Goal: Task Accomplishment & Management: Complete application form

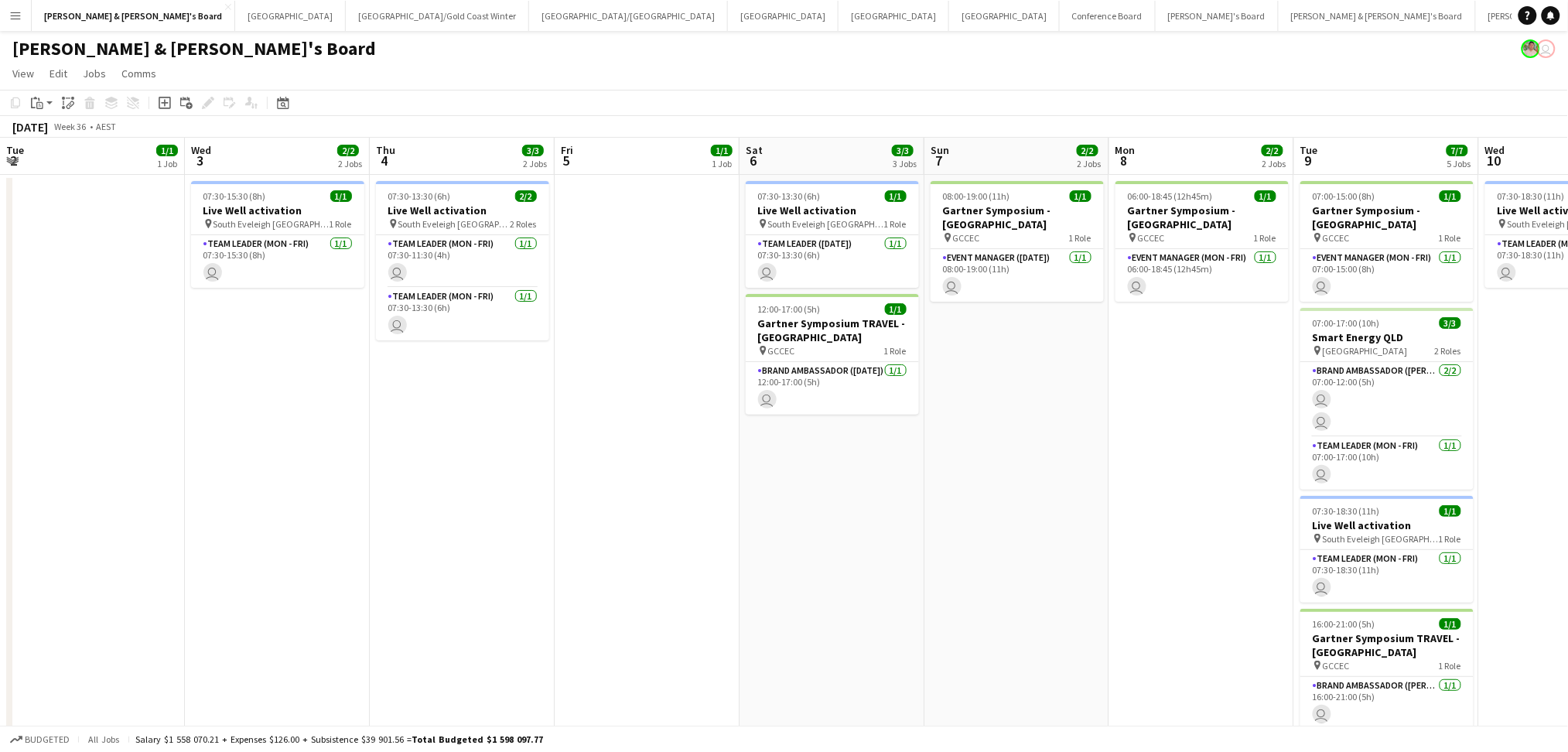
scroll to position [0, 480]
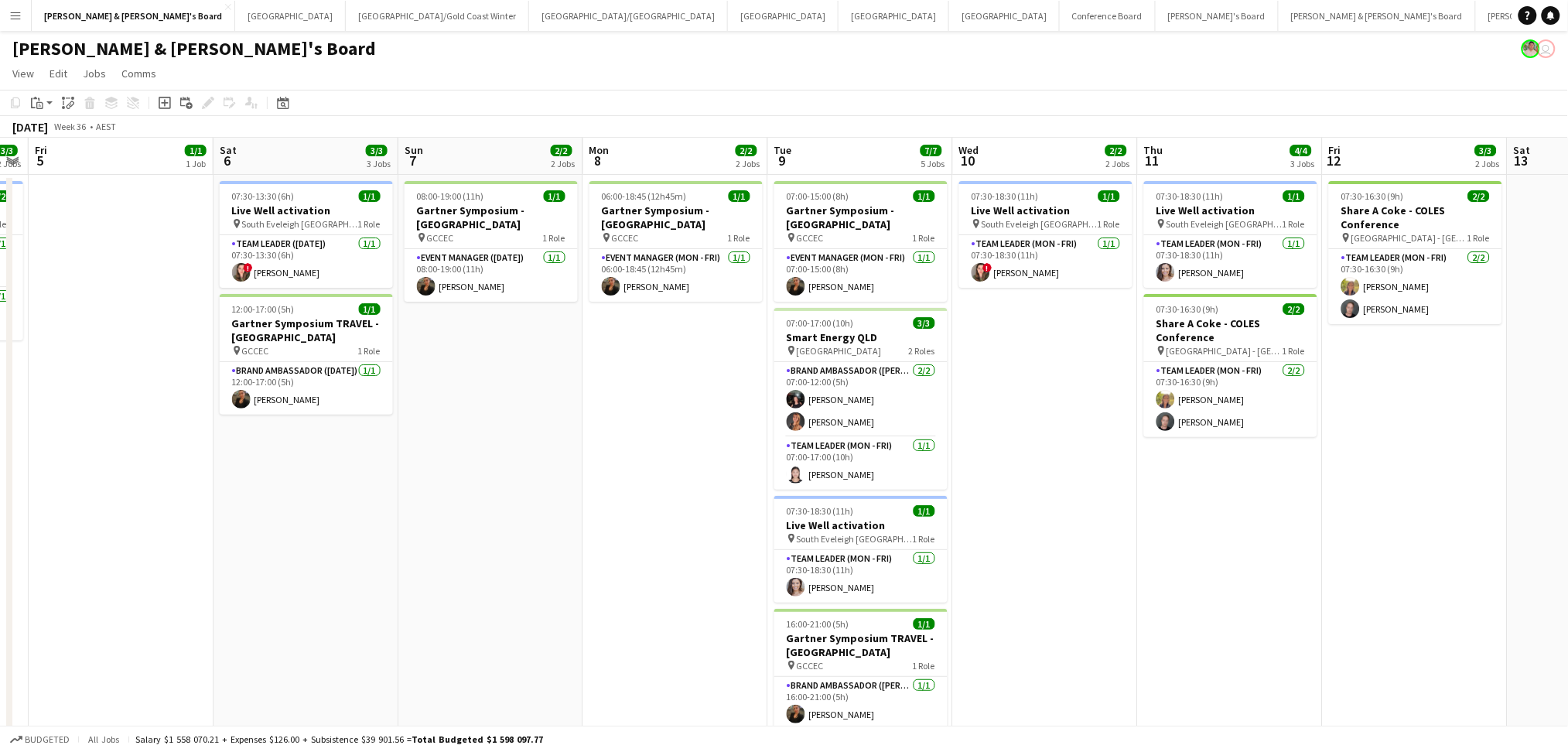
drag, startPoint x: 1142, startPoint y: 586, endPoint x: 1086, endPoint y: 580, distance: 56.3
click at [1095, 583] on app-calendar-viewport "Tue 2 1/1 1 Job Wed 3 2/2 2 Jobs Thu 4 3/3 2 Jobs Fri 5 1/1 1 Job Sat 6 3/3 3 J…" at bounding box center [784, 543] width 1568 height 811
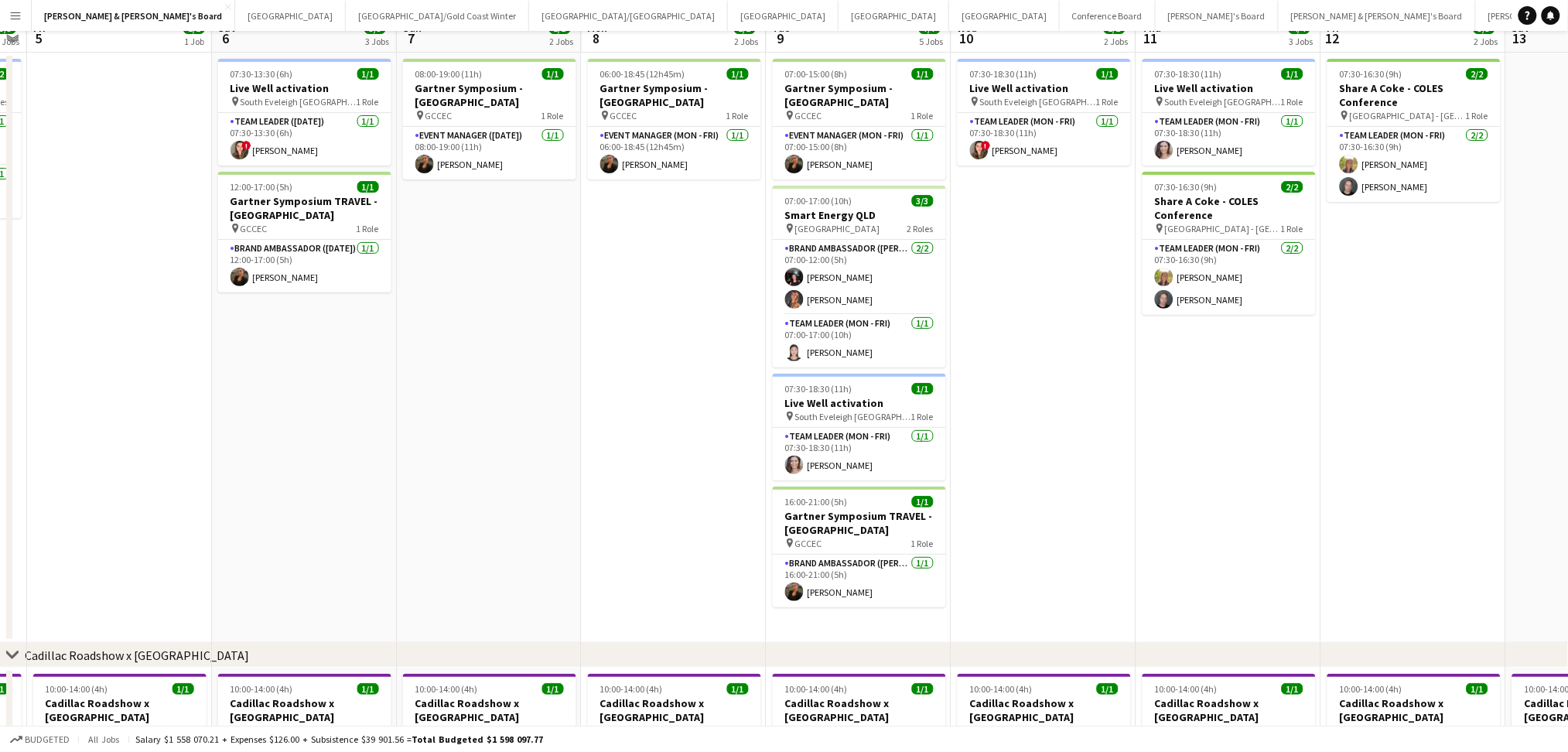
scroll to position [0, 0]
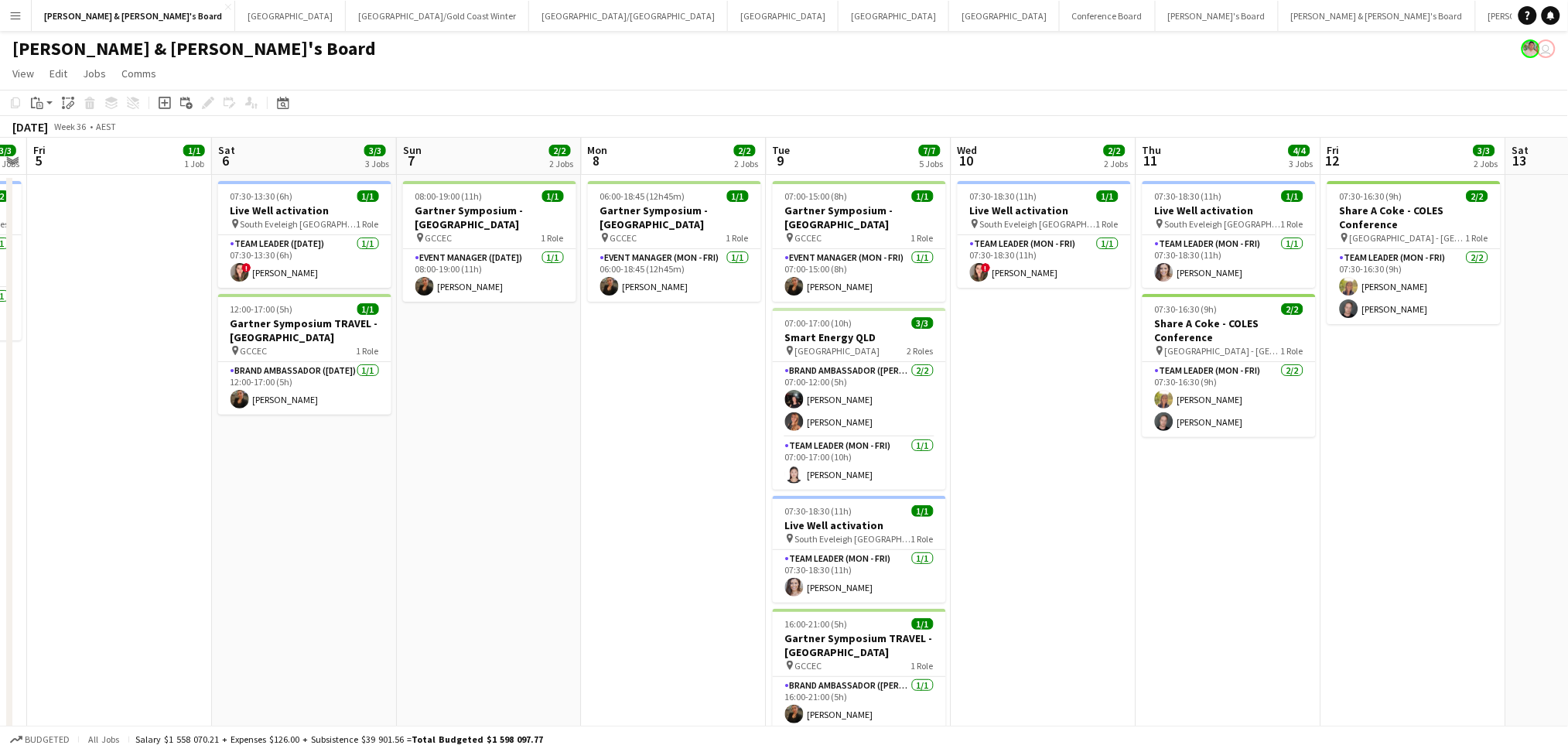
drag, startPoint x: 745, startPoint y: 506, endPoint x: 451, endPoint y: 573, distance: 301.5
click at [784, 506] on app-calendar-viewport "Tue 2 1/1 1 Job Wed 3 2/2 2 Jobs Thu 4 3/3 2 Jobs Fri 5 1/1 1 Job Sat 6 3/3 3 J…" at bounding box center [784, 543] width 1568 height 811
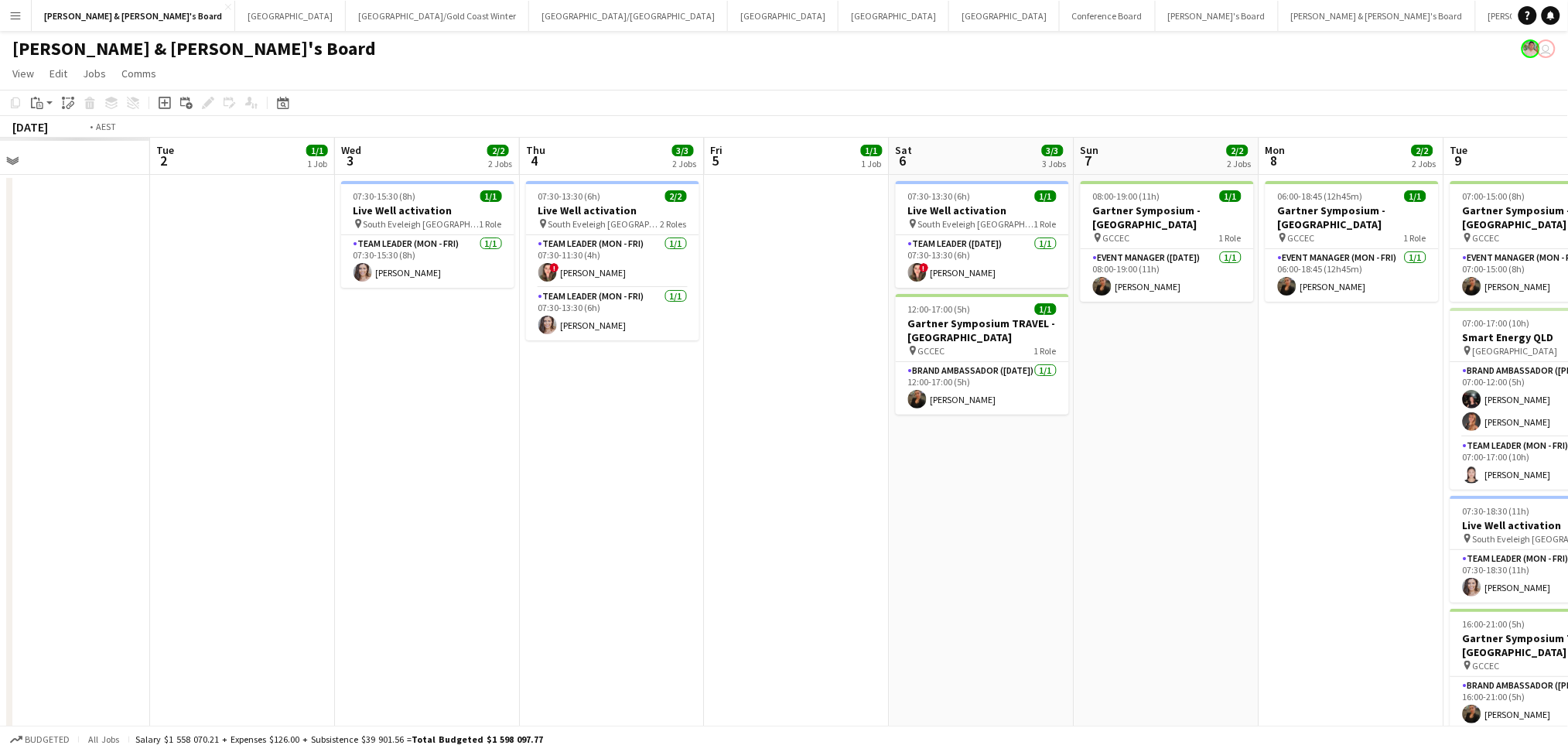
drag, startPoint x: 447, startPoint y: 574, endPoint x: 790, endPoint y: 571, distance: 343.0
click at [789, 571] on app-calendar-viewport "Sat 30 Sun 31 Mon 1 Tue 2 1/1 1 Job Wed 3 2/2 2 Jobs Thu 4 3/3 2 Jobs Fri 5 1/1…" at bounding box center [784, 543] width 1568 height 811
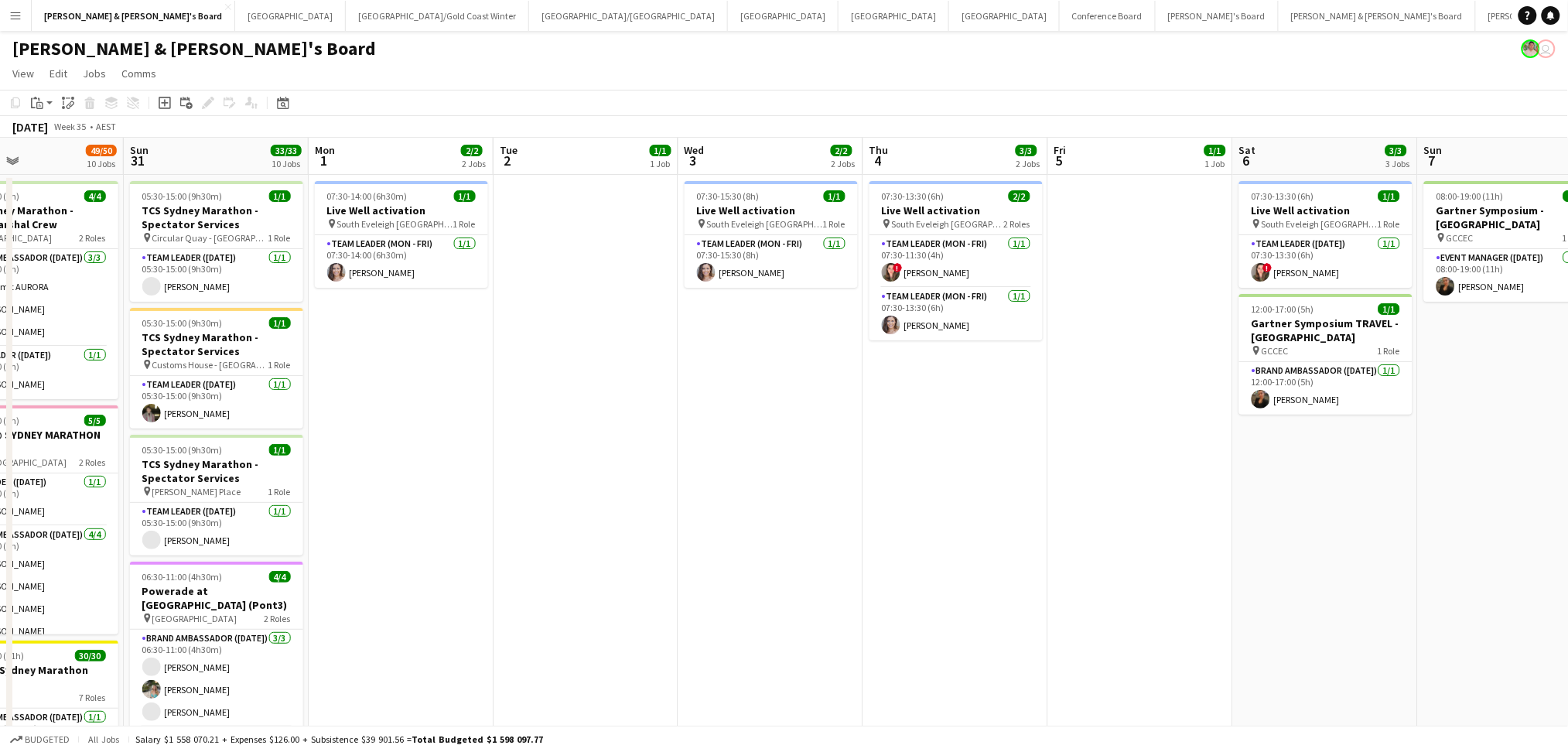
scroll to position [0, 503]
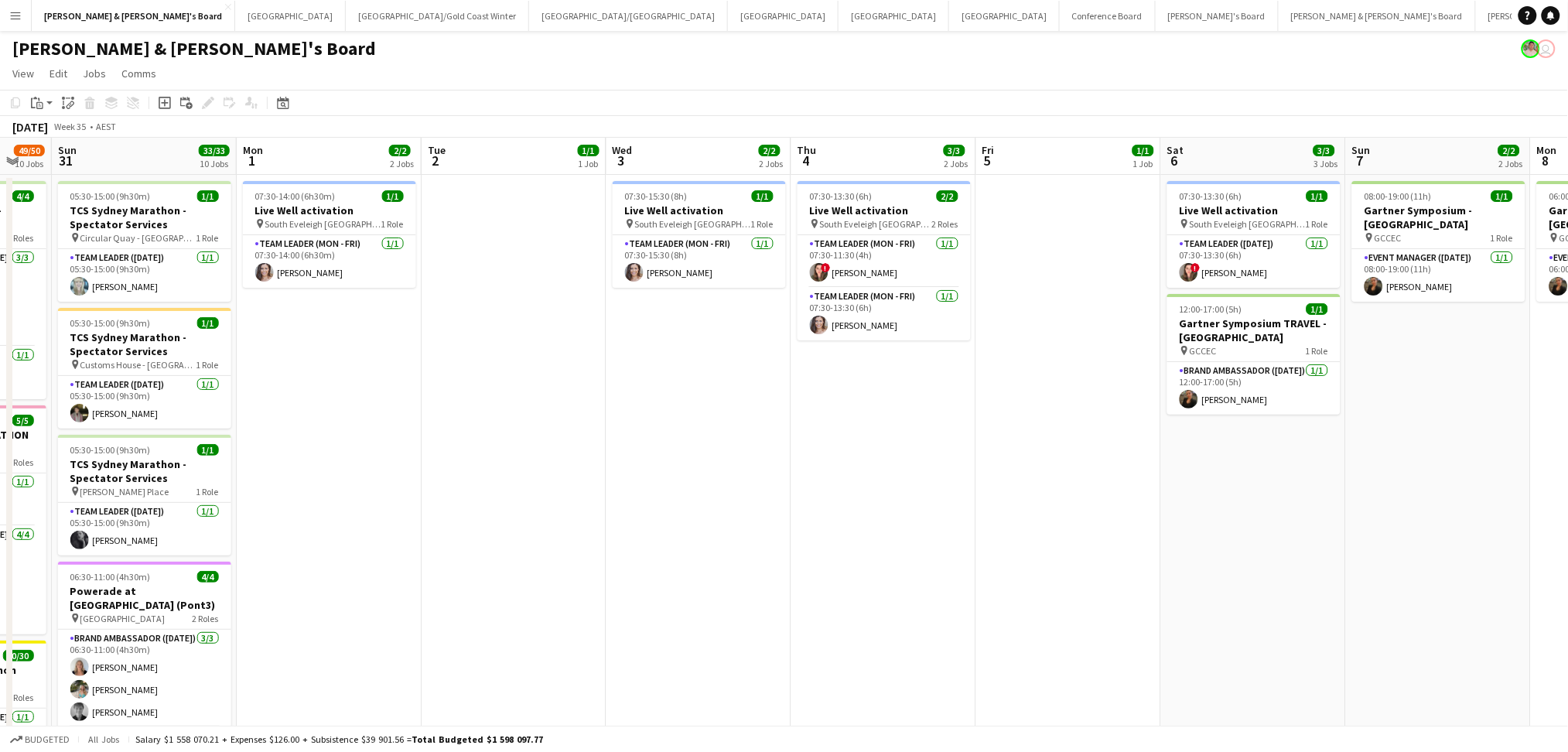
drag, startPoint x: 955, startPoint y: 607, endPoint x: 883, endPoint y: 607, distance: 72.0
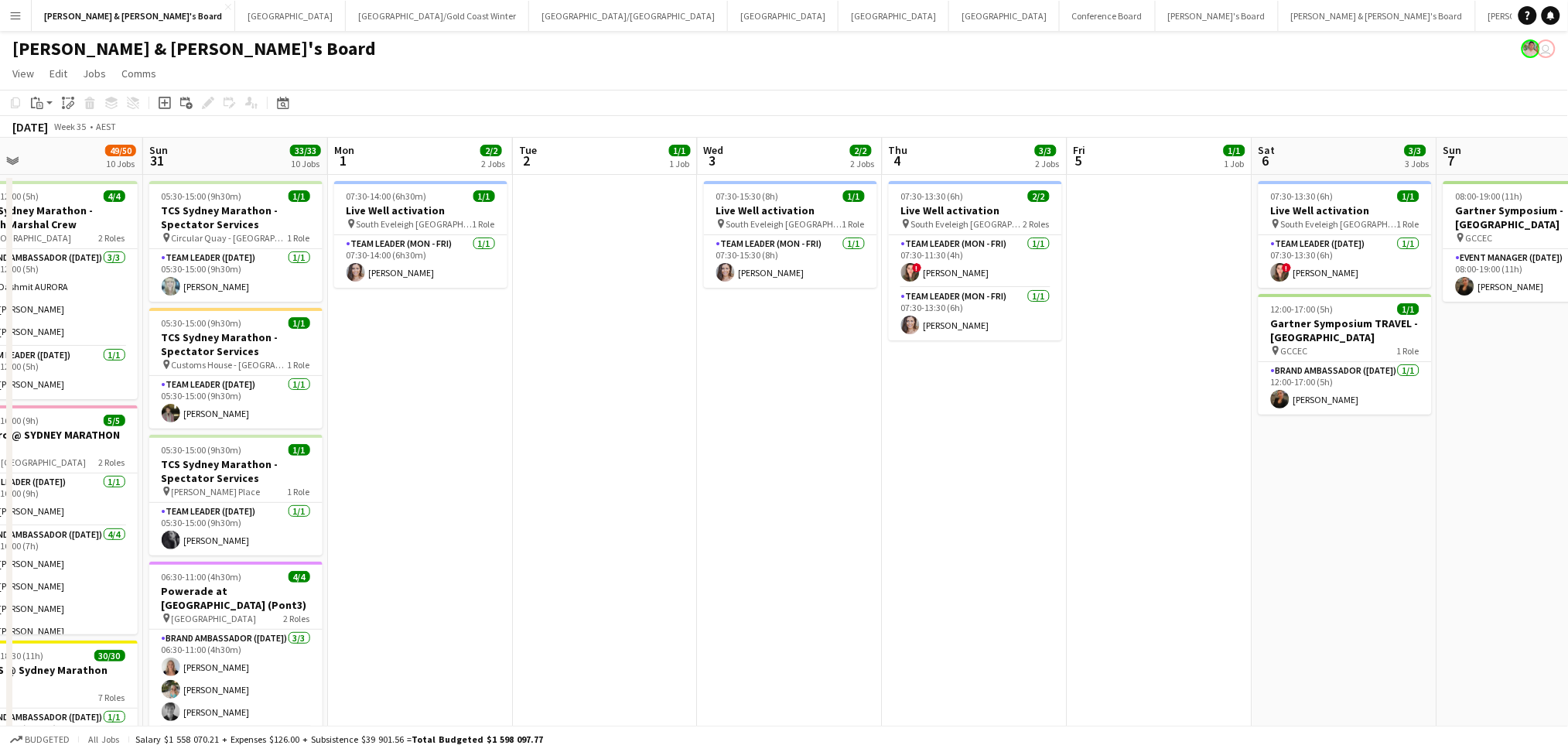
drag, startPoint x: 694, startPoint y: 580, endPoint x: 786, endPoint y: 576, distance: 92.1
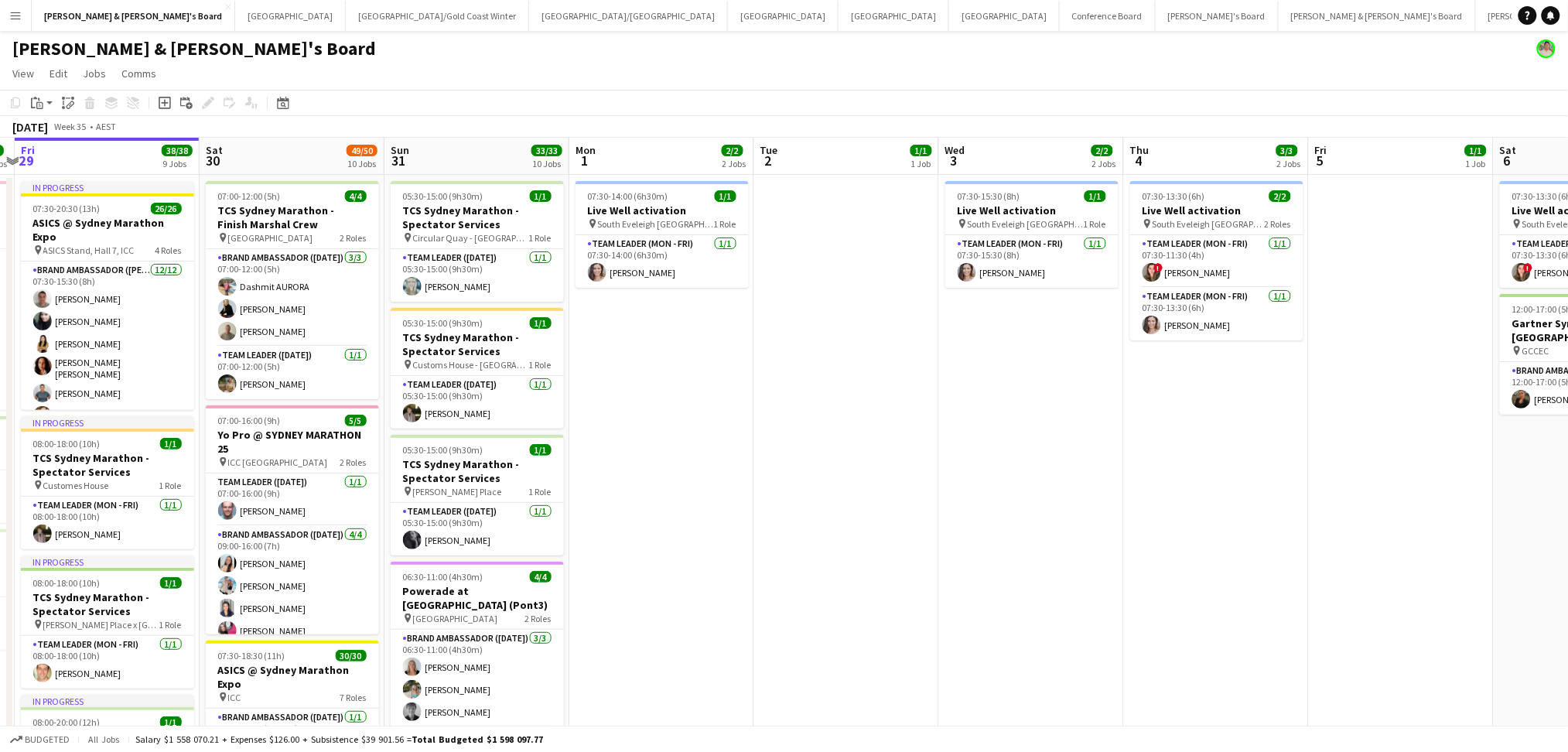
drag, startPoint x: 417, startPoint y: 416, endPoint x: 659, endPoint y: 415, distance: 242.0
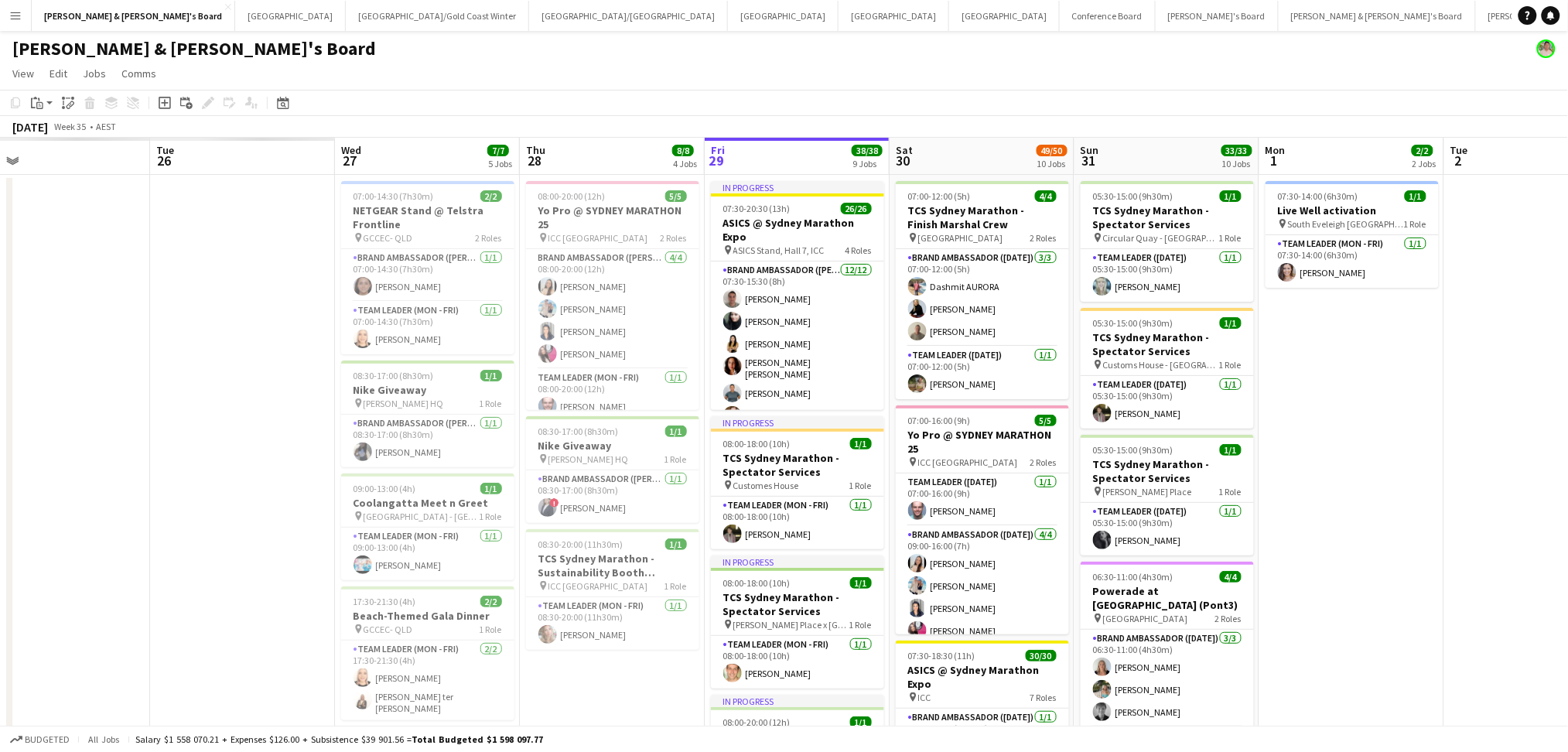
drag, startPoint x: 659, startPoint y: 415, endPoint x: 996, endPoint y: 460, distance: 340.0
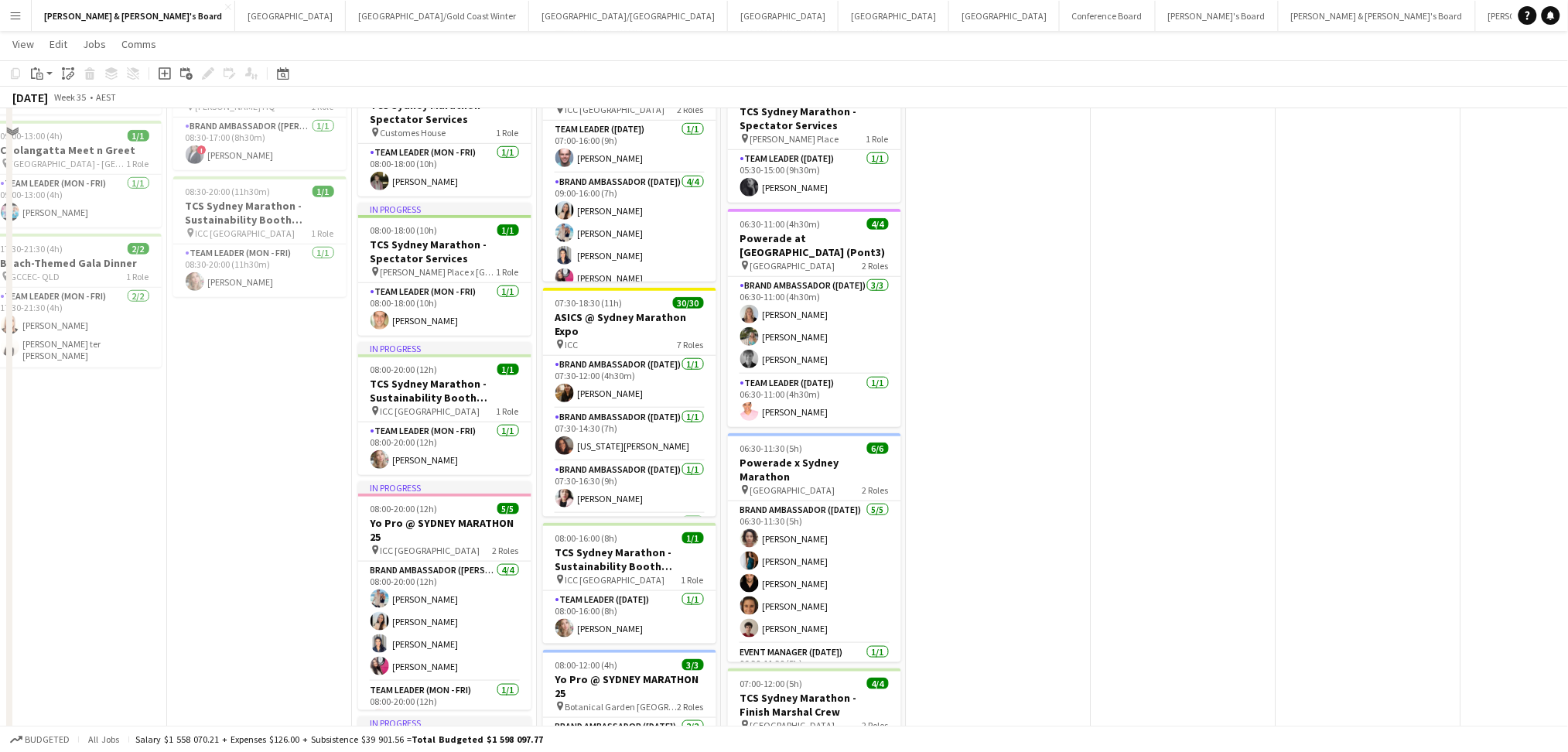
scroll to position [309, 0]
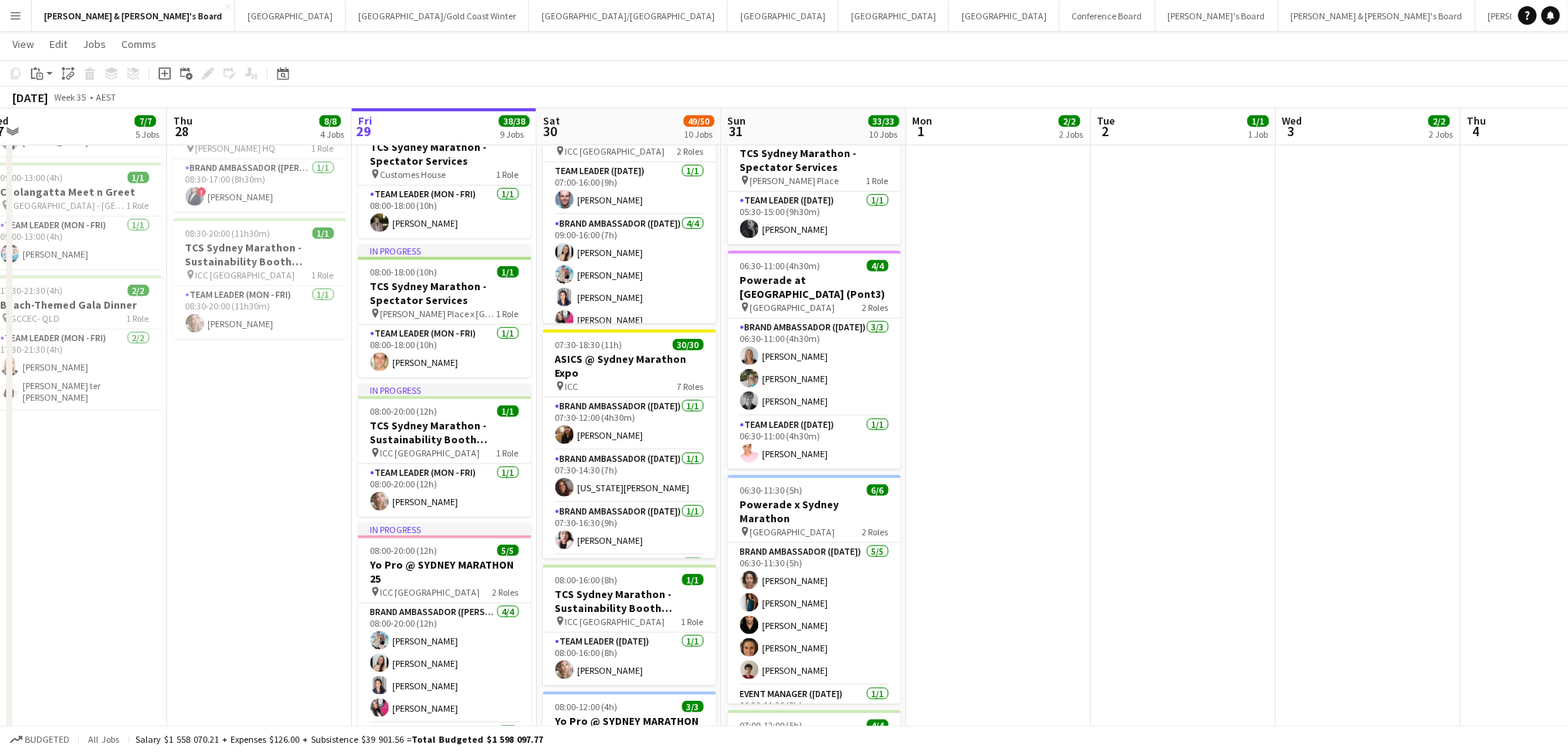
click at [1093, 461] on app-date-cell at bounding box center [1184, 739] width 185 height 1752
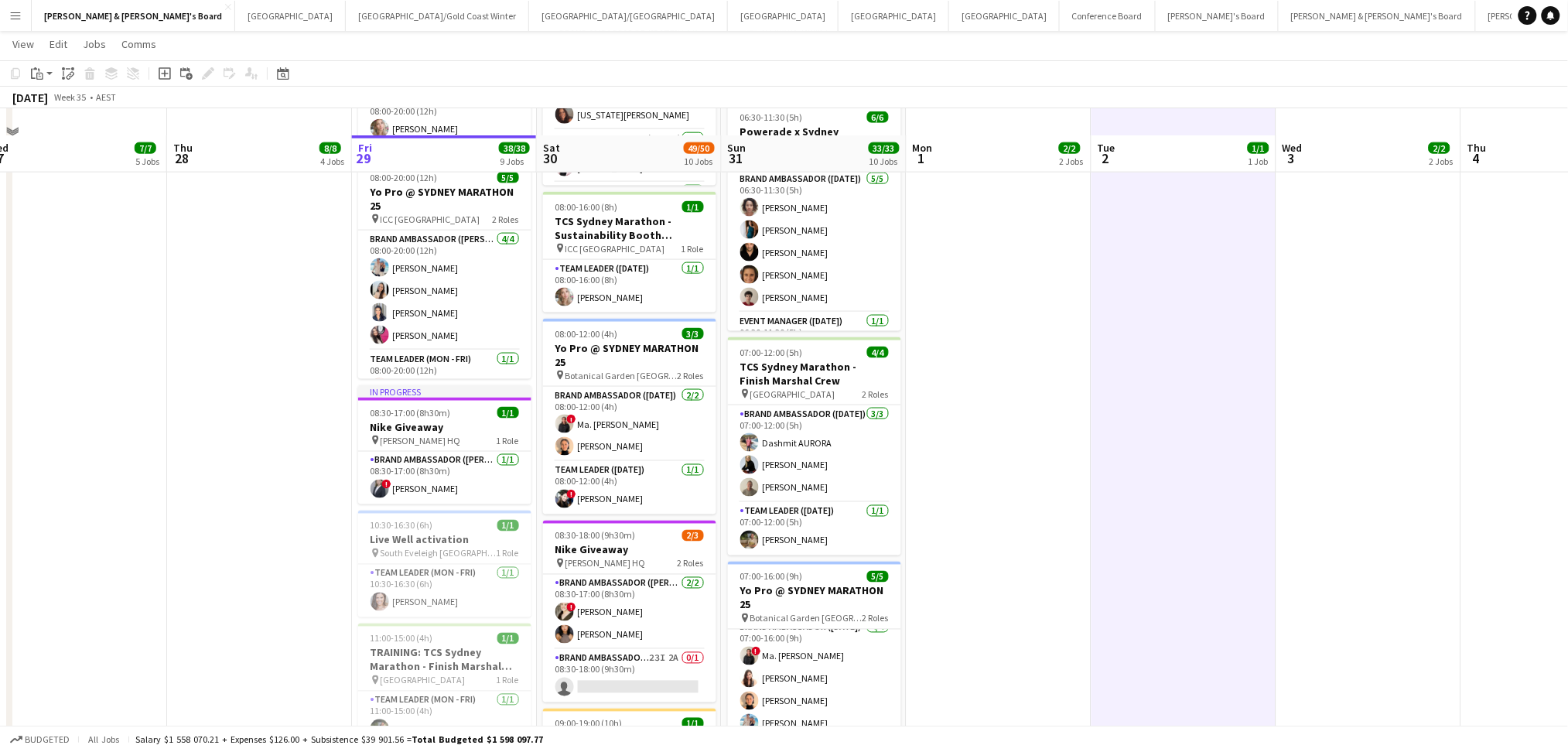
scroll to position [722, 0]
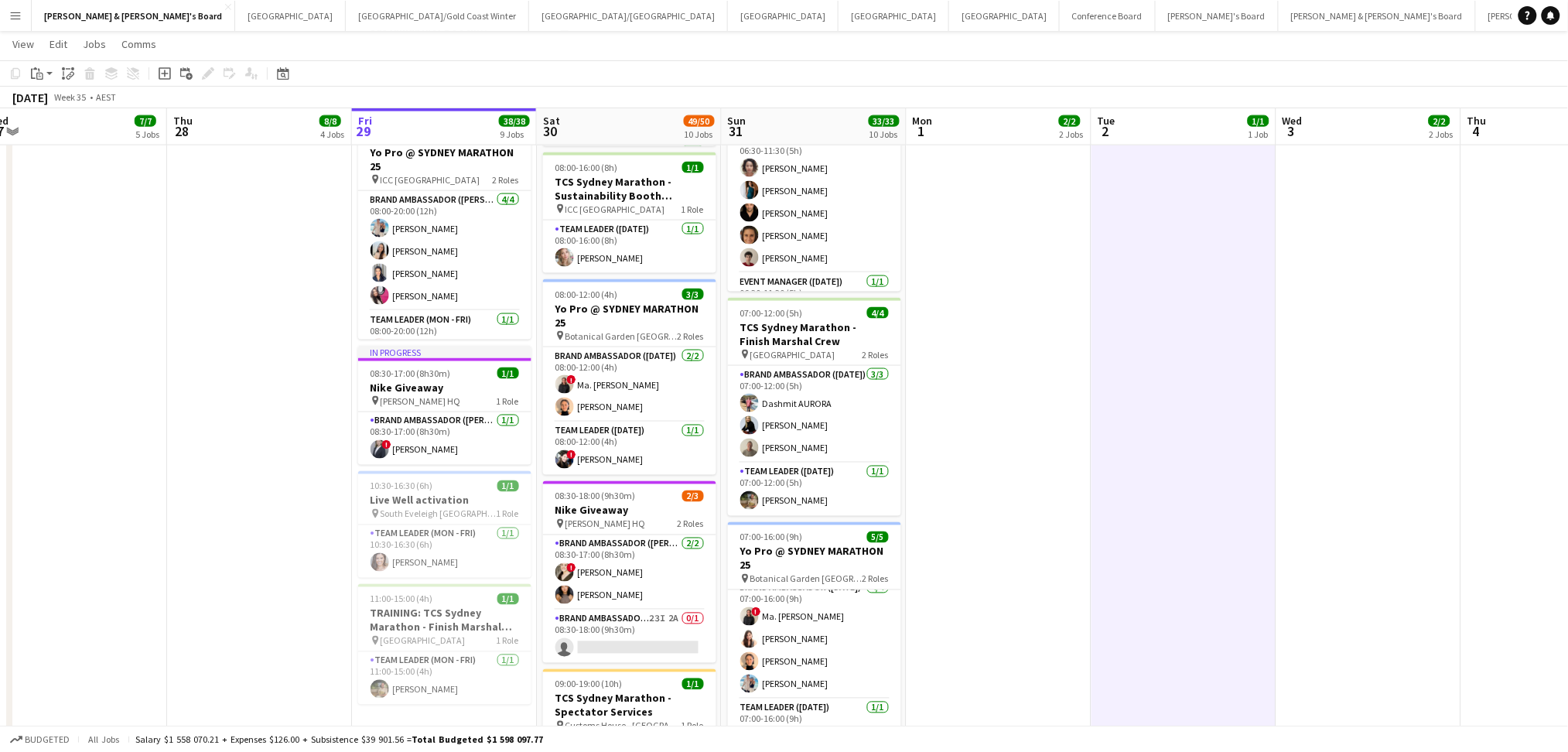
click at [1091, 508] on app-date-cell at bounding box center [1184, 327] width 185 height 1752
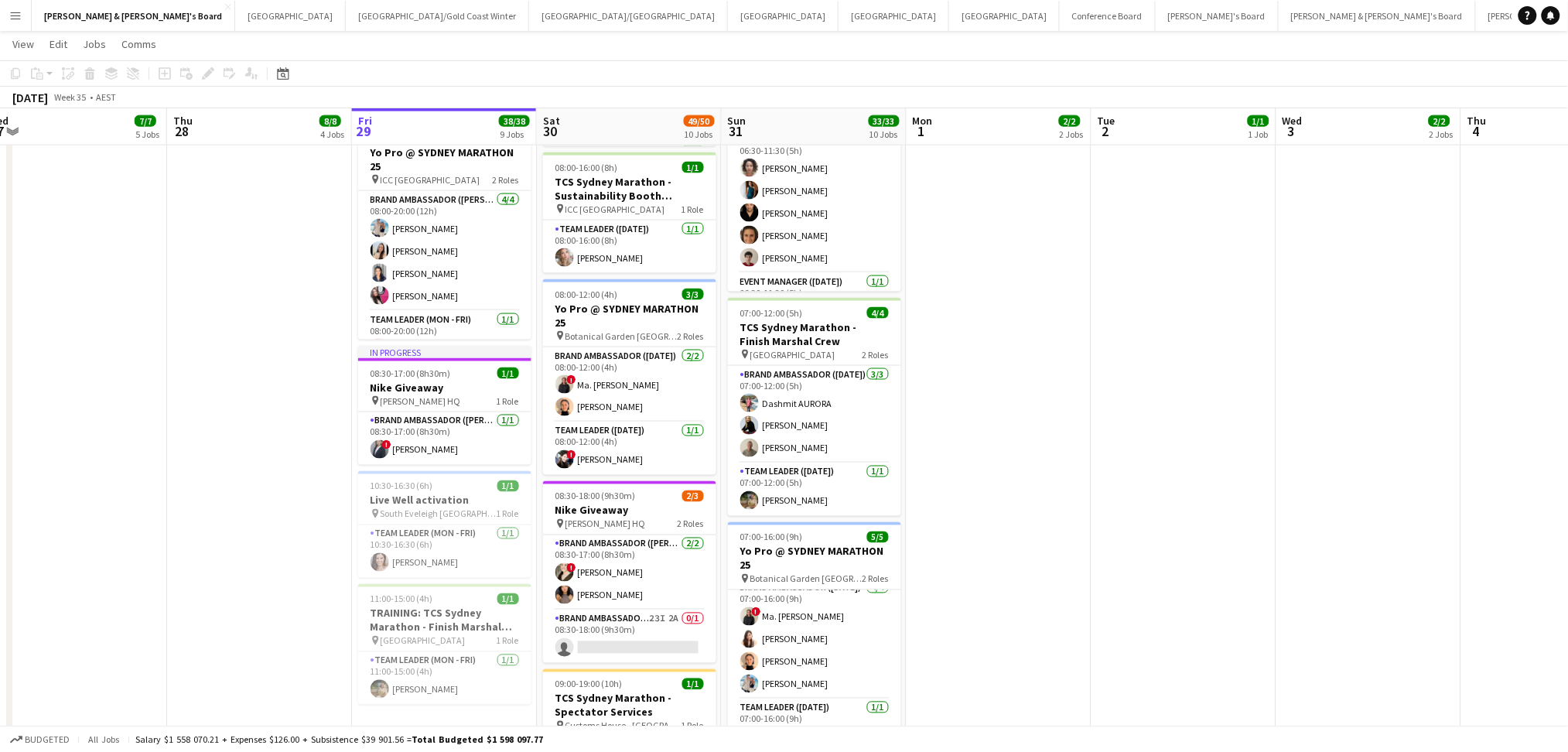
drag, startPoint x: 391, startPoint y: 509, endPoint x: 1293, endPoint y: 366, distance: 913.3
click at [391, 509] on span "South Eveleigh [GEOGRAPHIC_DATA]" at bounding box center [438, 514] width 116 height 11
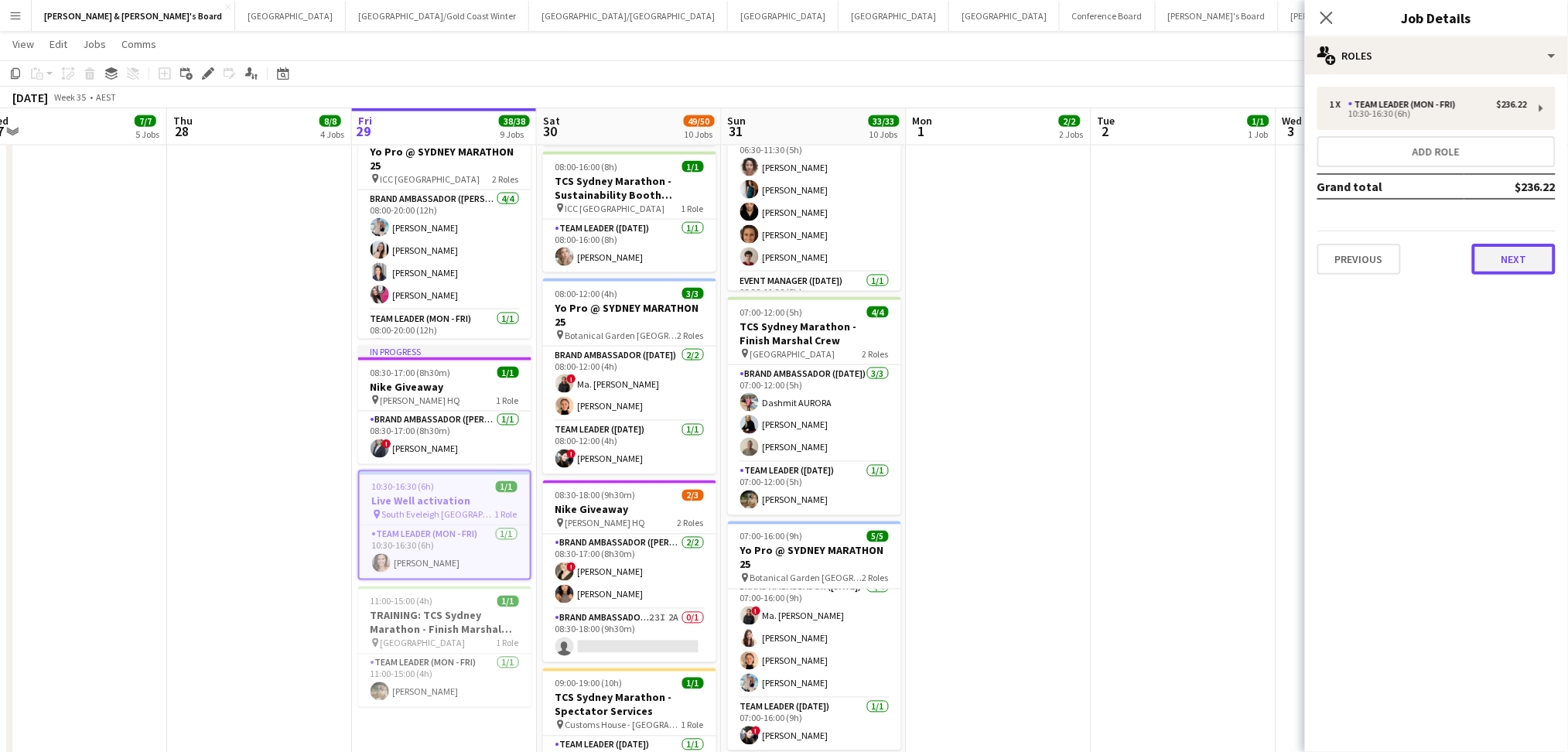
click at [1489, 259] on button "Next" at bounding box center [1514, 259] width 84 height 31
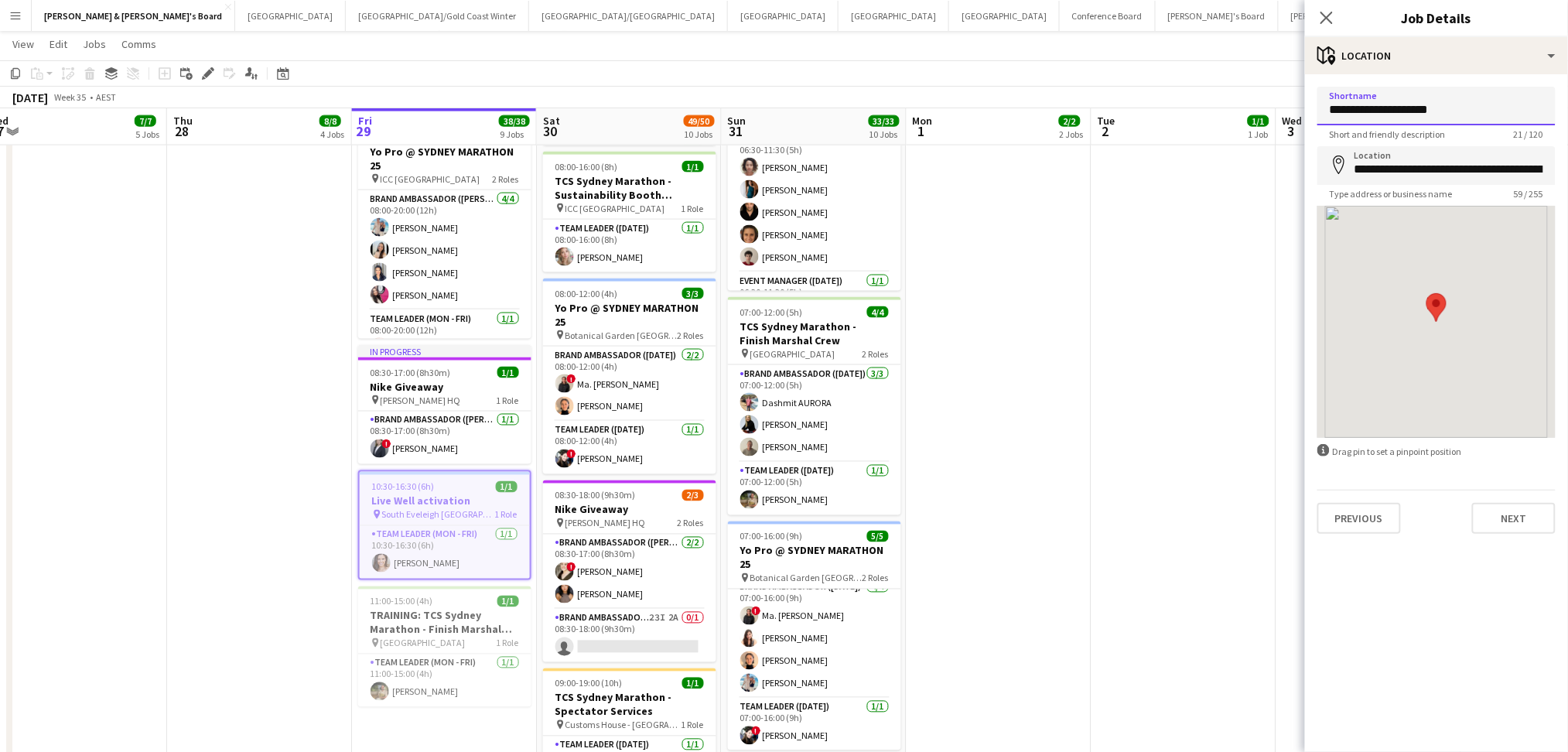
click at [1399, 116] on input "**********" at bounding box center [1436, 106] width 238 height 39
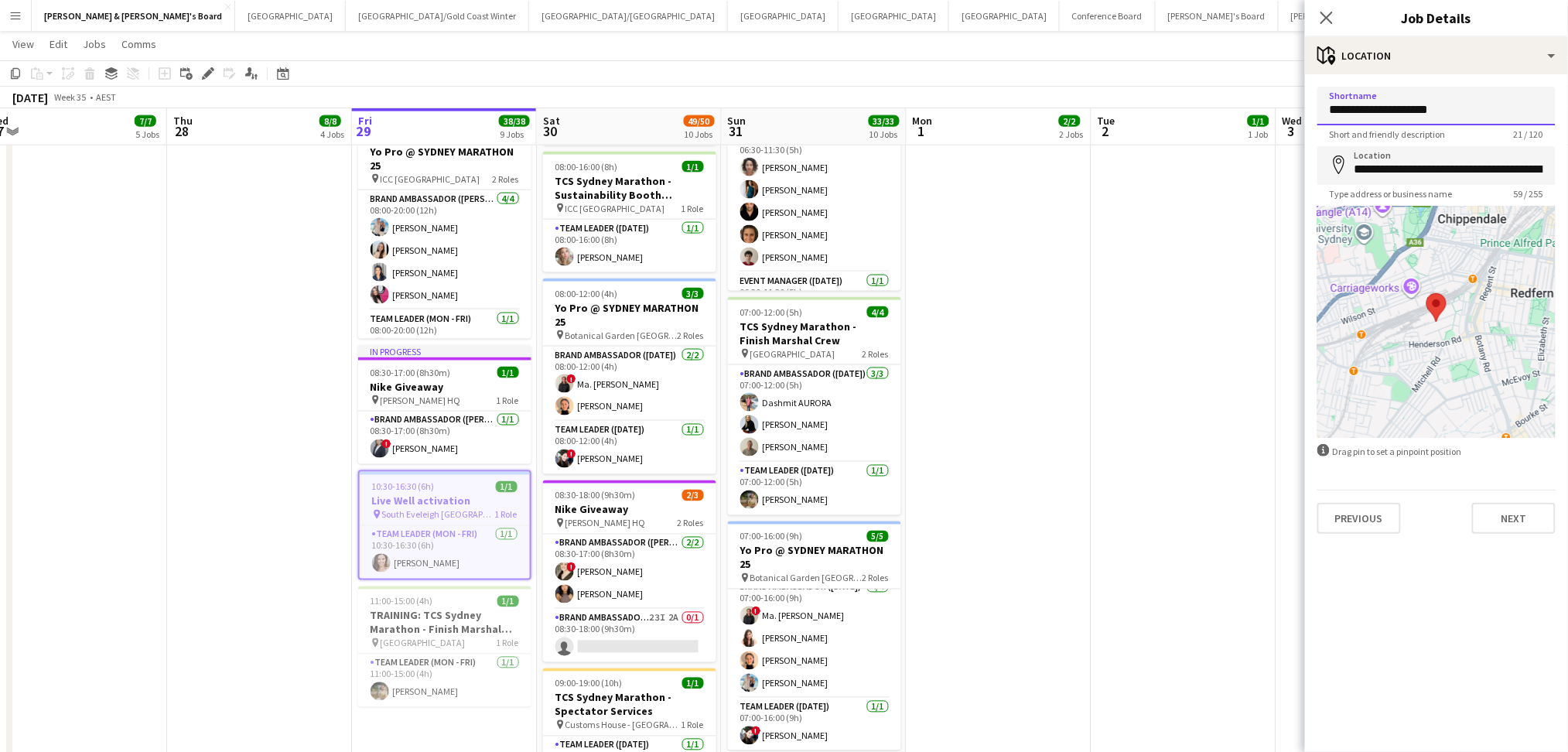
click at [1399, 116] on input "**********" at bounding box center [1436, 106] width 238 height 39
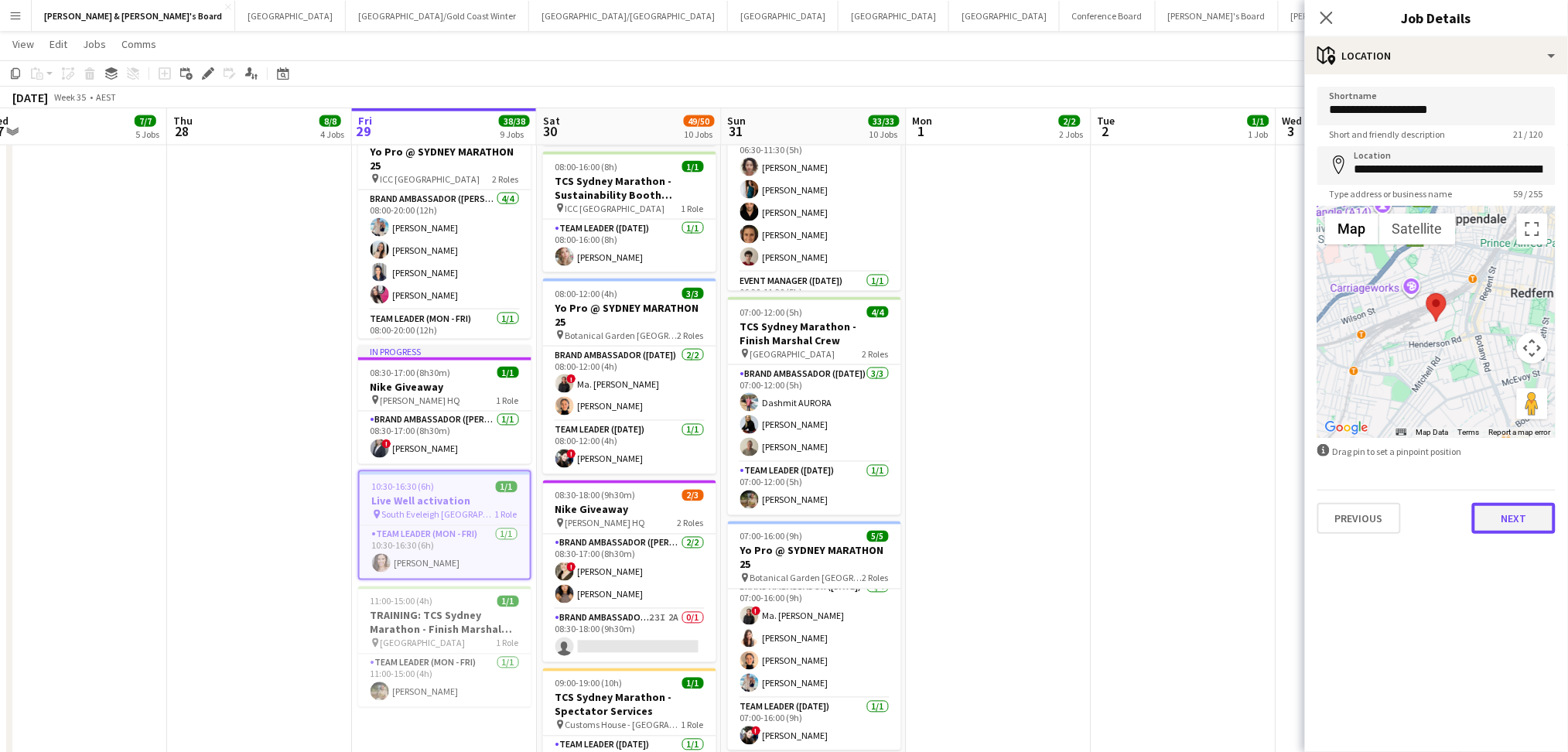
click at [1528, 529] on button "Next" at bounding box center [1514, 518] width 84 height 31
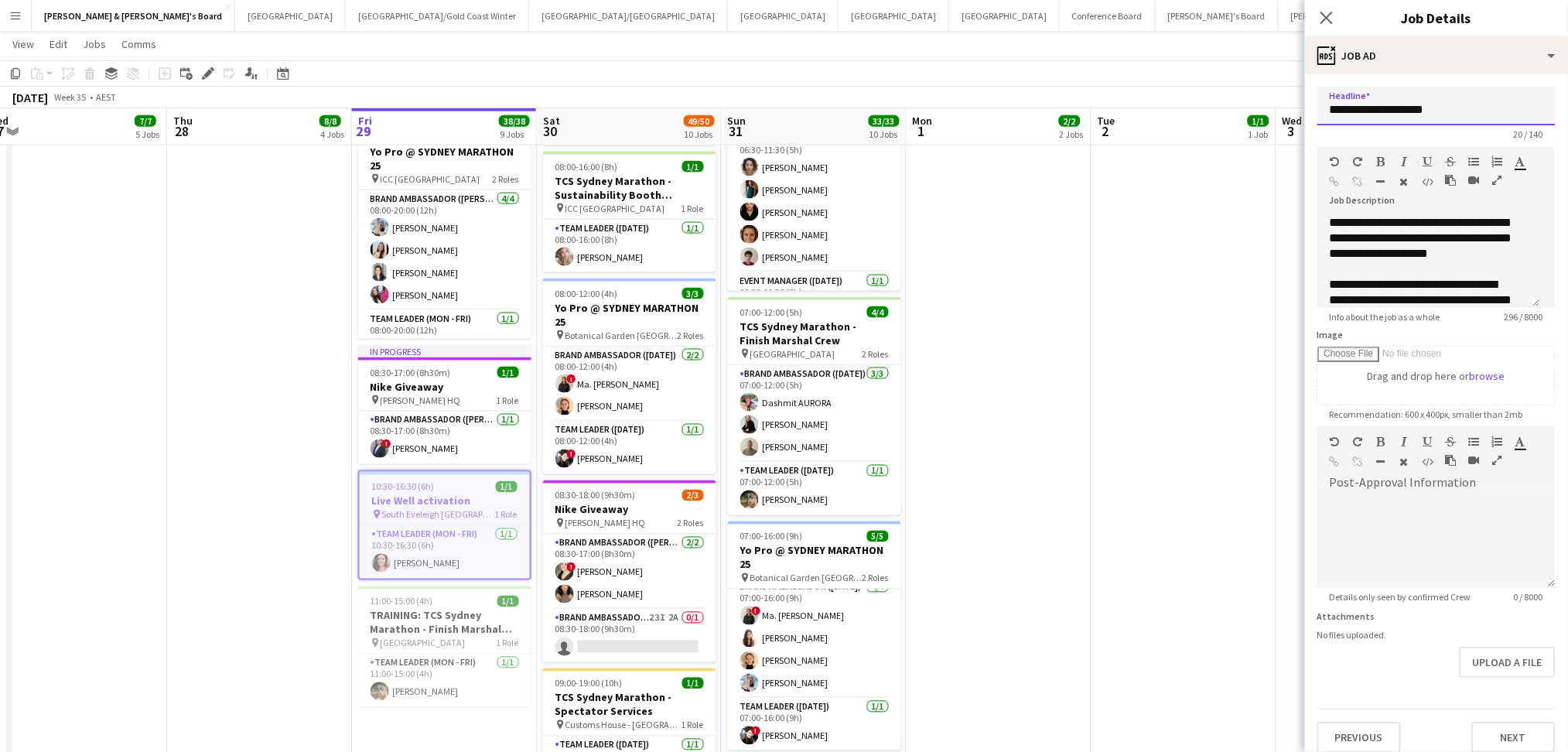
click at [1382, 103] on input "**********" at bounding box center [1436, 106] width 238 height 39
click at [1513, 729] on button "Next" at bounding box center [1514, 737] width 84 height 31
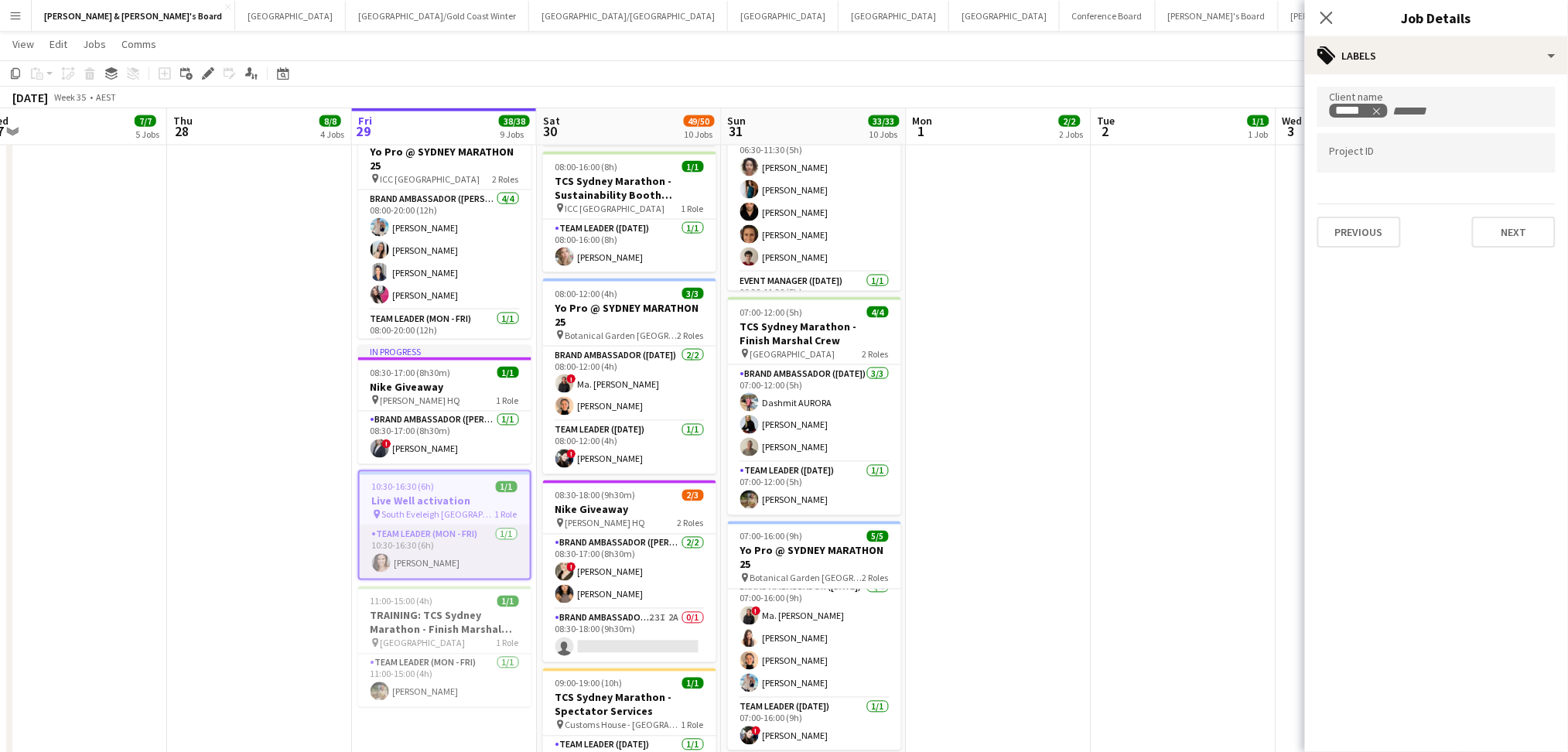
click at [443, 571] on app-card-role "Team Leader (Mon - Fri) [DATE] 10:30-16:30 (6h) [PERSON_NAME]" at bounding box center [445, 552] width 171 height 53
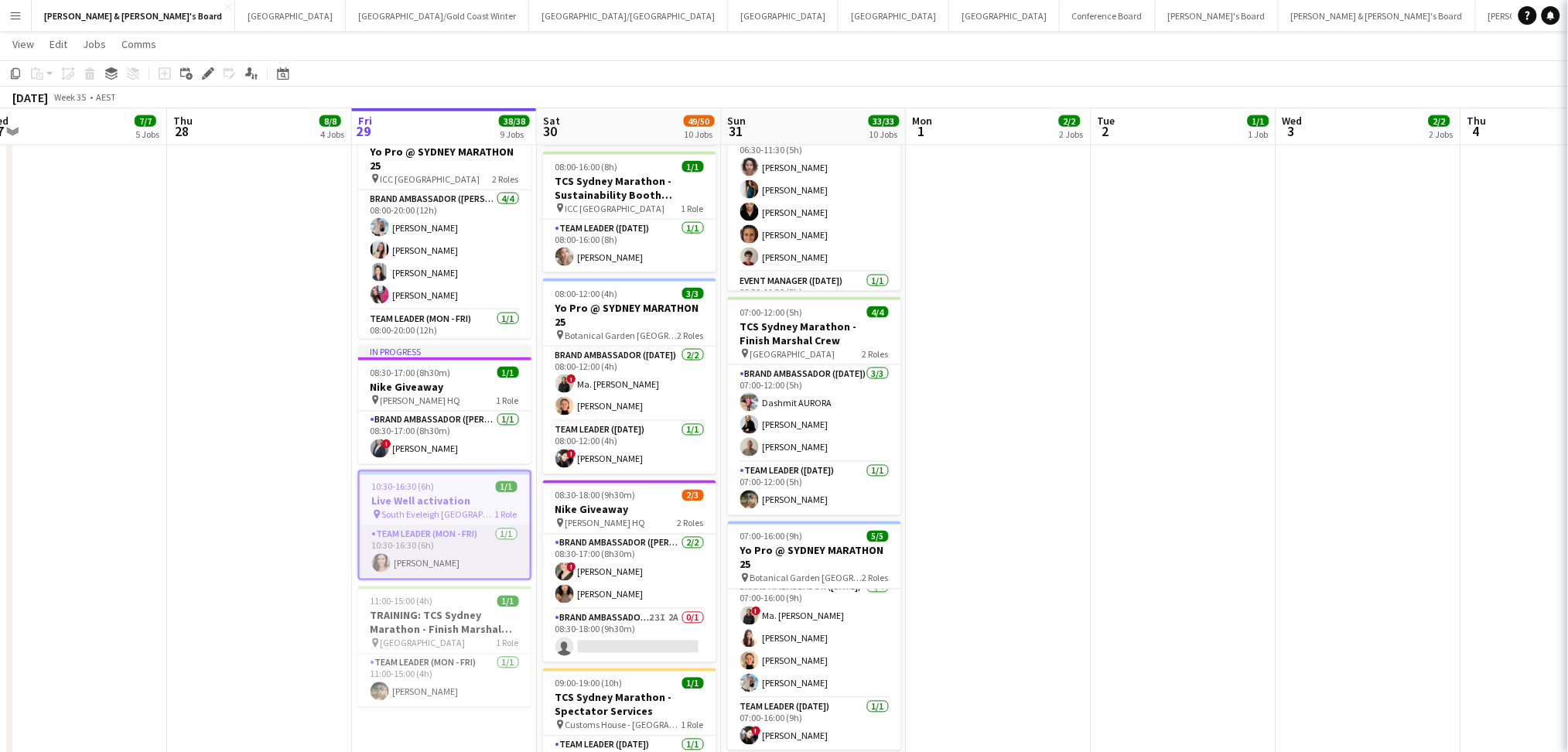
scroll to position [722, 0]
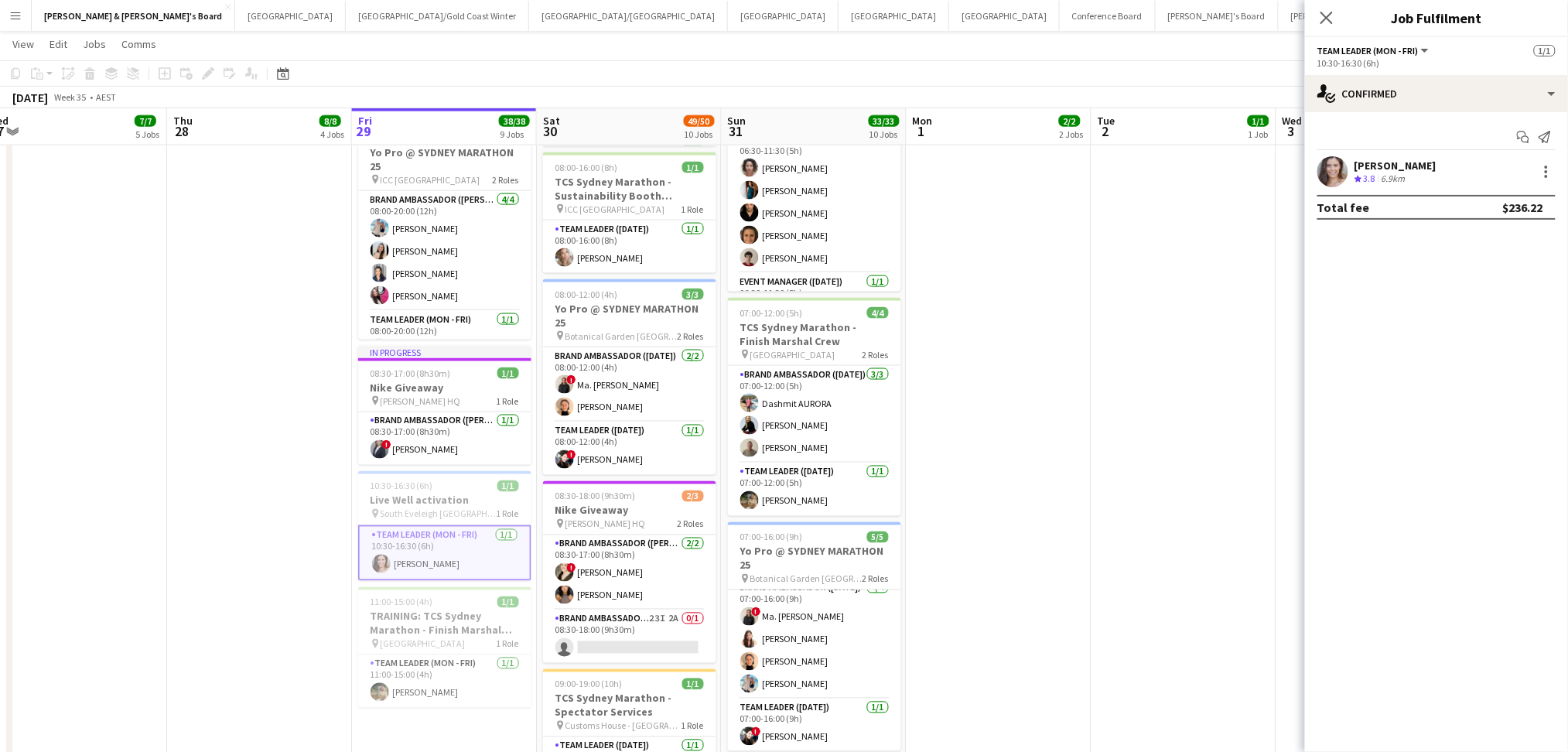
click at [1389, 176] on div "6.9km" at bounding box center [1393, 179] width 30 height 13
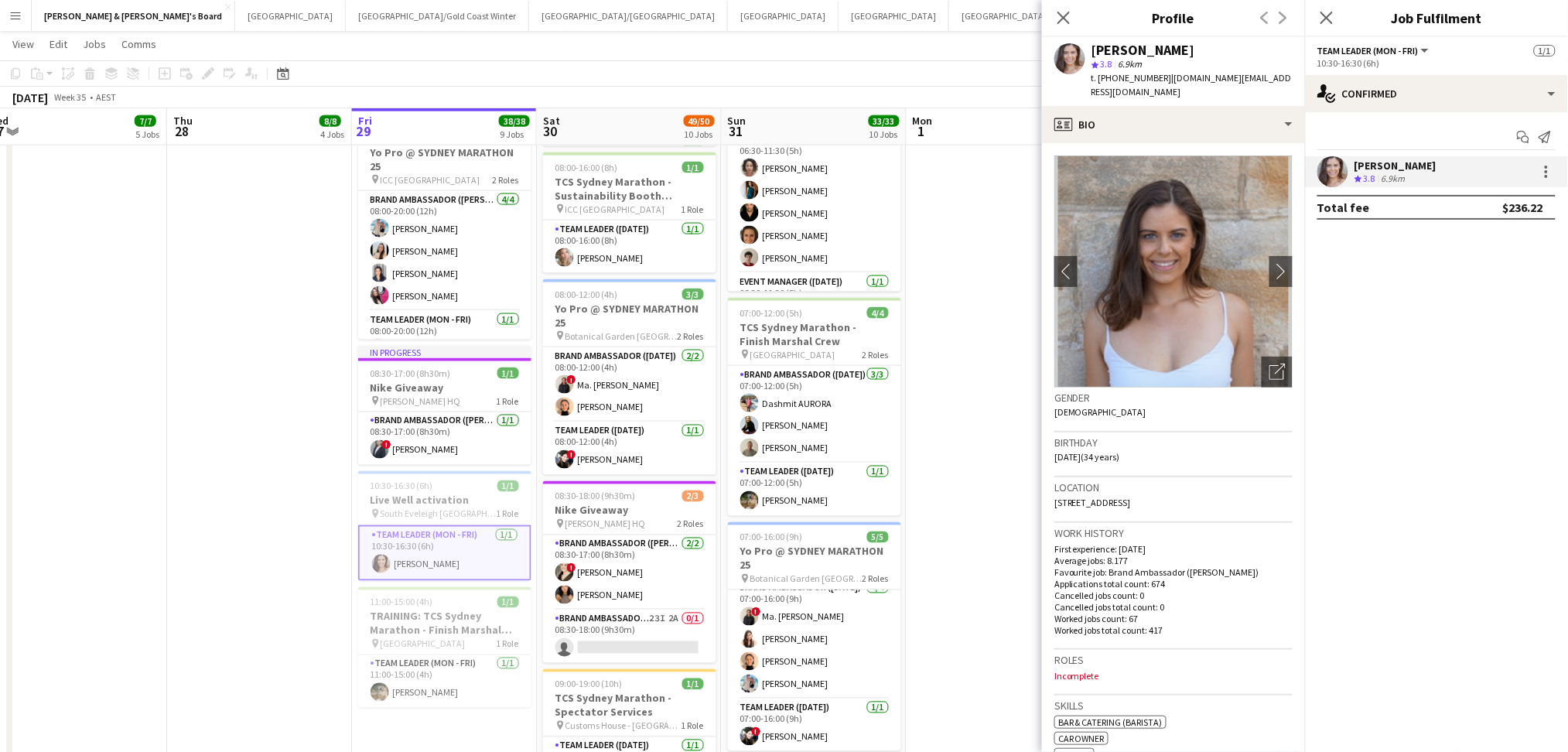
drag, startPoint x: 1114, startPoint y: 74, endPoint x: 1159, endPoint y: 81, distance: 45.5
click at [1159, 81] on span "t. [PHONE_NUMBER]" at bounding box center [1131, 78] width 80 height 11
copy span "0423691767"
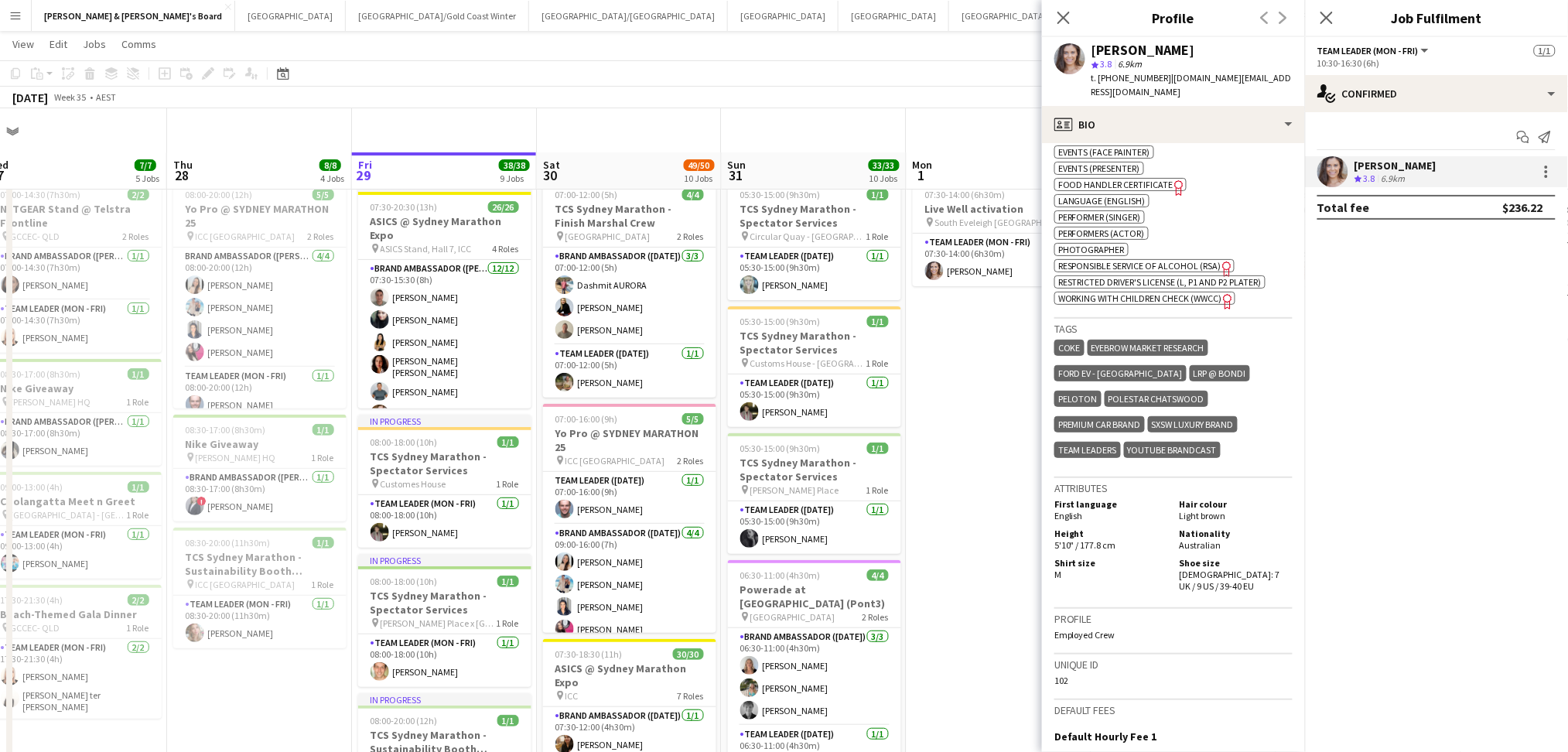
scroll to position [103, 0]
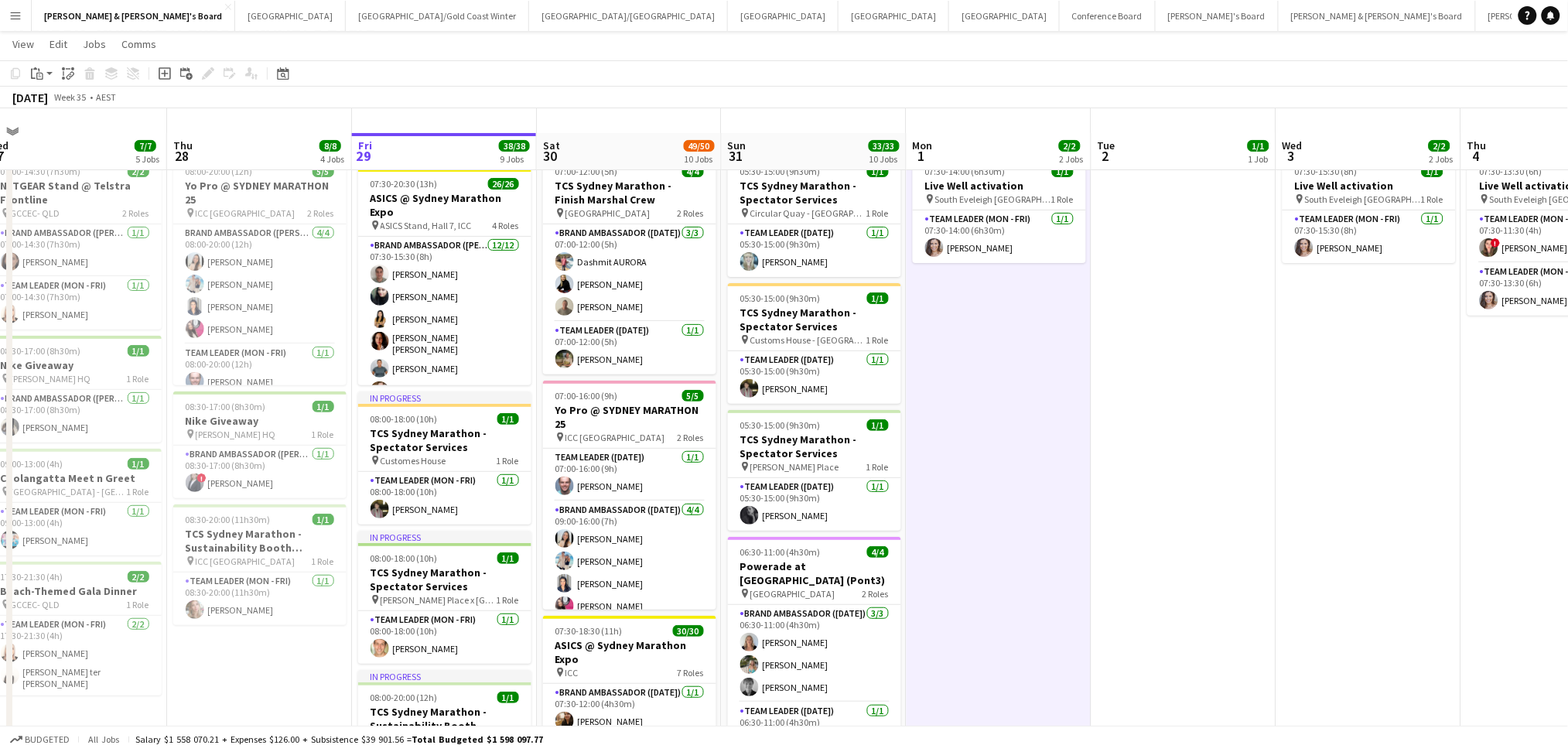
scroll to position [0, 0]
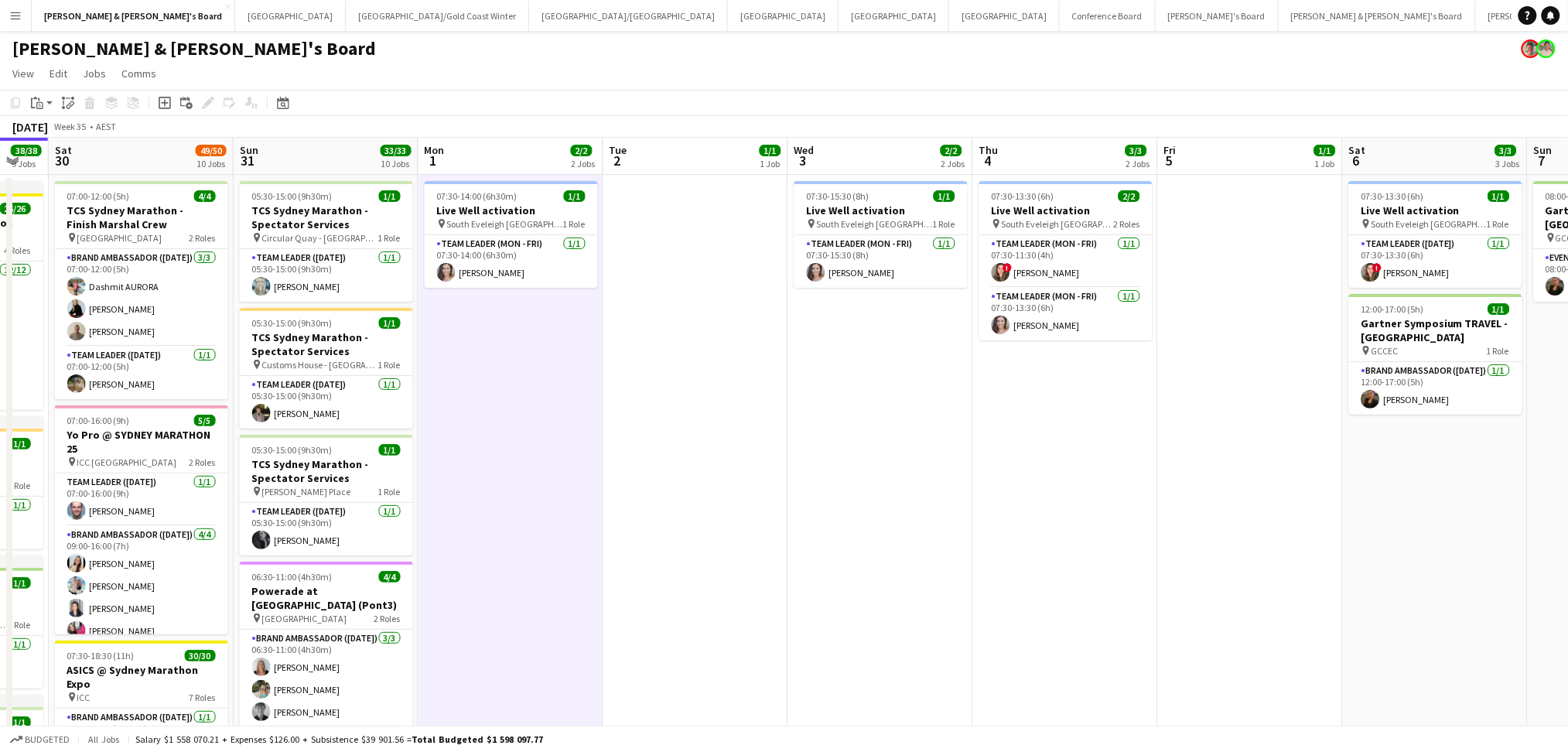
drag, startPoint x: 1253, startPoint y: 532, endPoint x: 728, endPoint y: 511, distance: 525.4
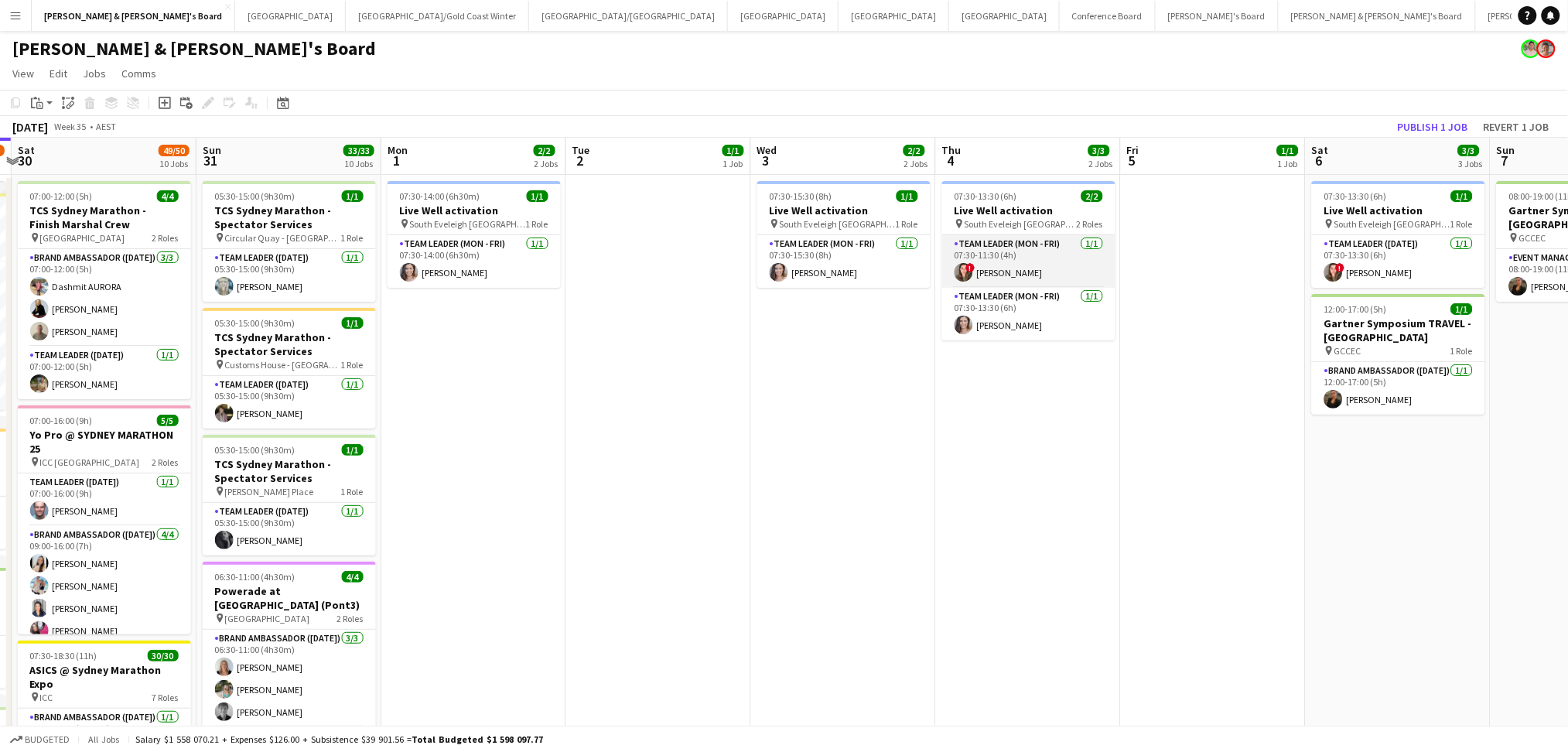
click at [1030, 270] on app-card-role "Team Leader (Mon - Fri) [DATE] 07:30-11:30 (4h) ! [PERSON_NAME]" at bounding box center [1028, 261] width 173 height 53
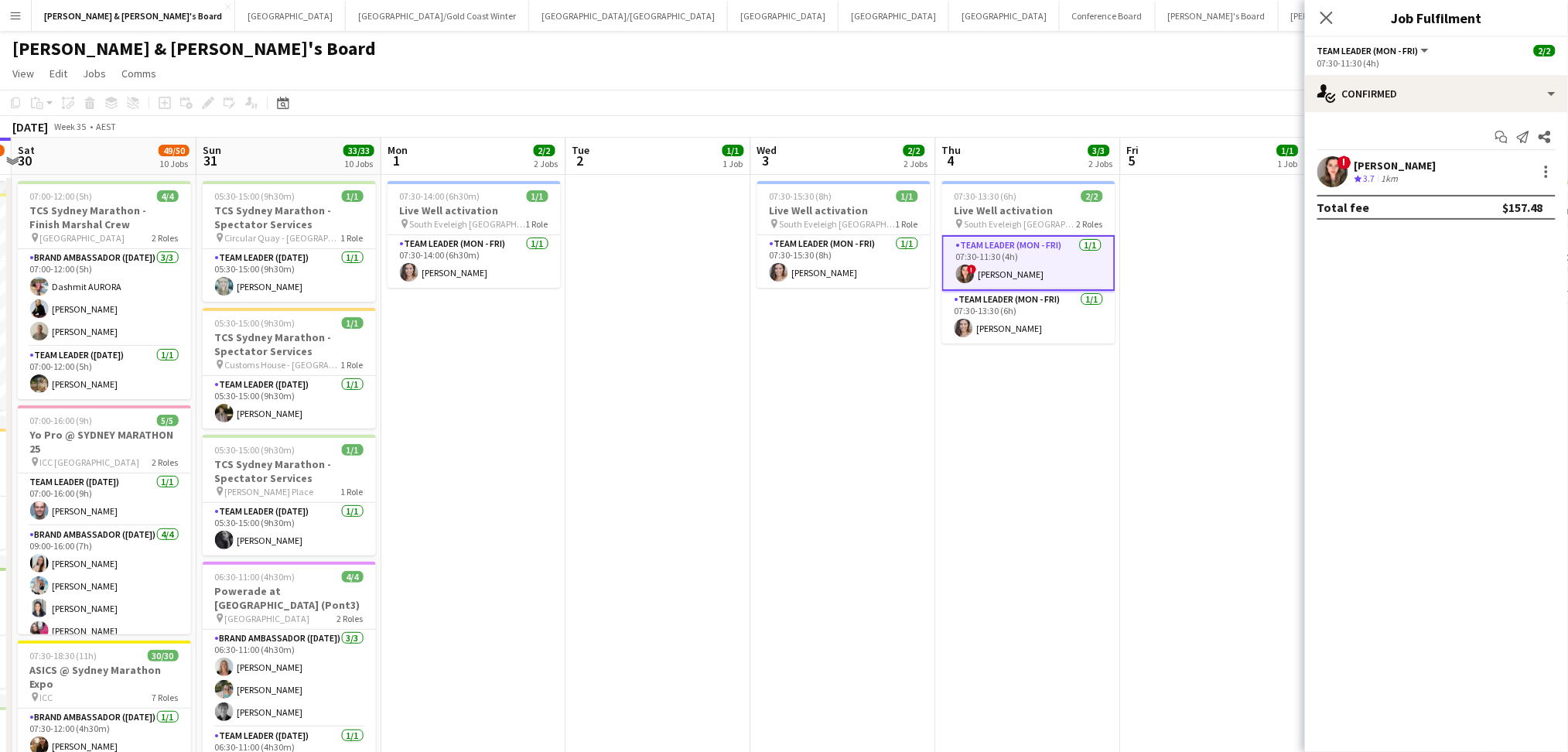
click at [1395, 181] on div "1km" at bounding box center [1389, 179] width 24 height 13
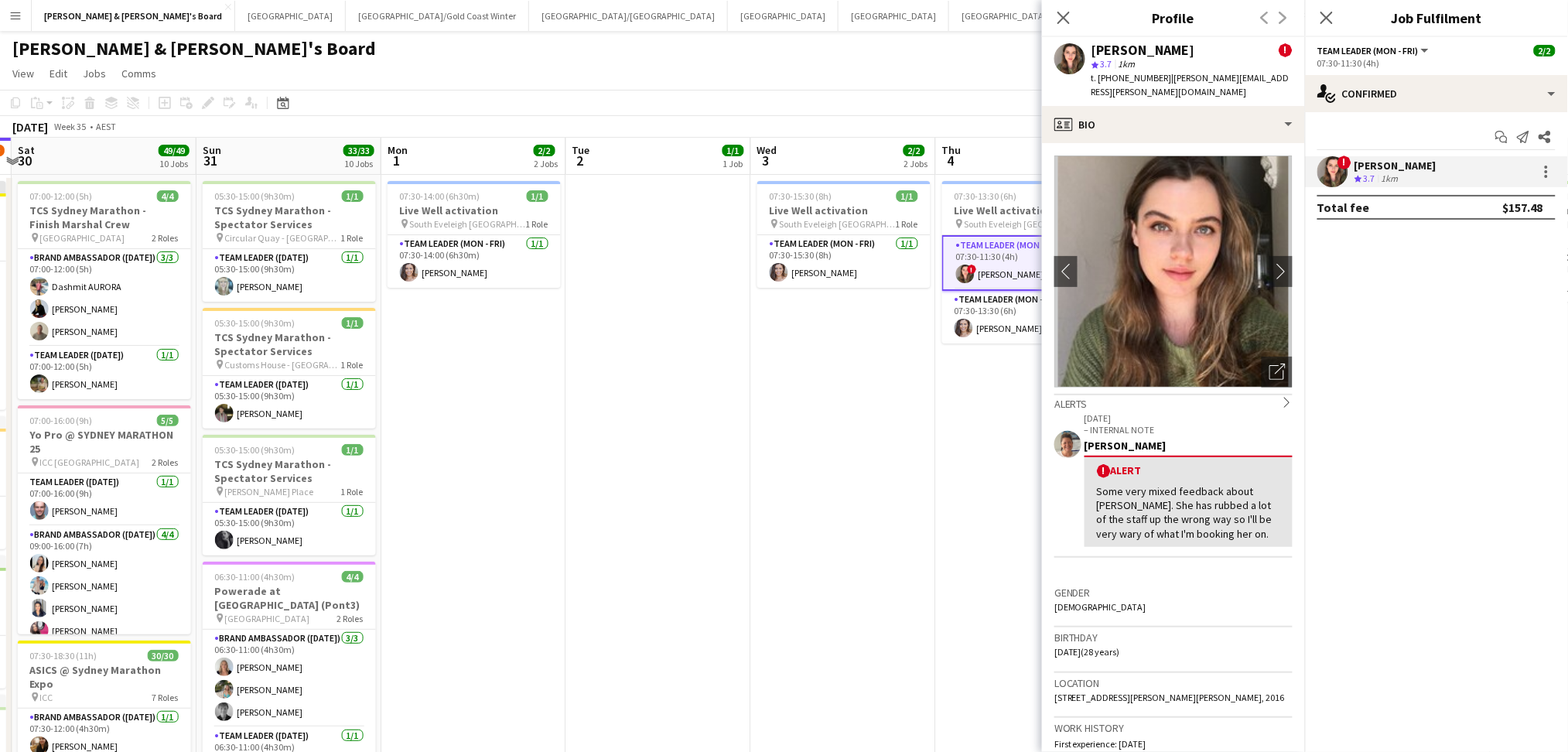
drag, startPoint x: 1095, startPoint y: 54, endPoint x: 1189, endPoint y: 57, distance: 94.0
click at [1184, 57] on div "[PERSON_NAME] ! star 3.7 1km t. [PHONE_NUMBER] | [PERSON_NAME][EMAIL_ADDRESS][P…" at bounding box center [1192, 71] width 201 height 57
copy div "[PERSON_NAME] ! star 3.7 1km"
click at [1184, 47] on div "[PERSON_NAME]" at bounding box center [1143, 50] width 104 height 14
click at [1188, 43] on div "[PERSON_NAME]" at bounding box center [1143, 50] width 104 height 14
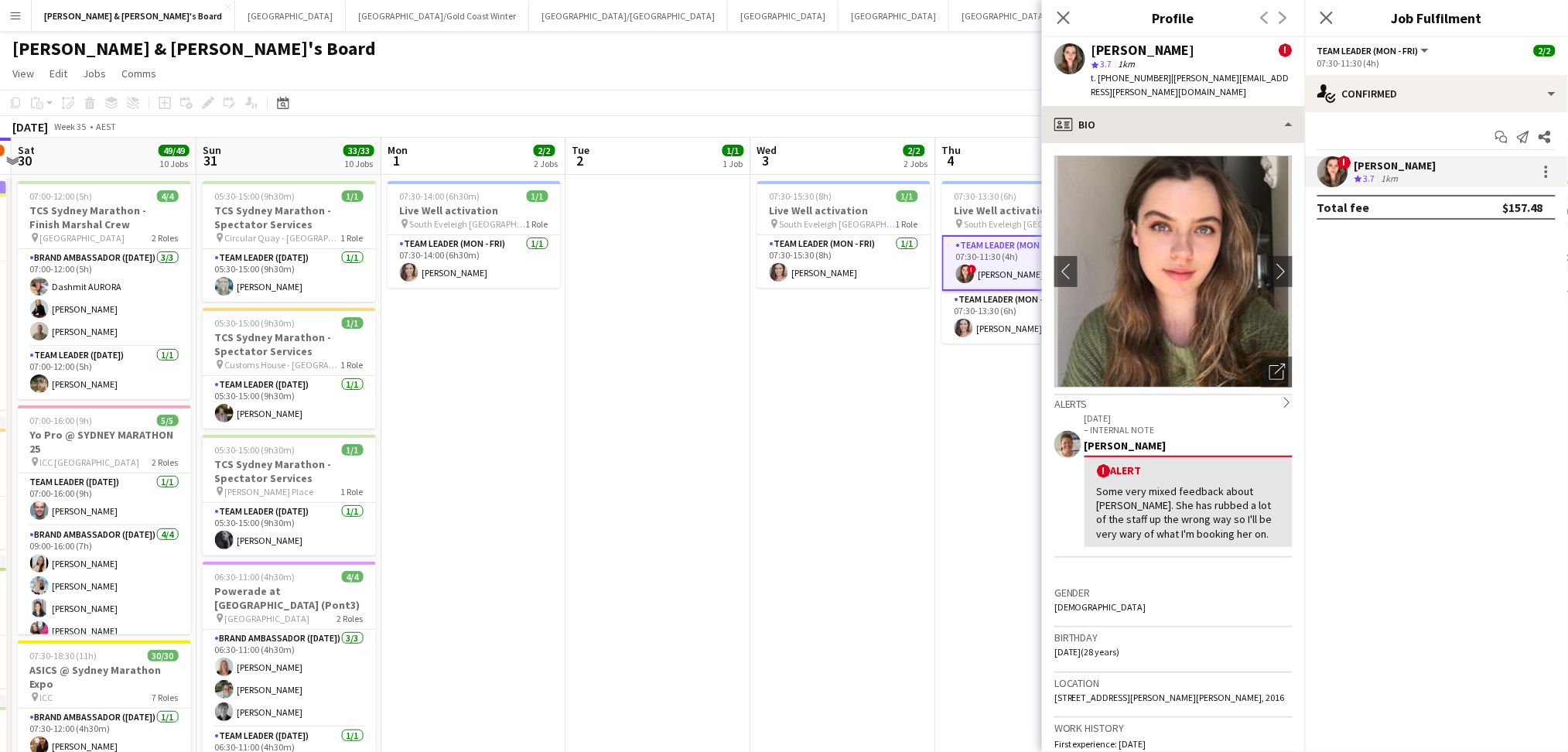
copy div "[PERSON_NAME]"
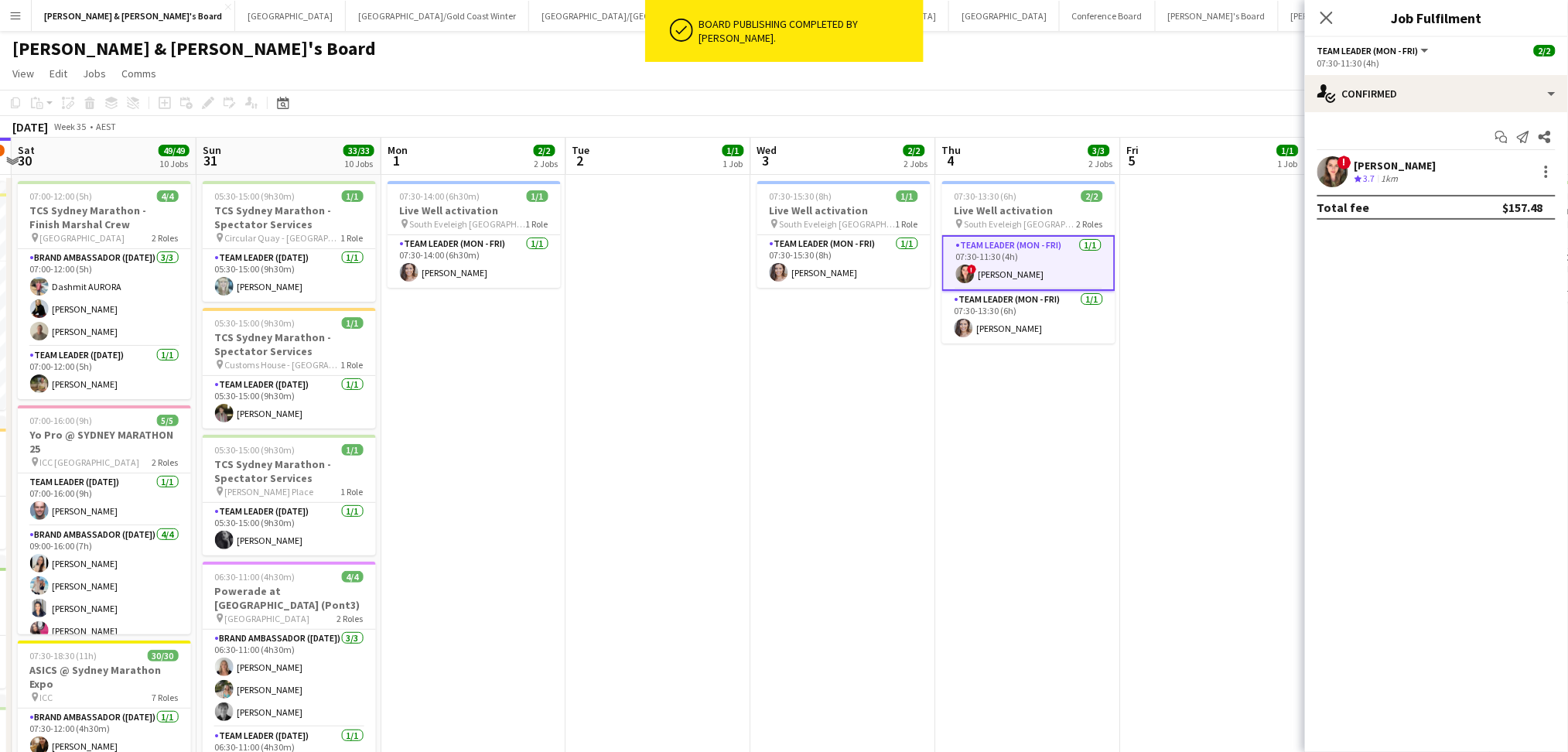
click at [1384, 165] on div "[PERSON_NAME]" at bounding box center [1395, 165] width 82 height 14
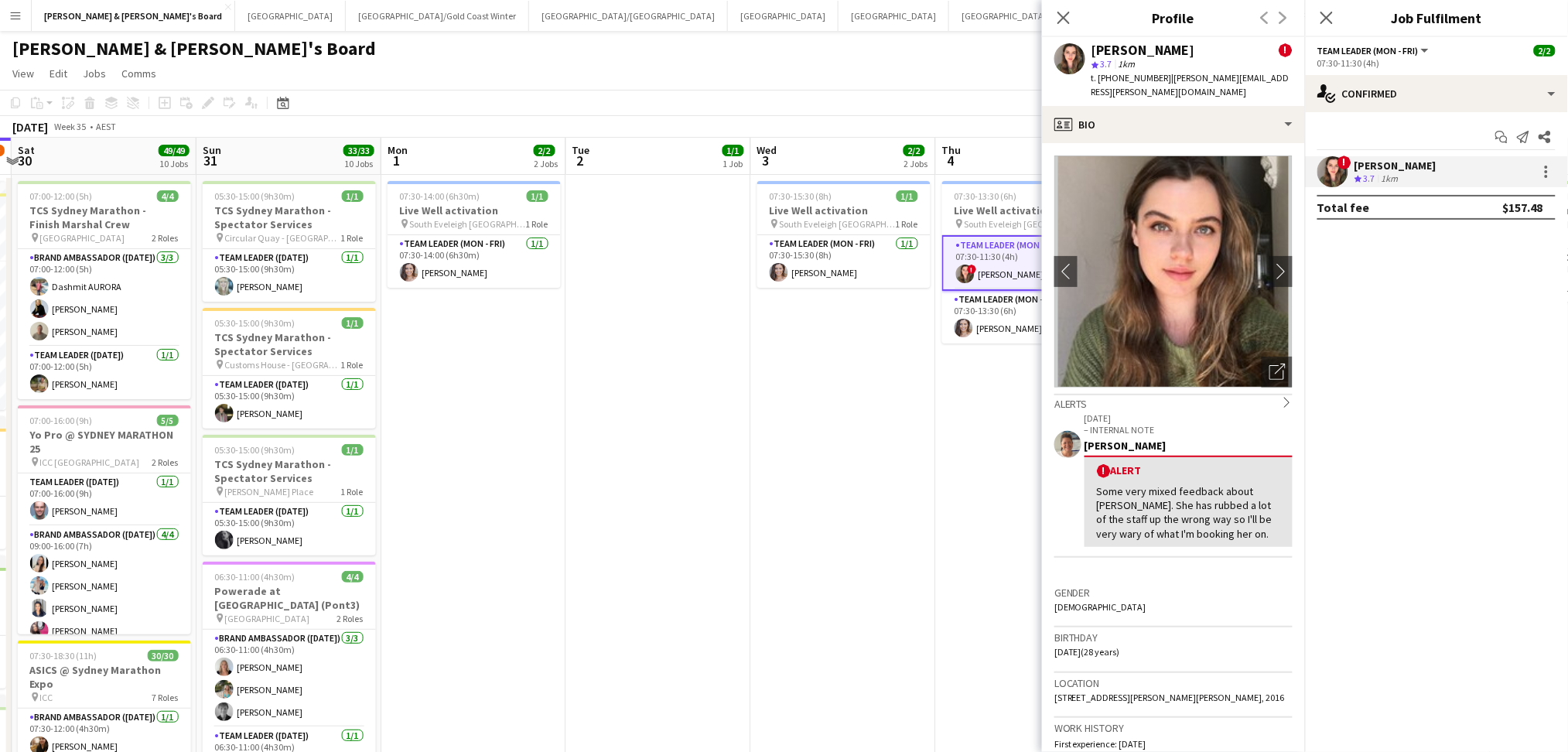
drag, startPoint x: 1115, startPoint y: 73, endPoint x: 1140, endPoint y: 72, distance: 25.0
click at [1140, 72] on span "t. [PHONE_NUMBER]" at bounding box center [1131, 78] width 80 height 11
drag, startPoint x: 1112, startPoint y: 73, endPoint x: 1153, endPoint y: 76, distance: 41.1
click at [1153, 76] on span "t. [PHONE_NUMBER]" at bounding box center [1131, 78] width 80 height 11
copy span "429402087"
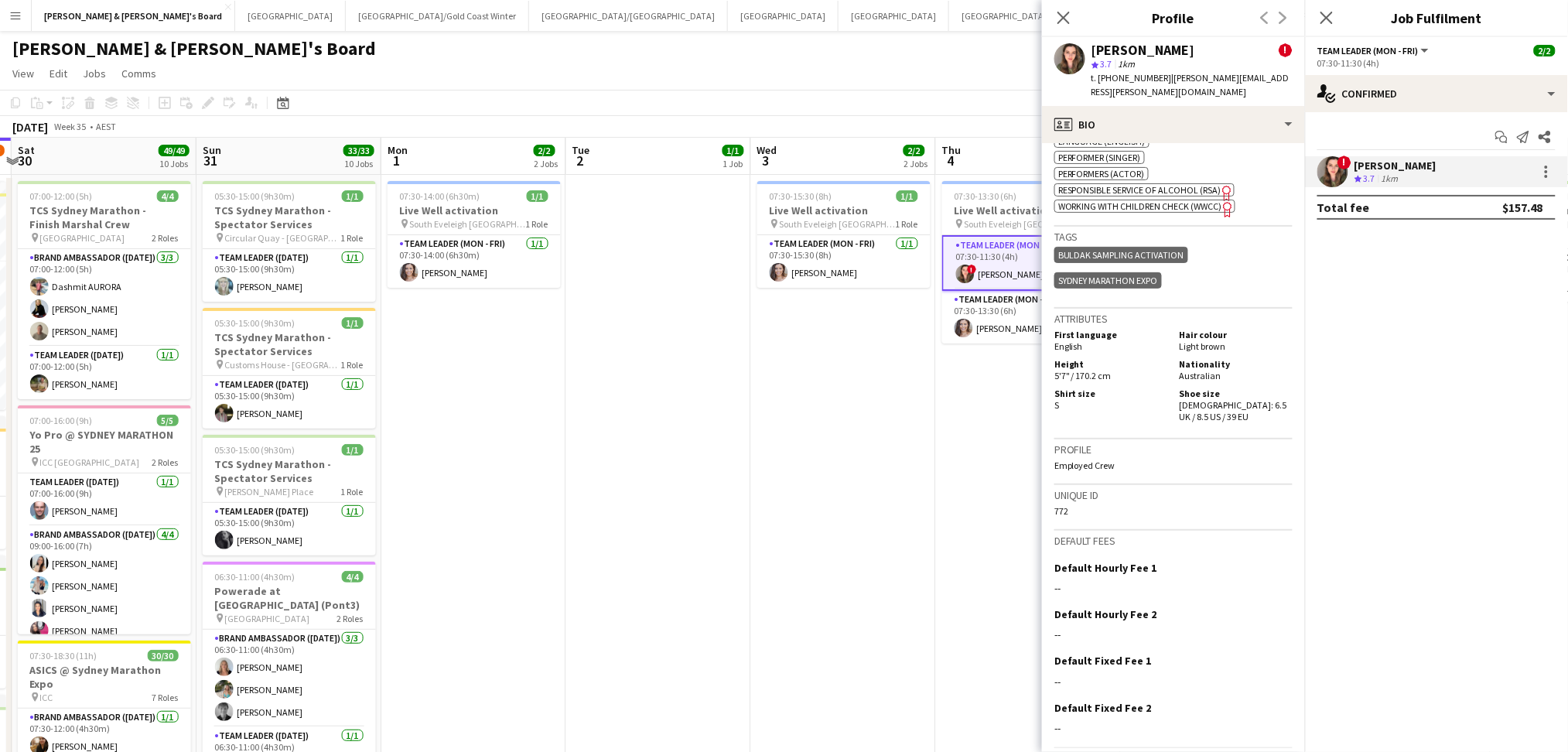
scroll to position [1096, 0]
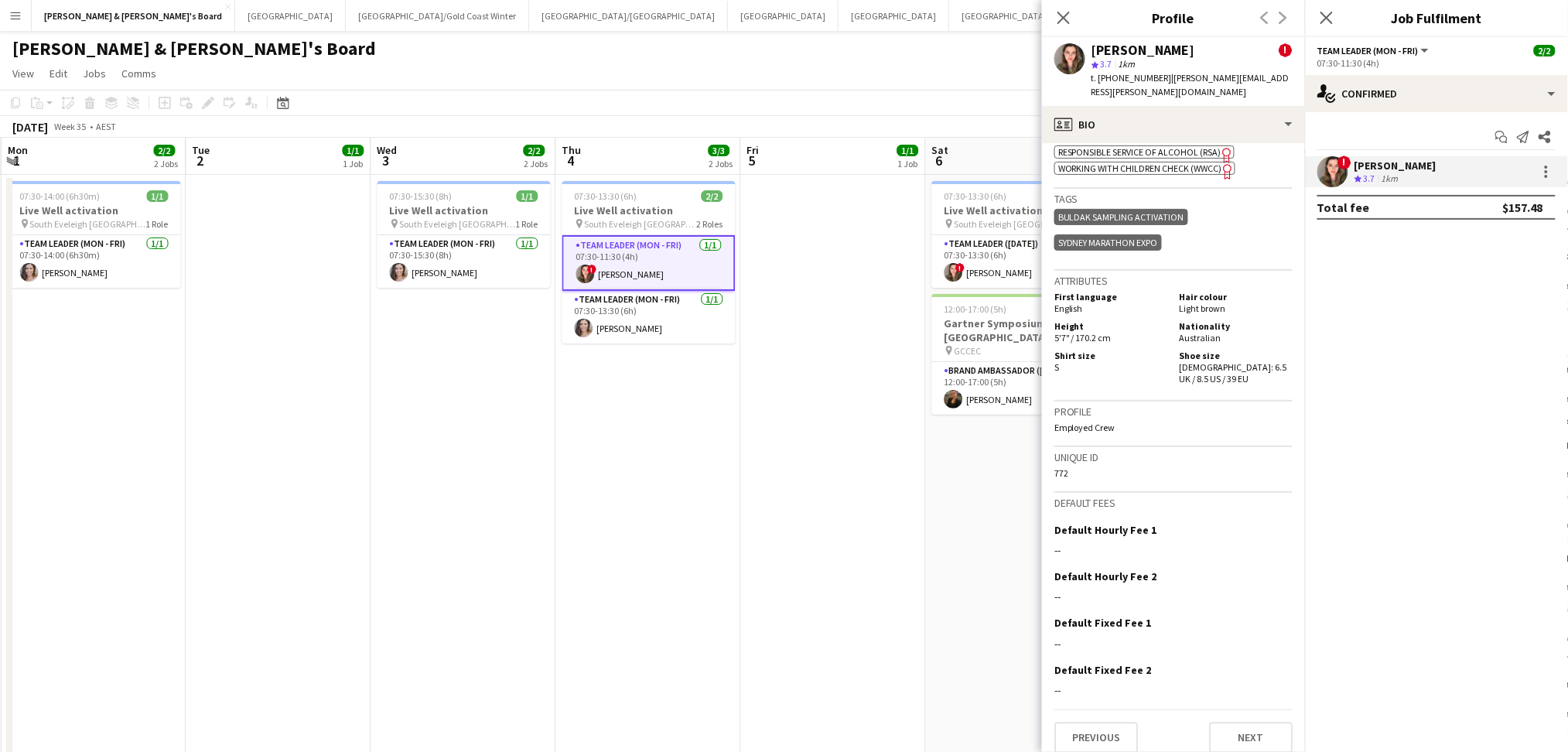
drag, startPoint x: 922, startPoint y: 499, endPoint x: 542, endPoint y: 501, distance: 380.0
drag, startPoint x: 817, startPoint y: 535, endPoint x: 633, endPoint y: 536, distance: 184.0
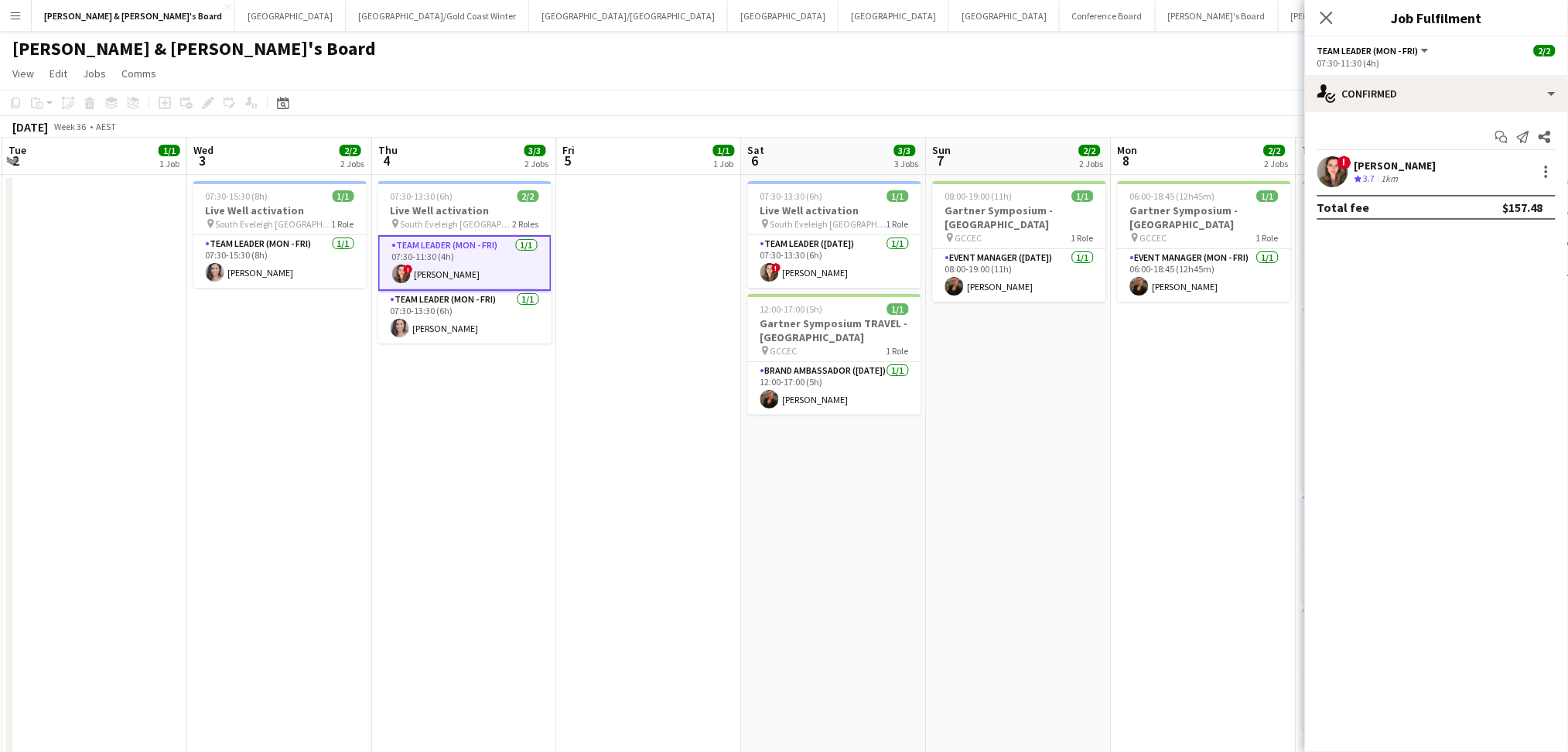
scroll to position [0, 451]
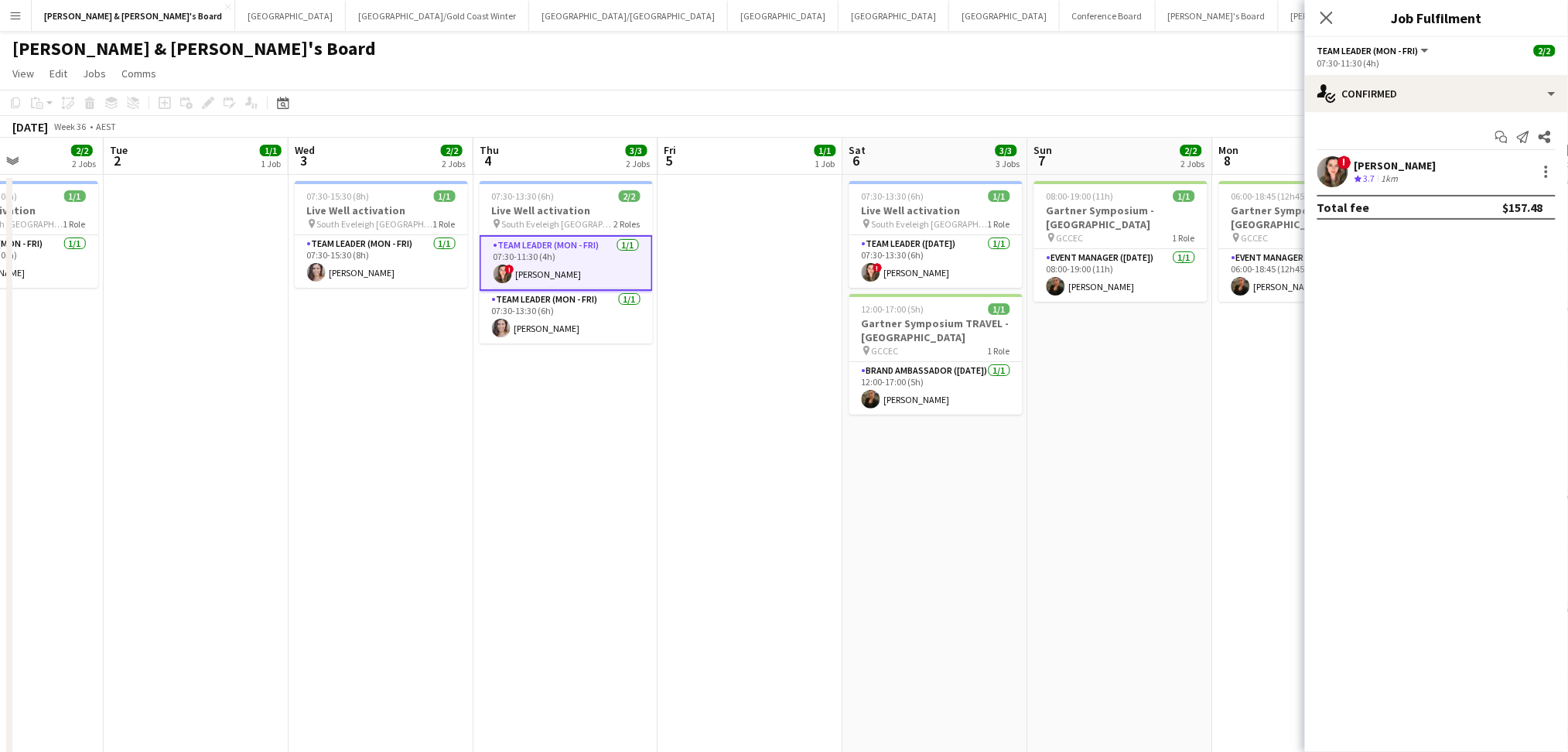
drag, startPoint x: 154, startPoint y: 532, endPoint x: 255, endPoint y: 519, distance: 101.8
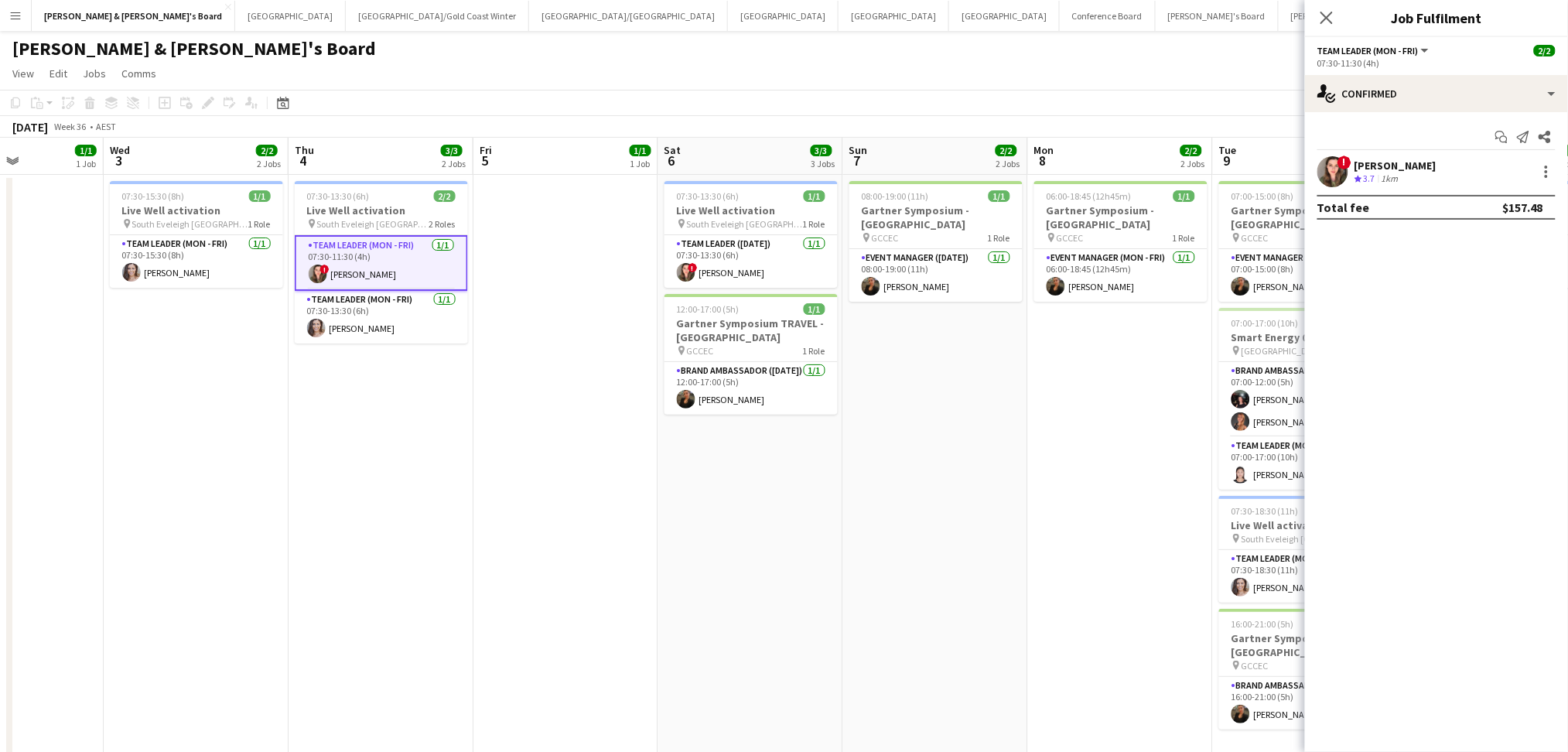
scroll to position [0, 568]
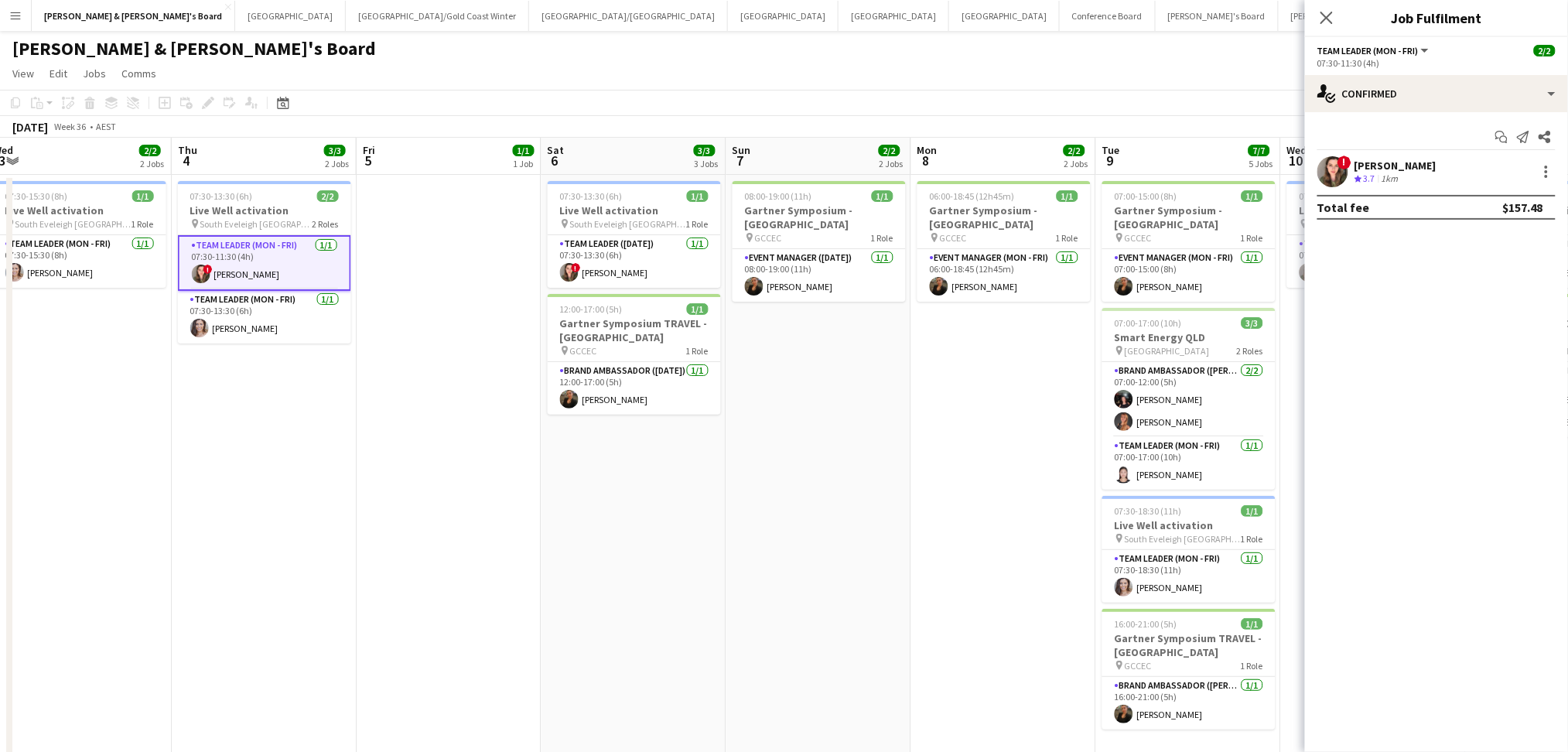
drag, startPoint x: 896, startPoint y: 594, endPoint x: 594, endPoint y: 593, distance: 302.0
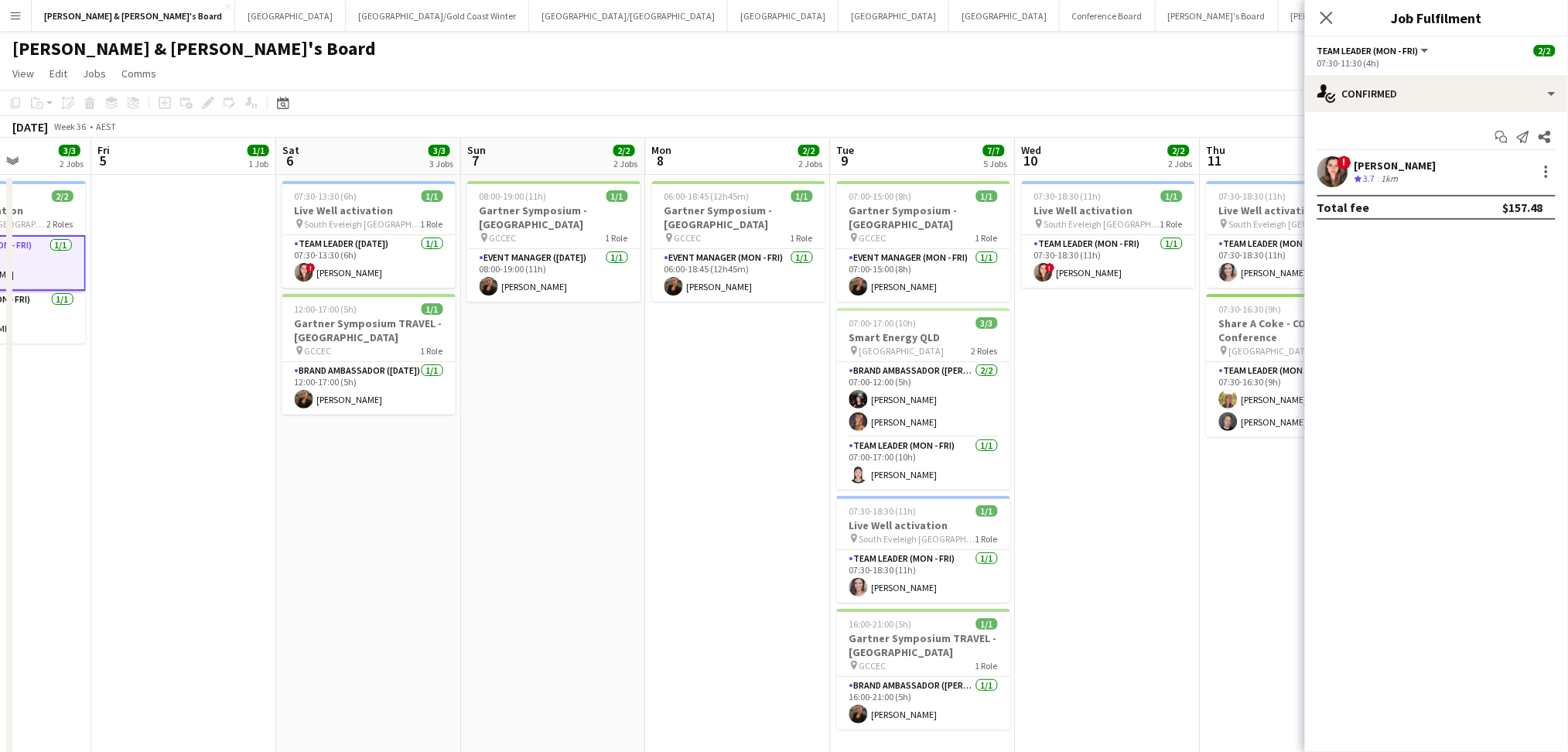
drag, startPoint x: 870, startPoint y: 572, endPoint x: 607, endPoint y: 568, distance: 263.0
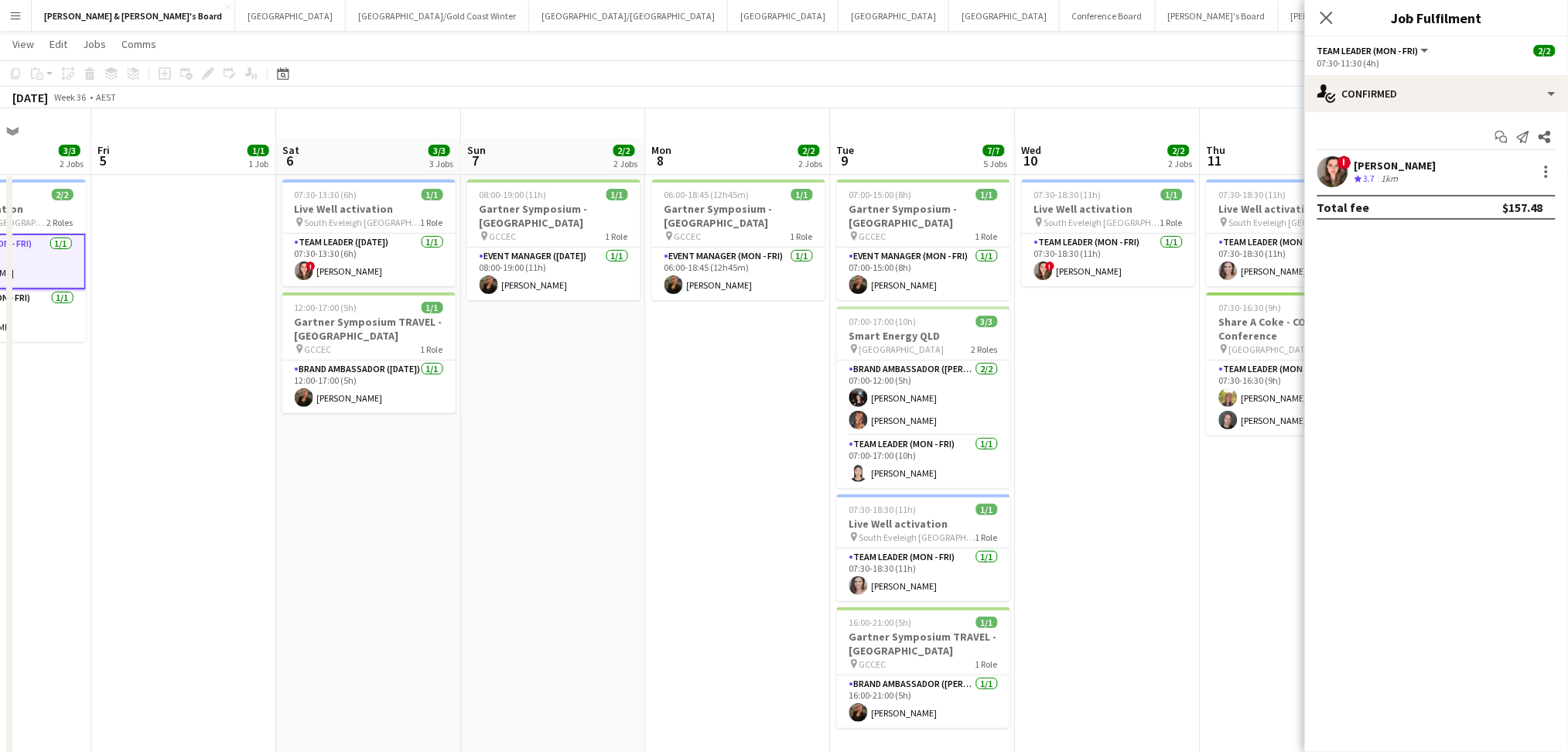
scroll to position [0, 0]
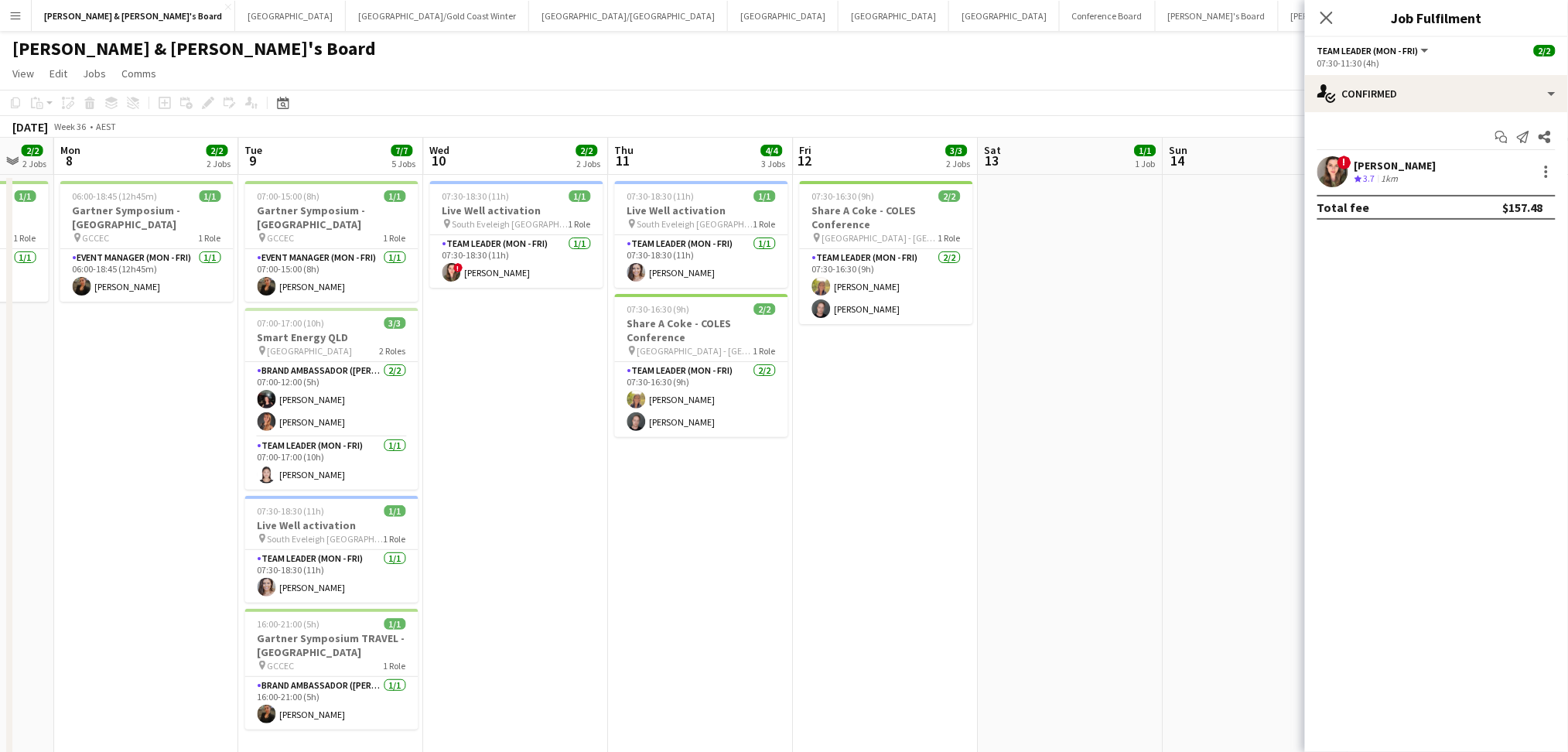
drag, startPoint x: 1195, startPoint y: 632, endPoint x: 603, endPoint y: 602, distance: 592.8
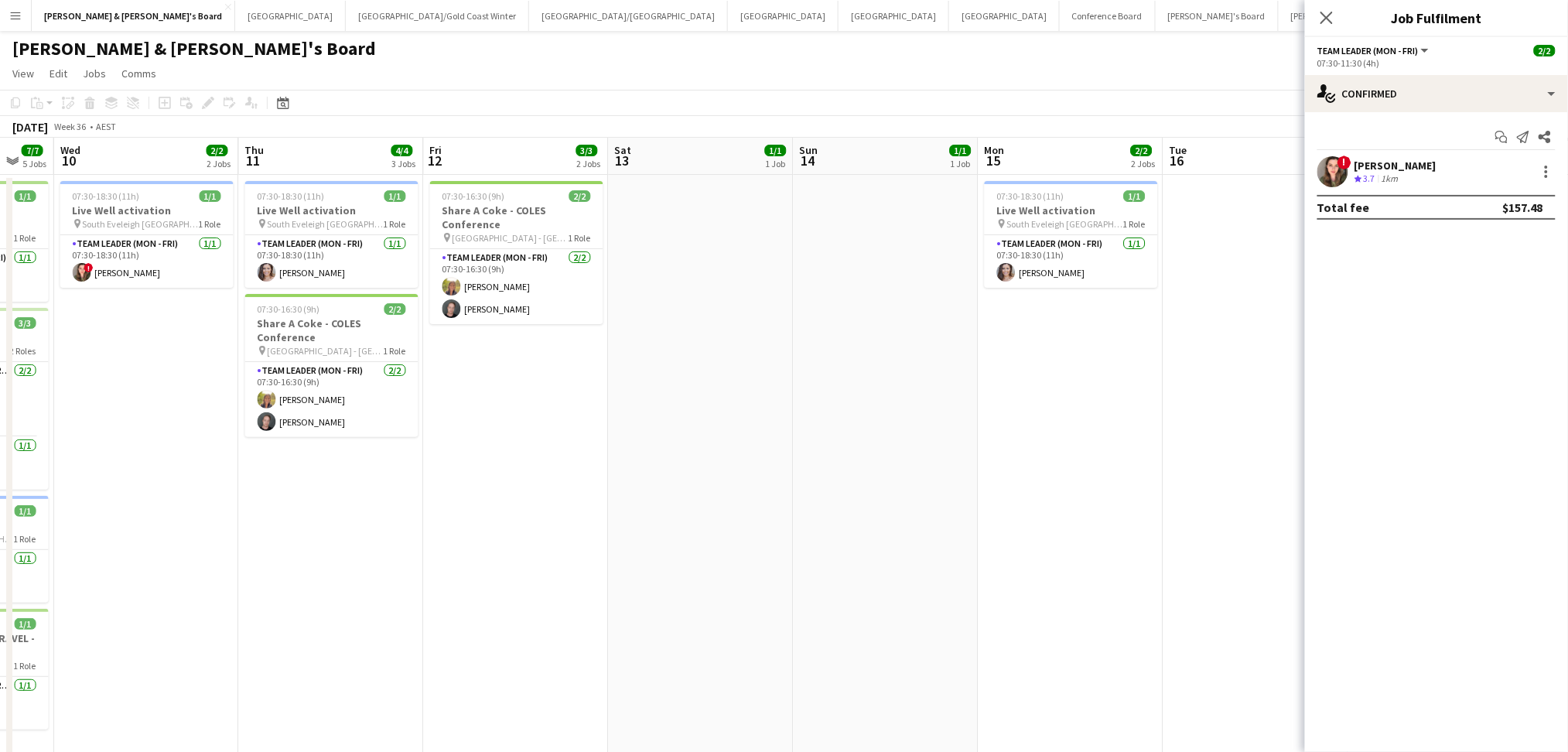
scroll to position [0, 500]
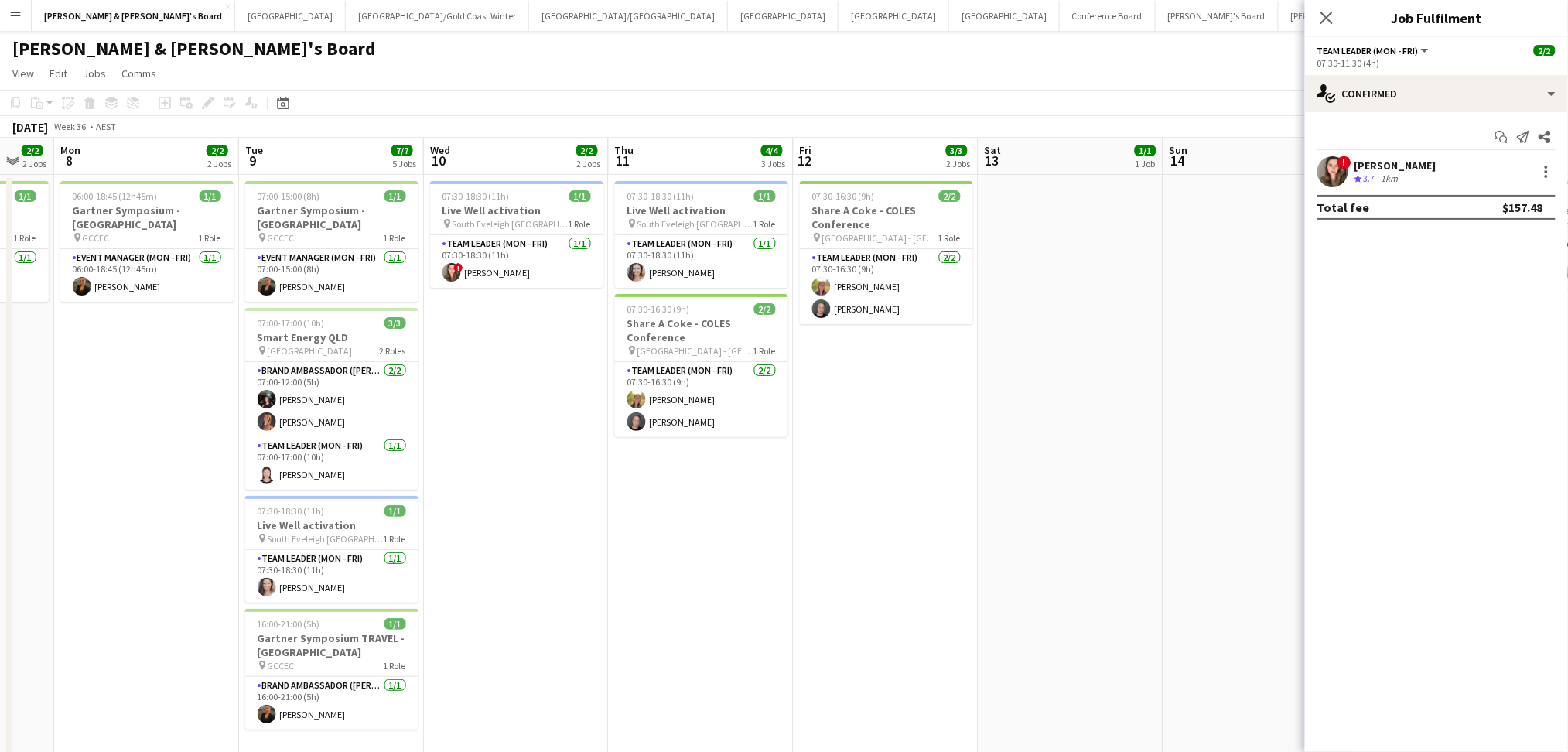
drag, startPoint x: 970, startPoint y: 610, endPoint x: 344, endPoint y: 612, distance: 626.0
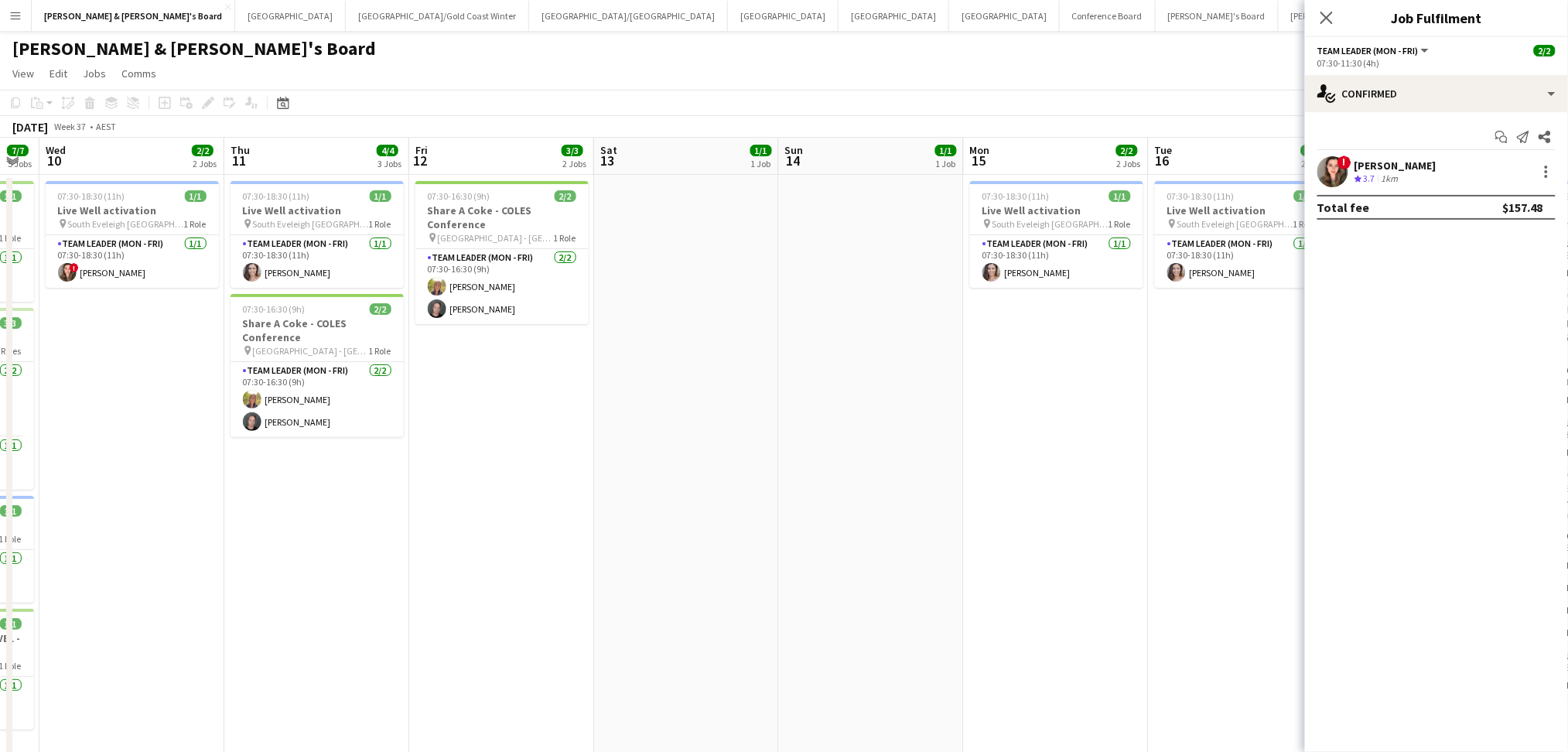
scroll to position [0, 453]
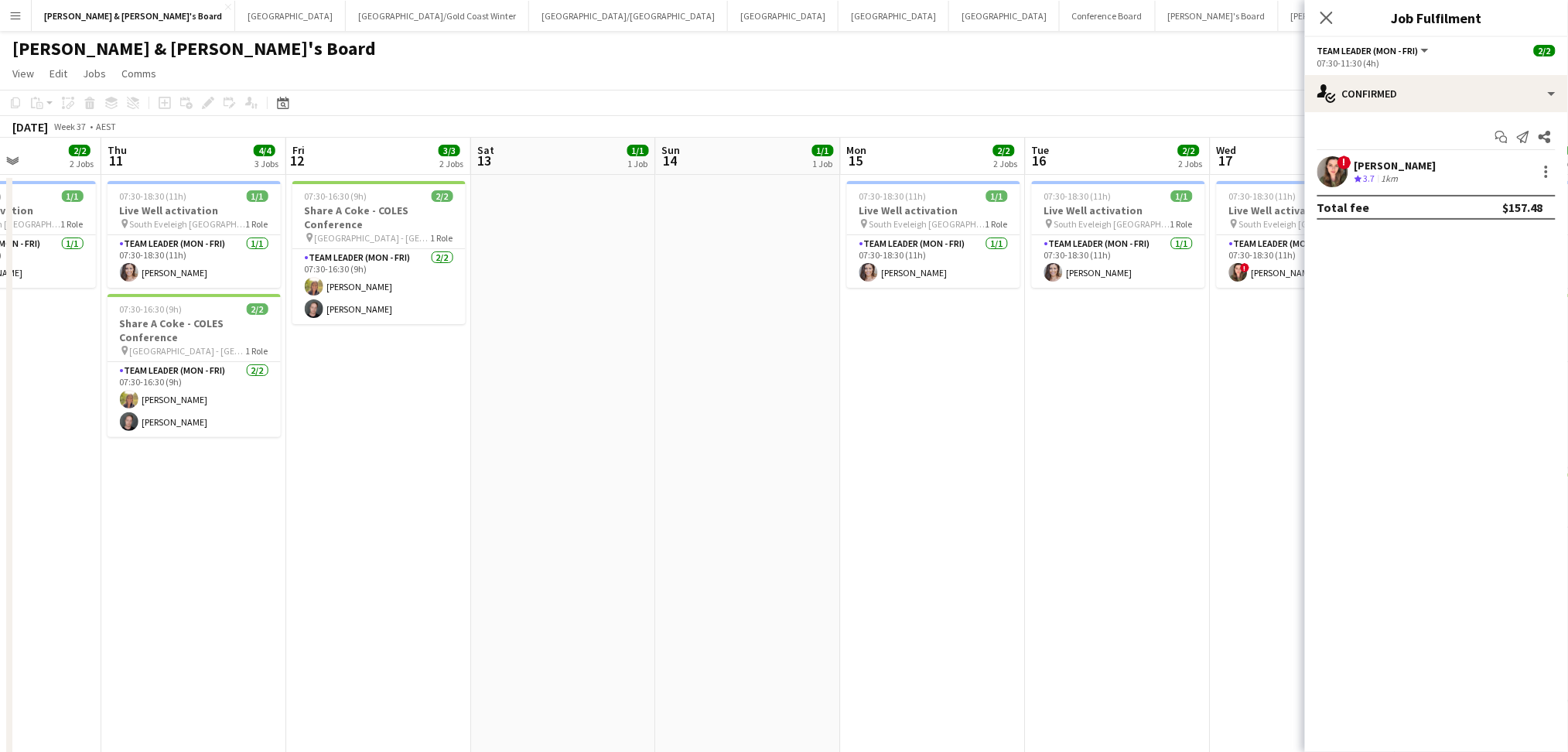
drag, startPoint x: 687, startPoint y: 612, endPoint x: 806, endPoint y: 631, distance: 120.5
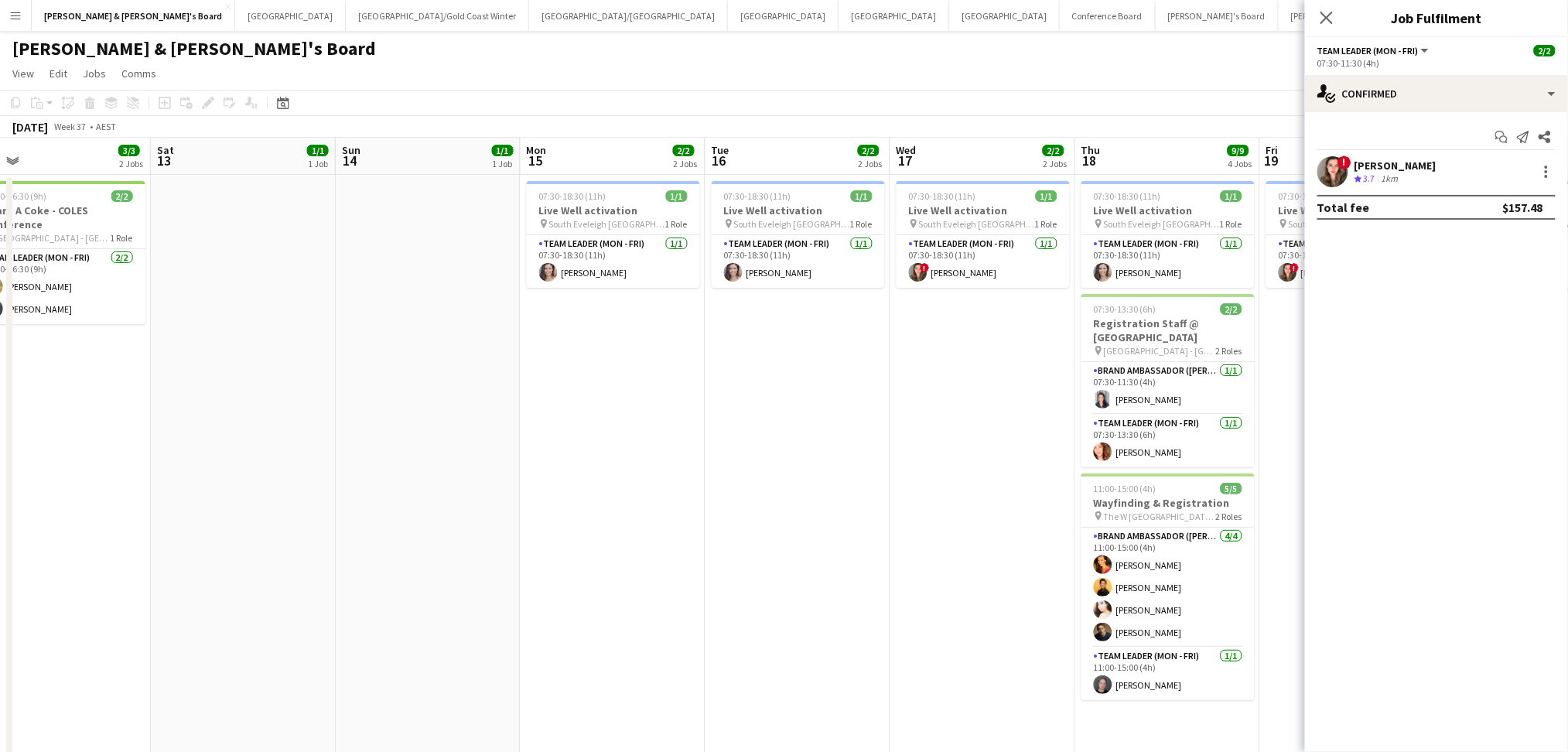
drag, startPoint x: 715, startPoint y: 617, endPoint x: 355, endPoint y: 616, distance: 360.0
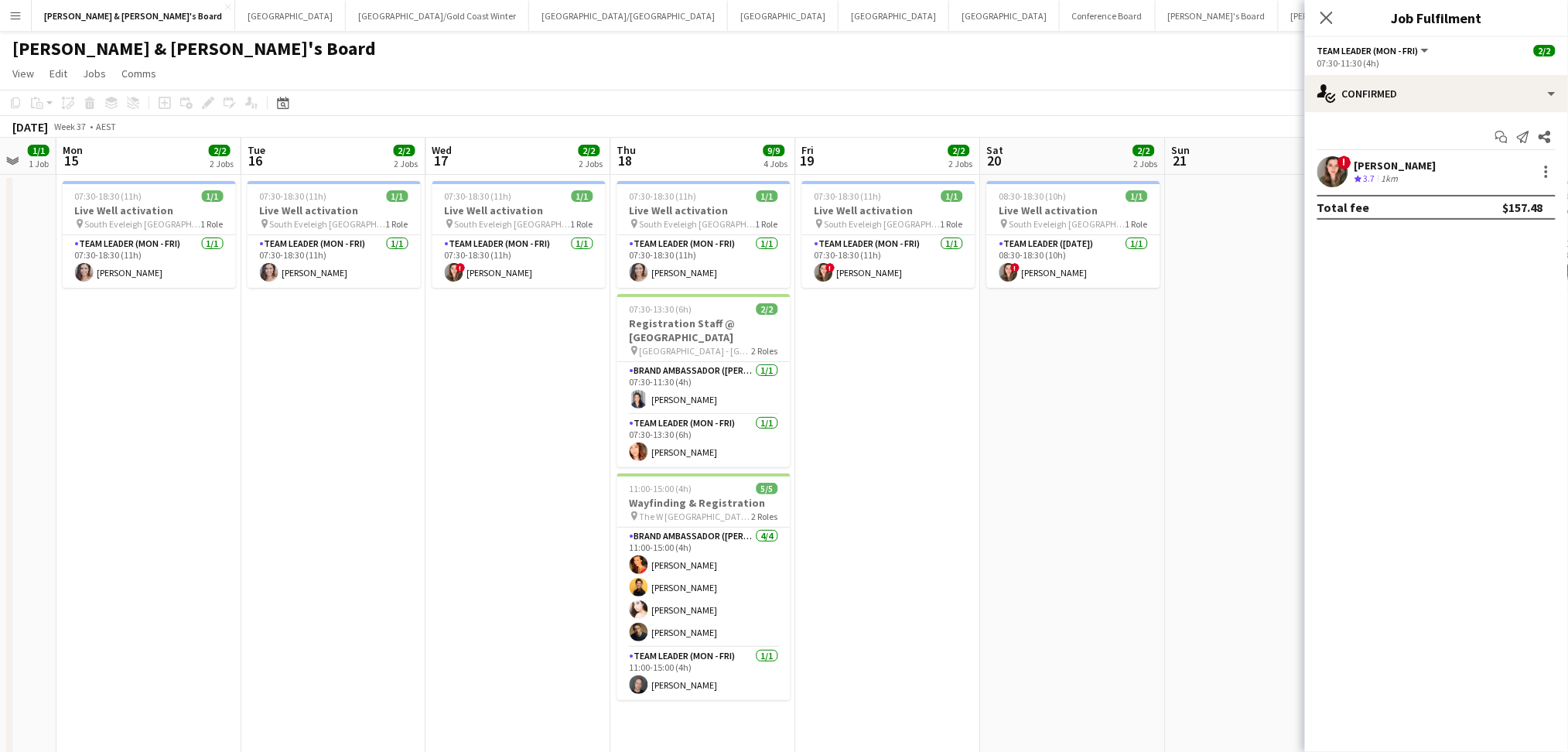
scroll to position [0, 569]
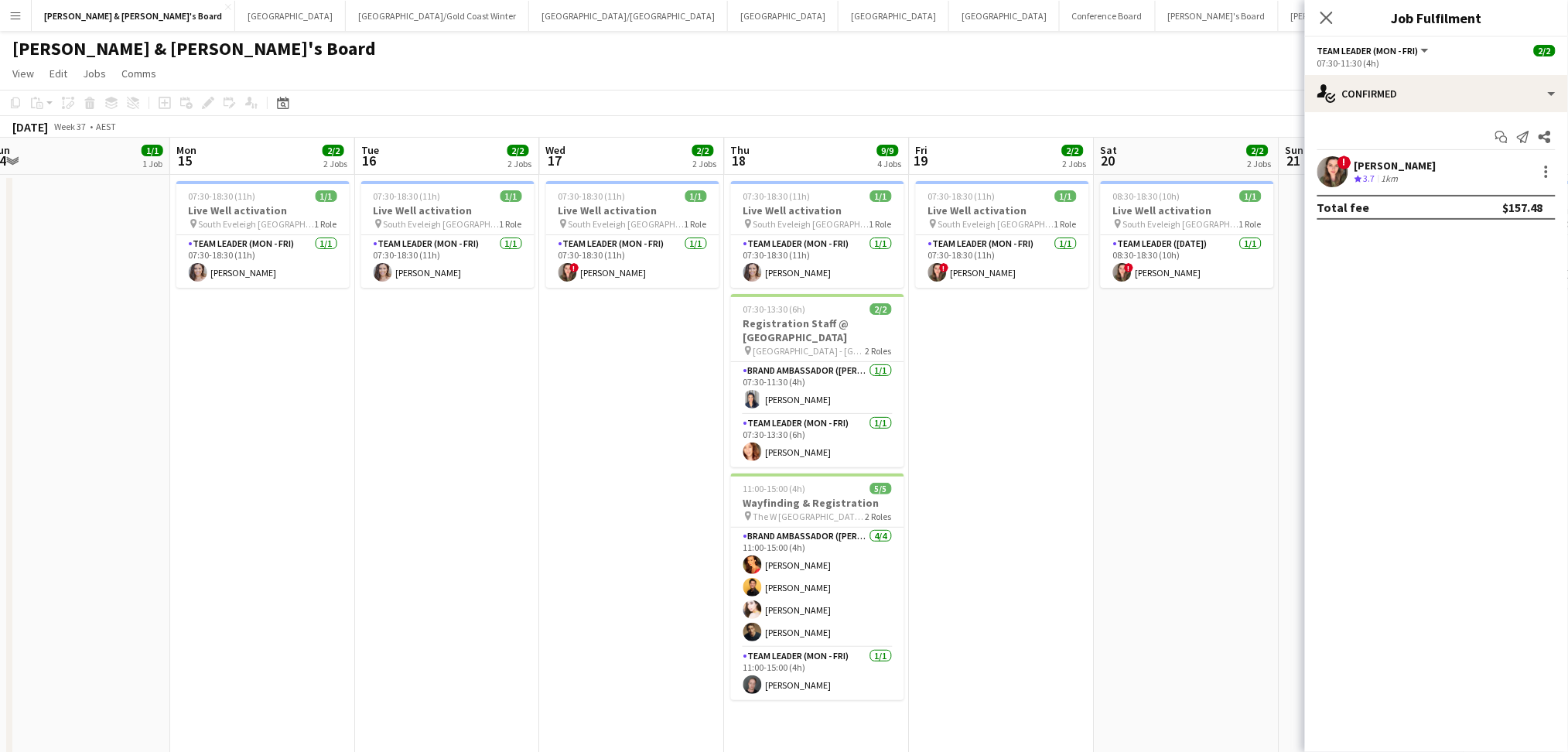
drag, startPoint x: 642, startPoint y: 605, endPoint x: 324, endPoint y: 567, distance: 320.3
drag, startPoint x: 287, startPoint y: 522, endPoint x: 961, endPoint y: 486, distance: 675.0
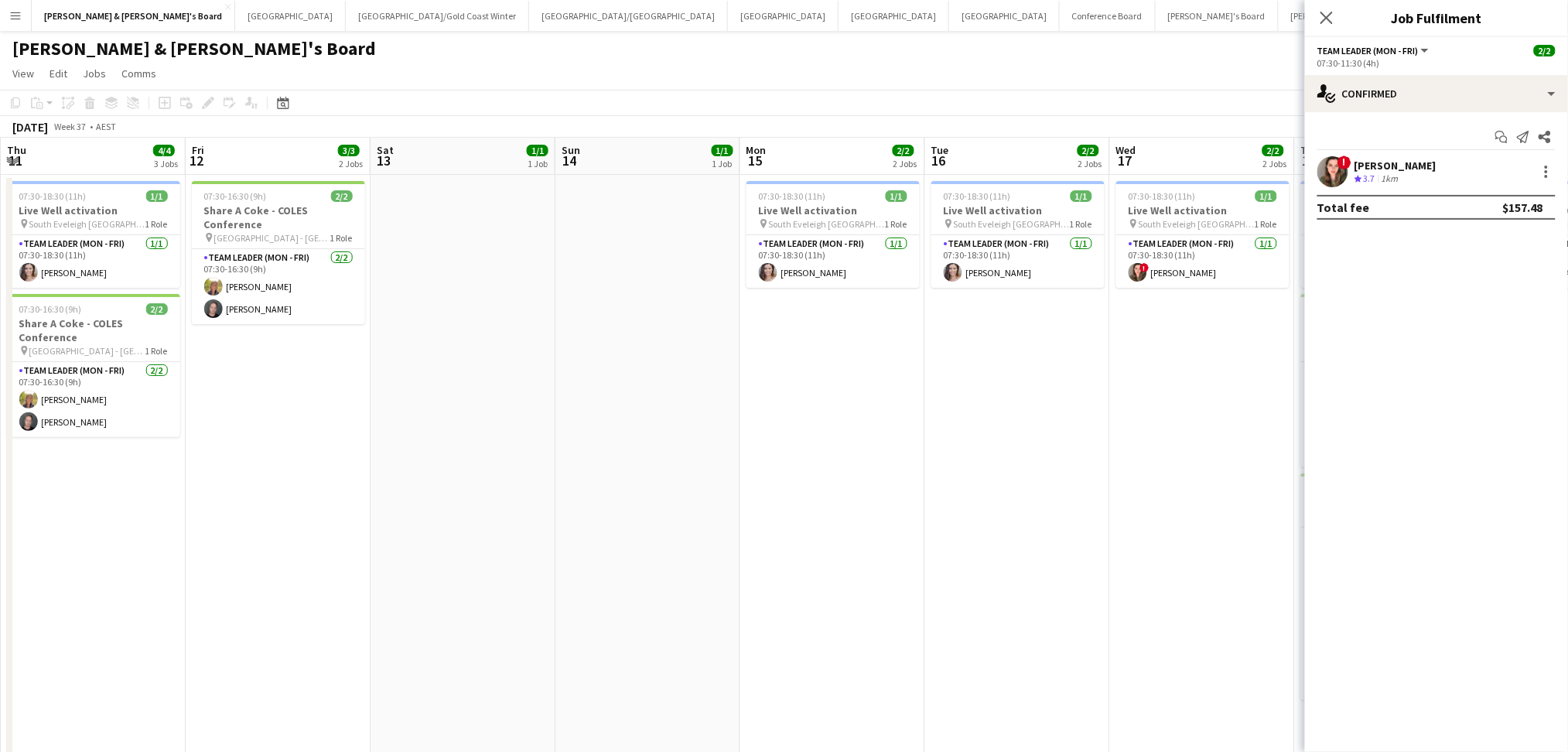
drag, startPoint x: 657, startPoint y: 503, endPoint x: 1329, endPoint y: 464, distance: 673.1
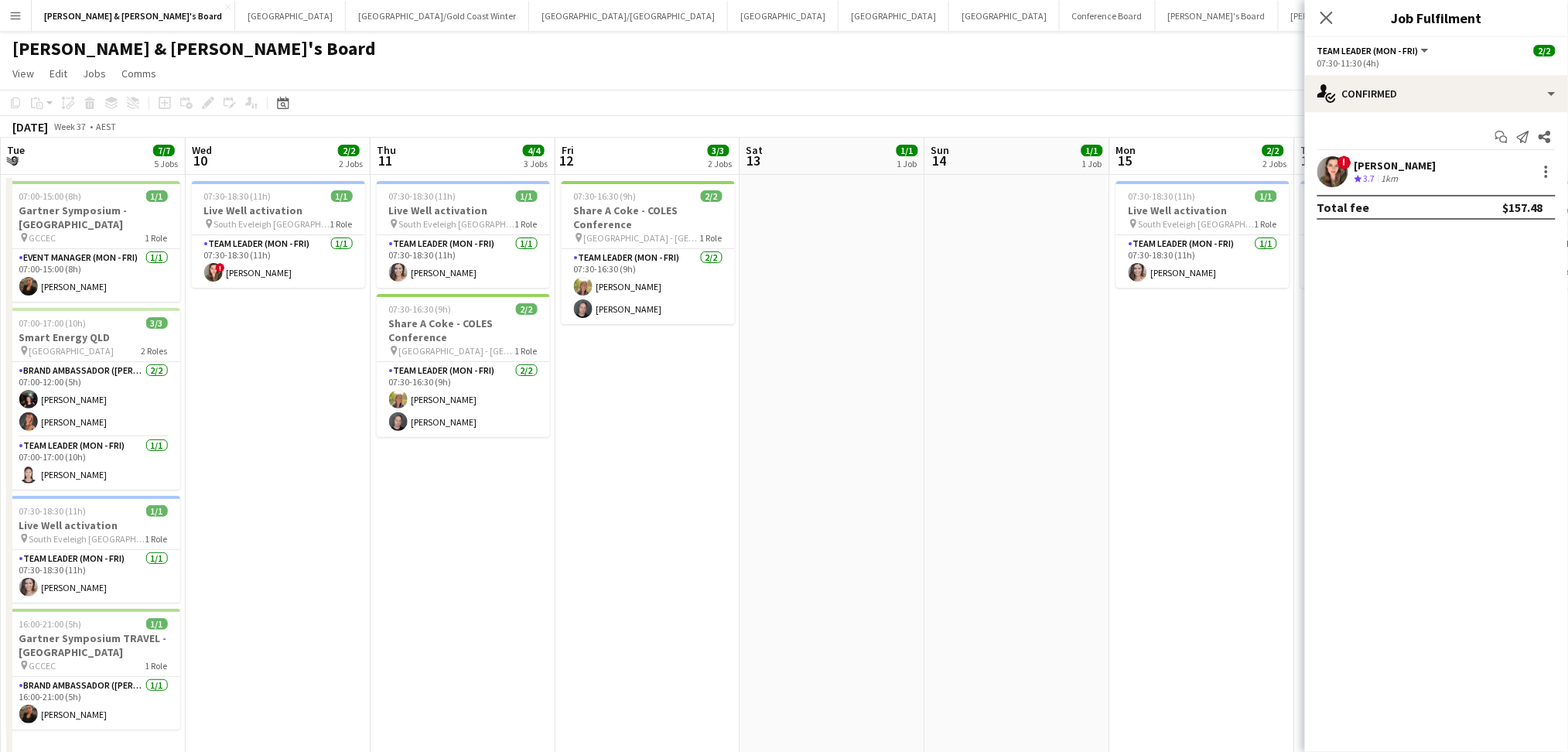
drag, startPoint x: 415, startPoint y: 673, endPoint x: 1148, endPoint y: 554, distance: 742.6
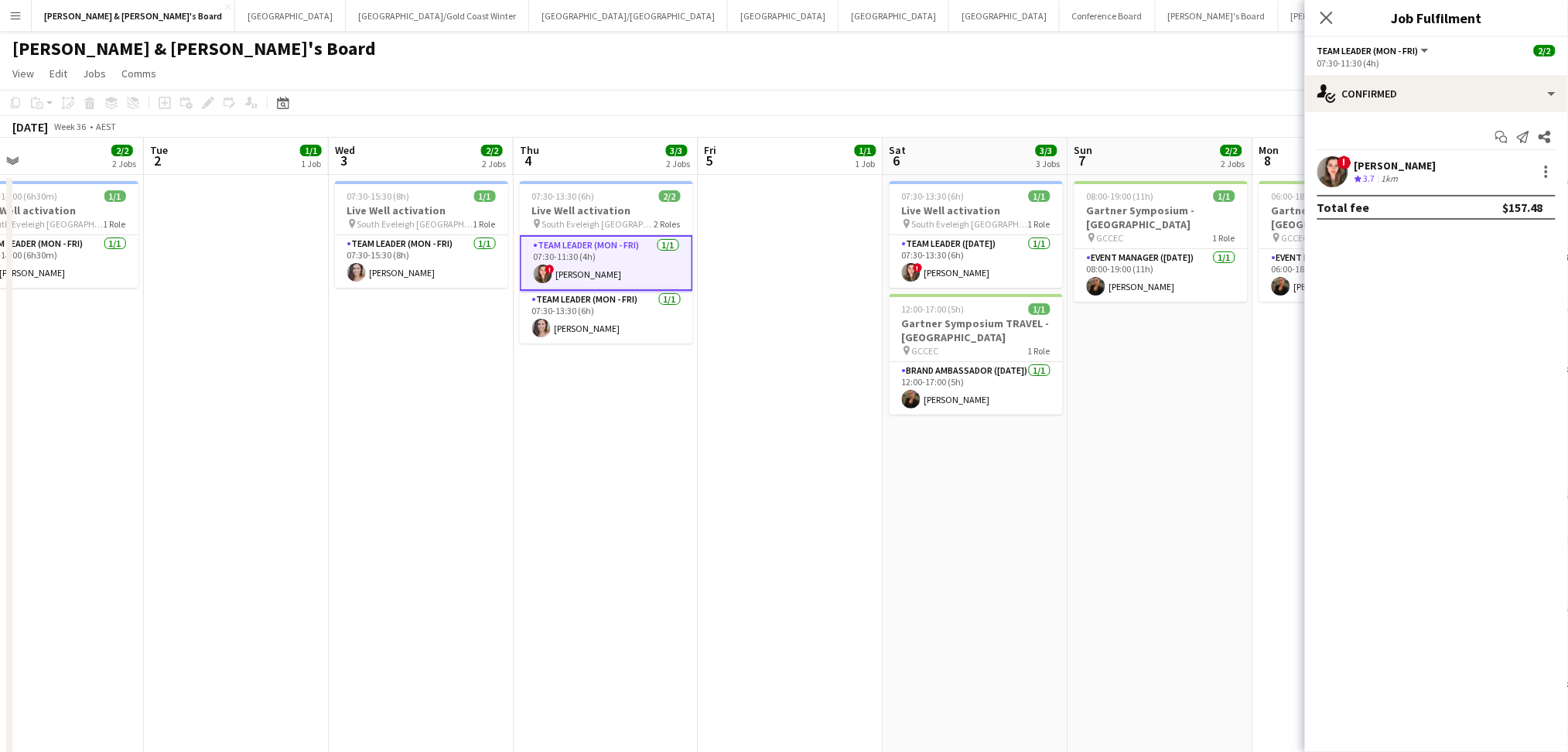
scroll to position [0, 495]
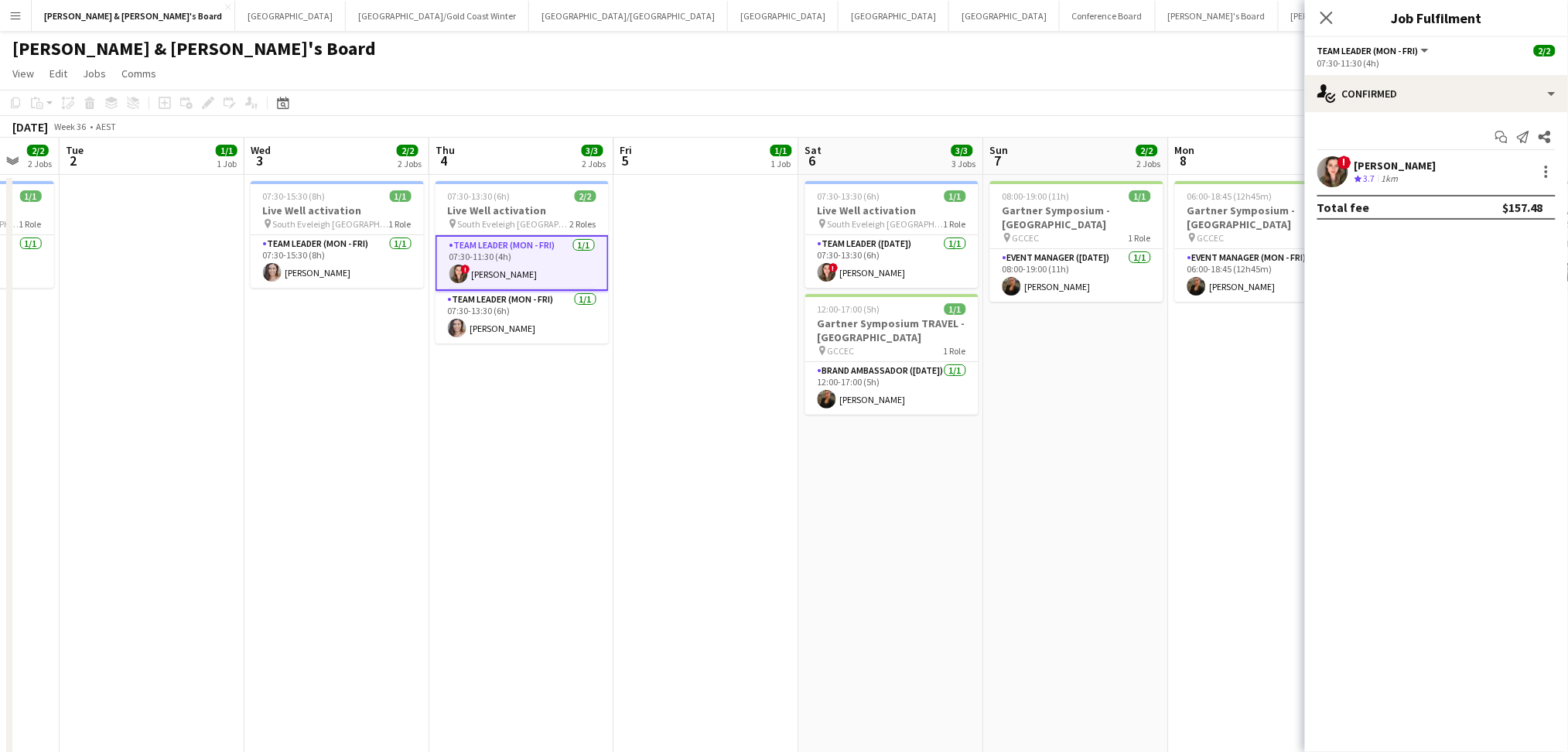
drag, startPoint x: 423, startPoint y: 585, endPoint x: 1031, endPoint y: 547, distance: 609.2
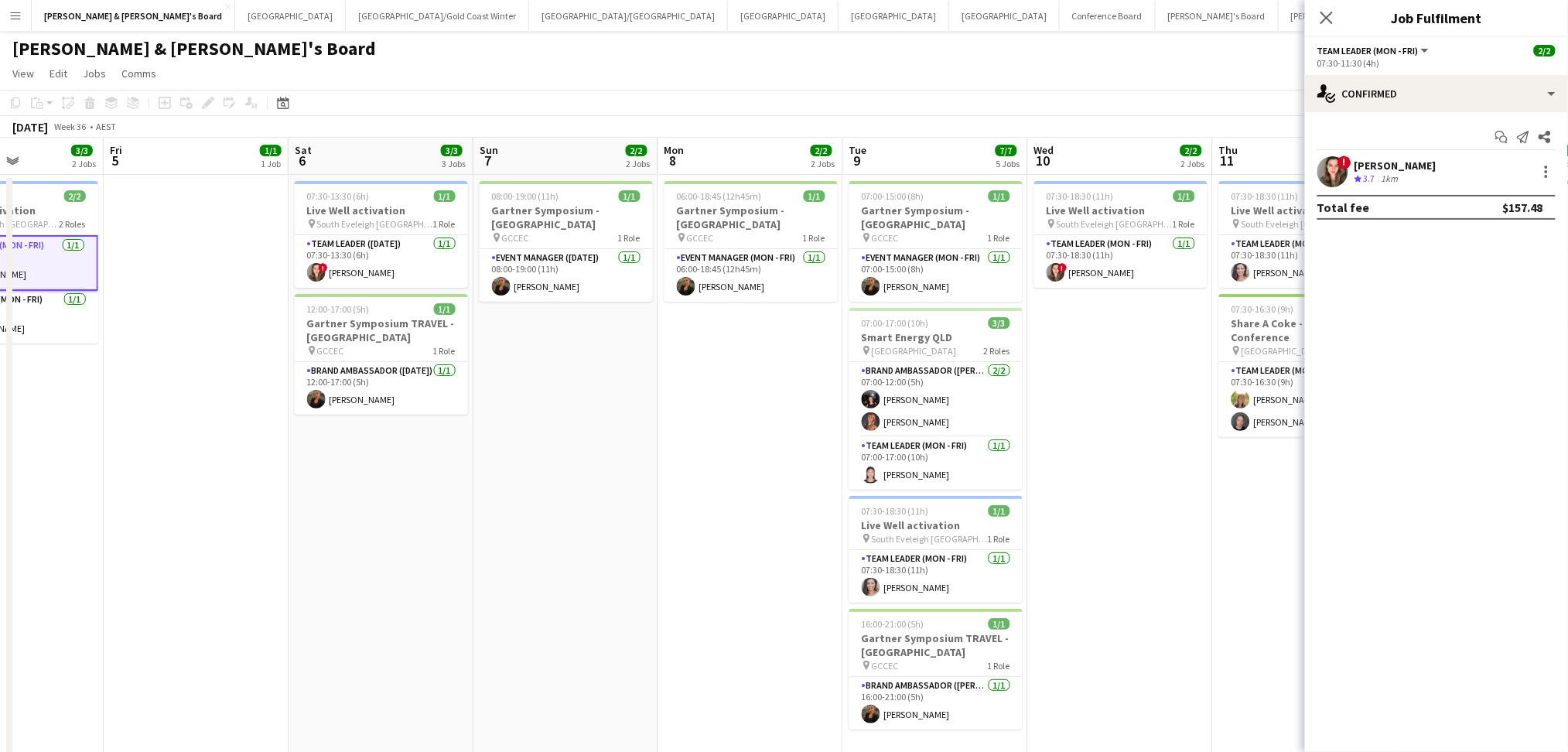
scroll to position [0, 563]
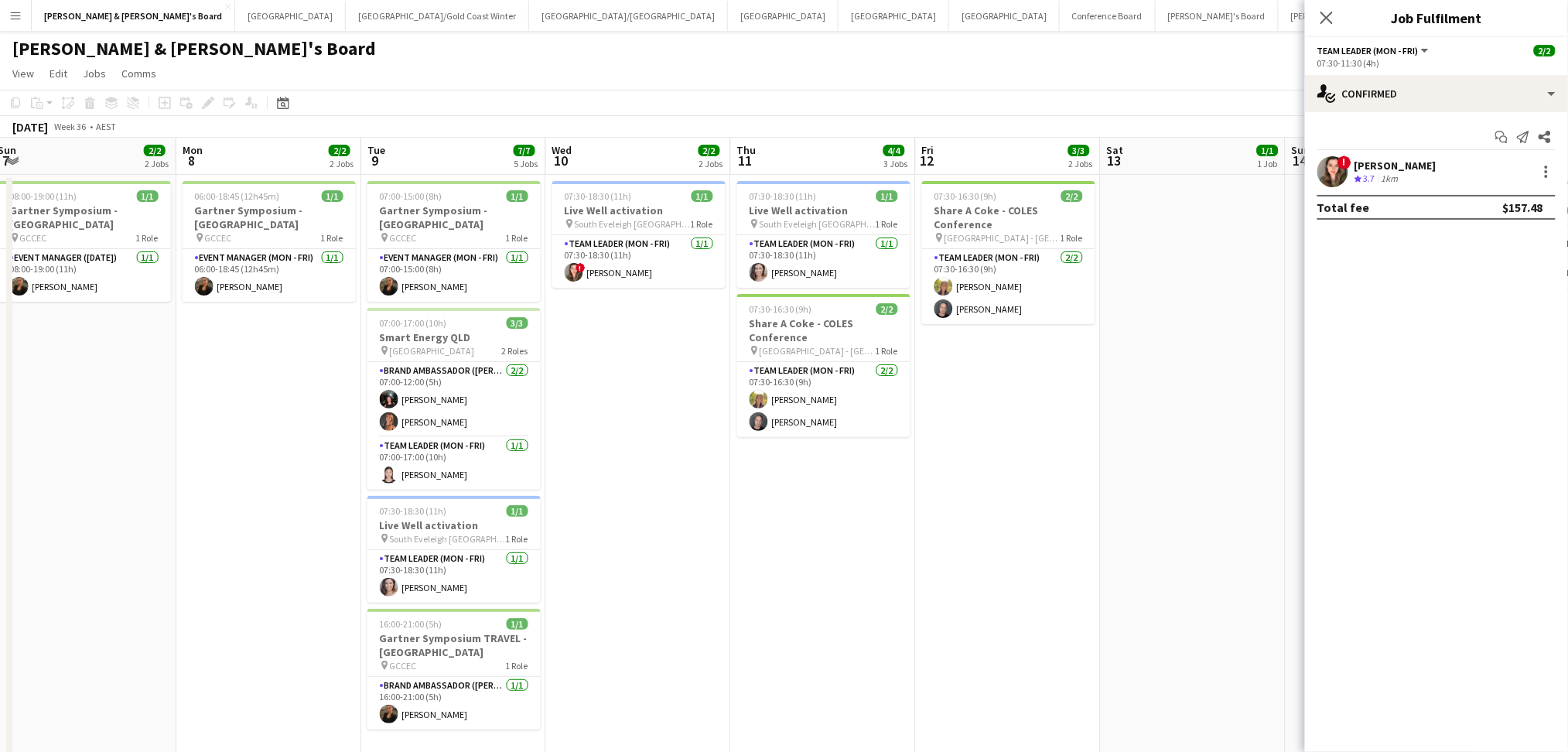
drag, startPoint x: 830, startPoint y: 562, endPoint x: 348, endPoint y: 538, distance: 482.6
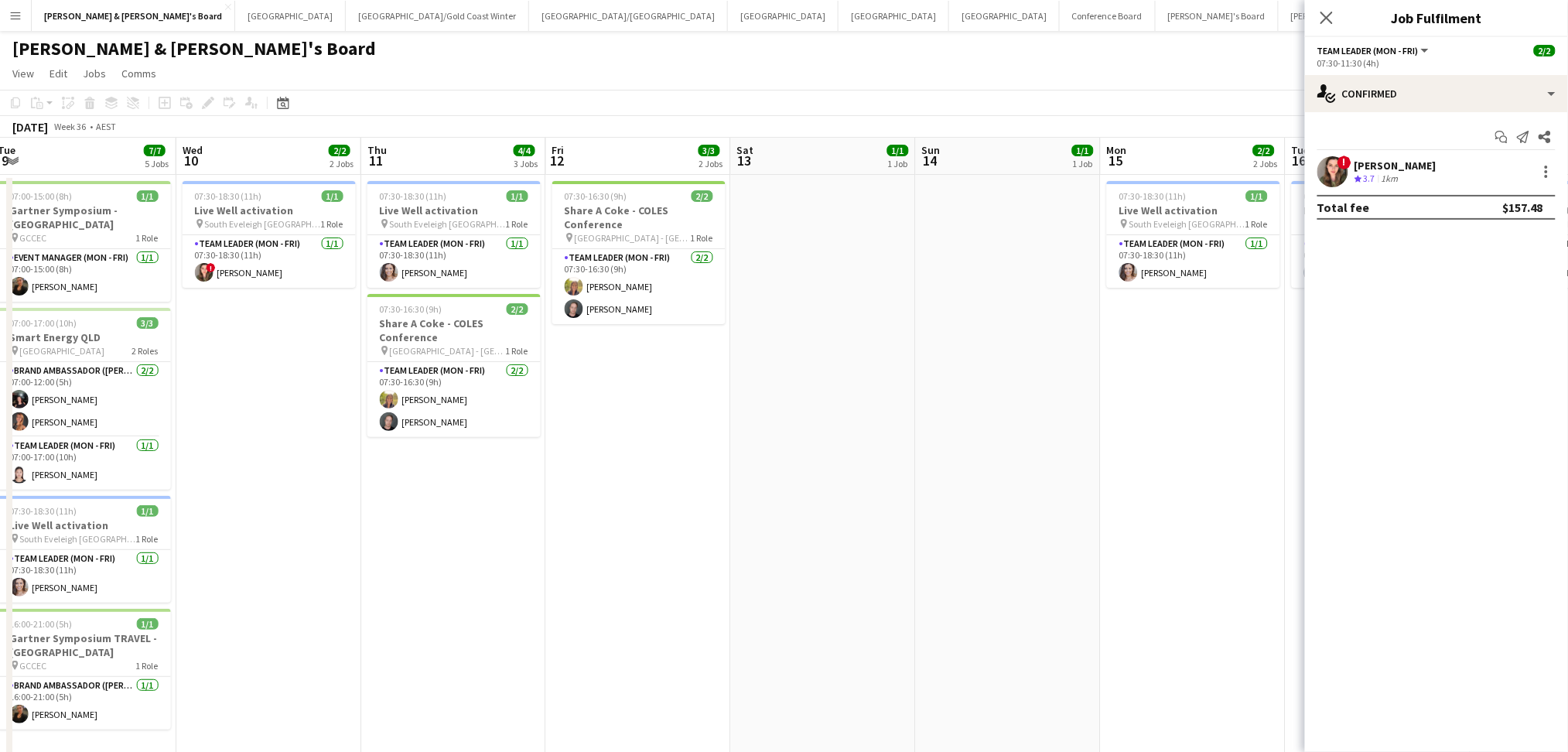
drag, startPoint x: 922, startPoint y: 544, endPoint x: 265, endPoint y: 476, distance: 660.5
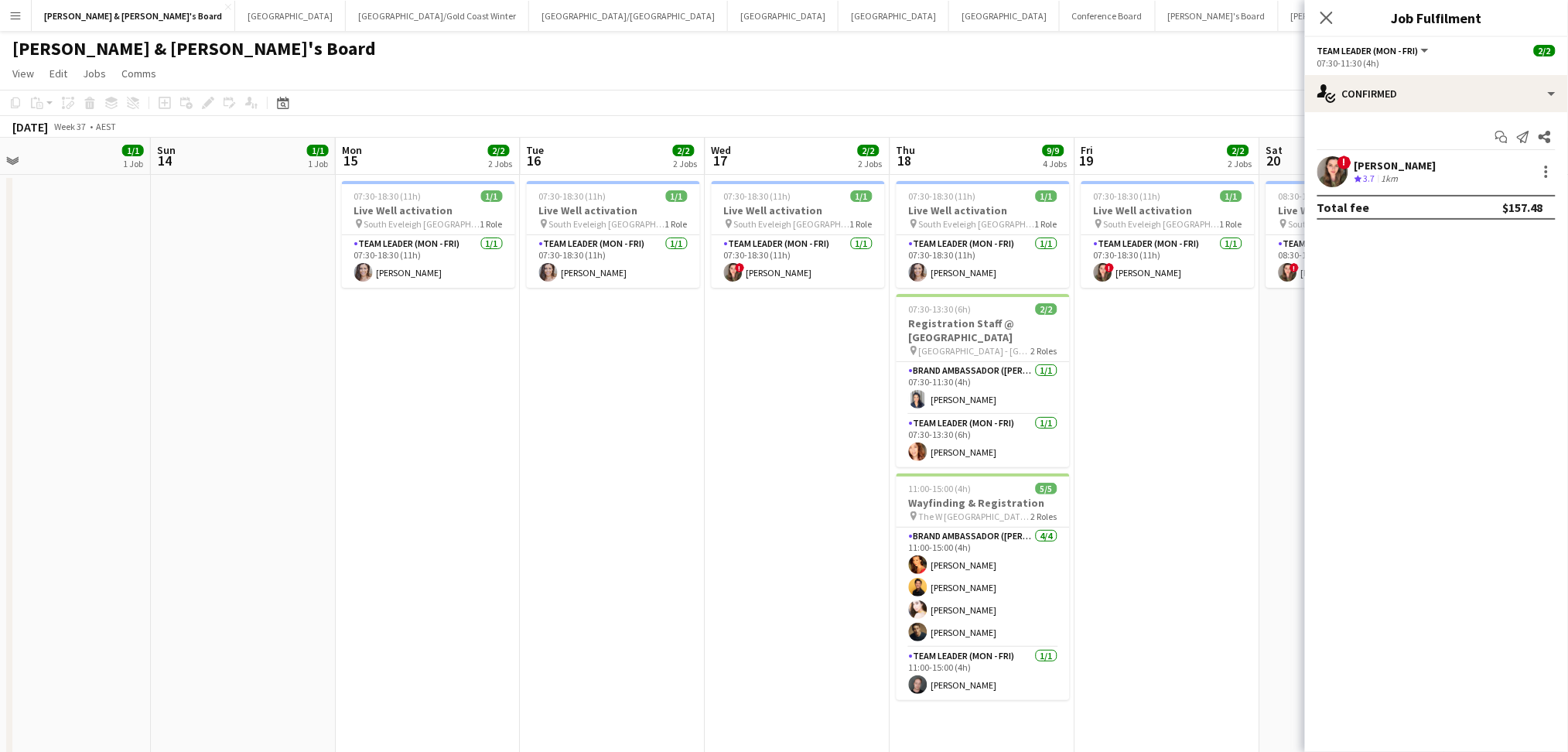
drag, startPoint x: 773, startPoint y: 549, endPoint x: 273, endPoint y: 508, distance: 501.7
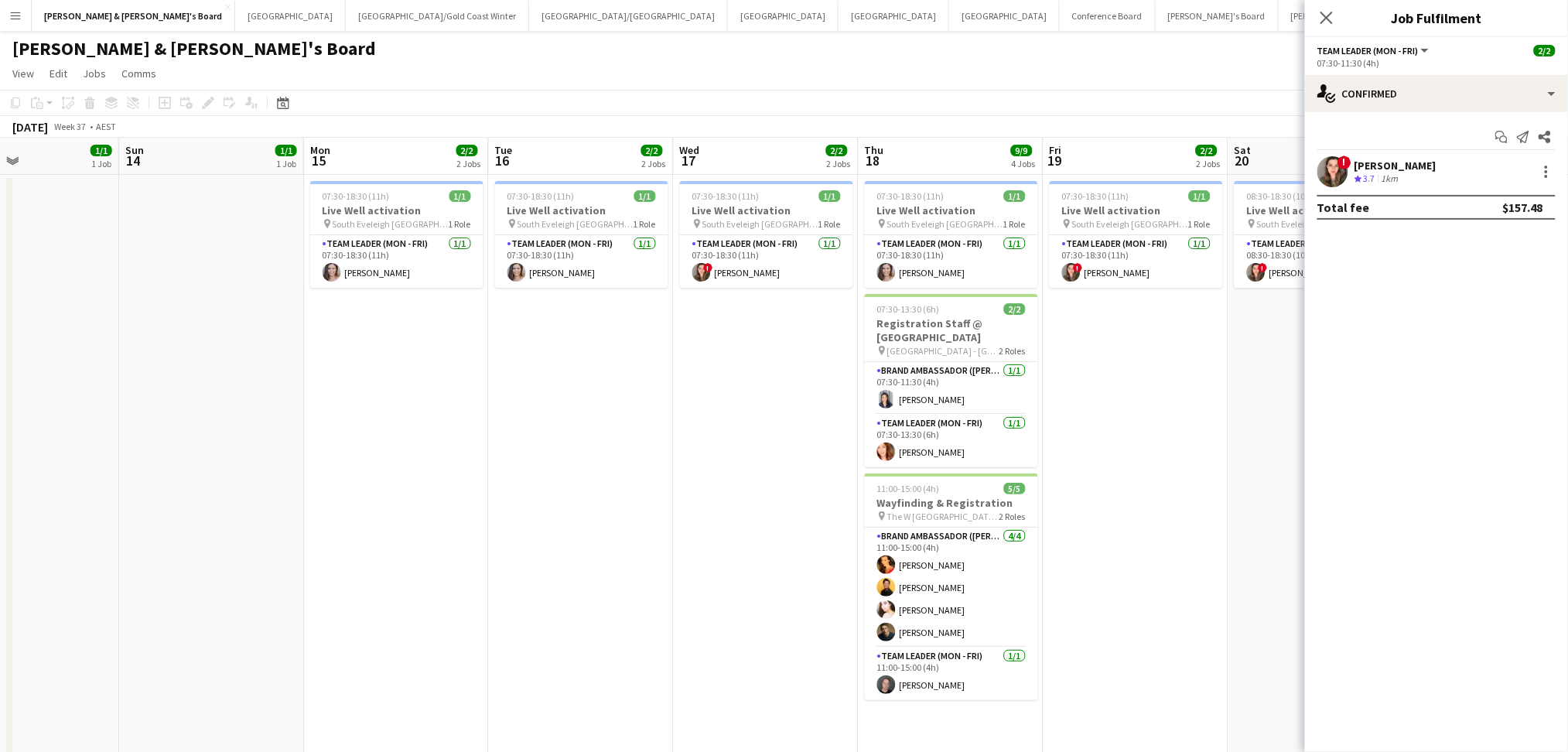
drag, startPoint x: 452, startPoint y: 542, endPoint x: 326, endPoint y: 538, distance: 126.1
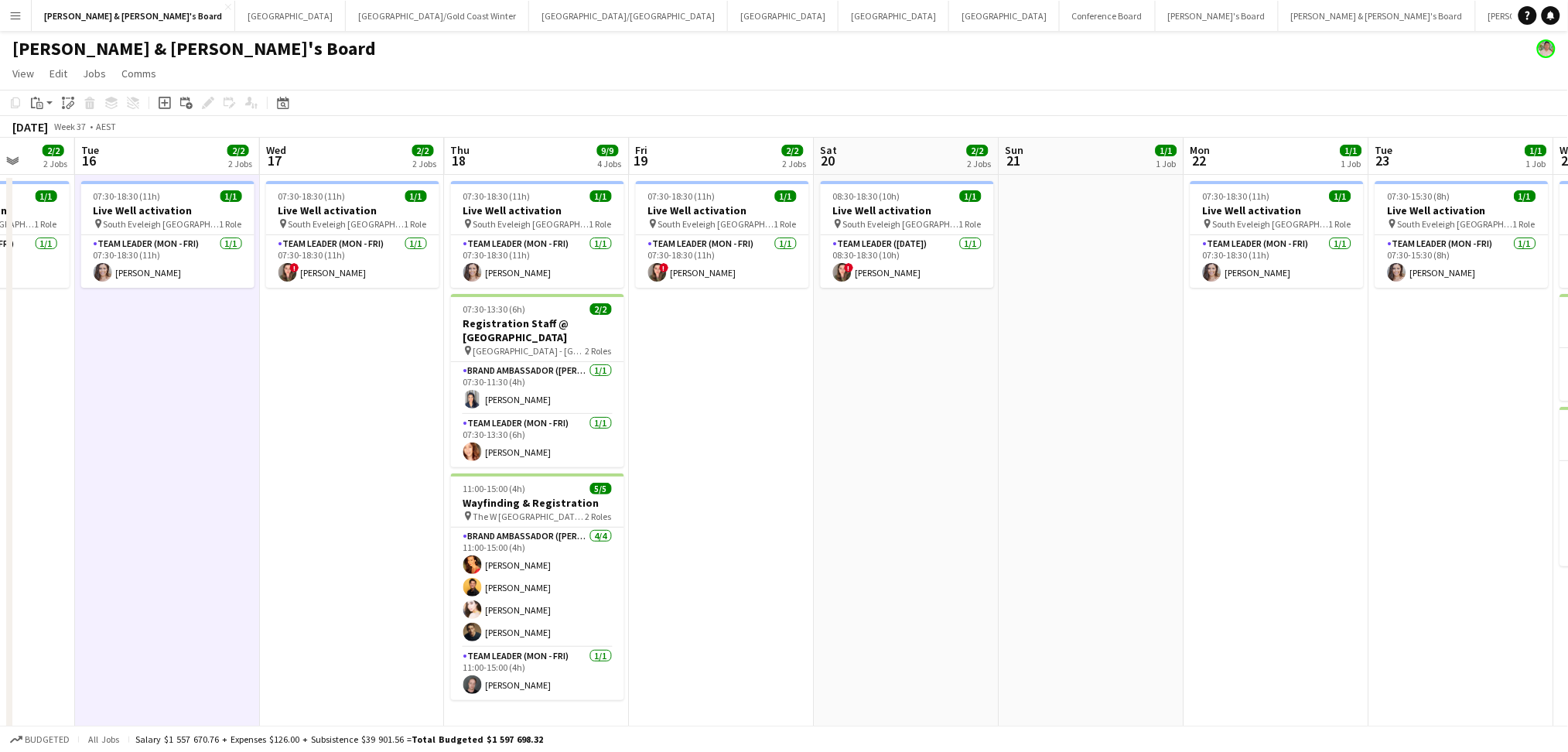
drag, startPoint x: 1359, startPoint y: 496, endPoint x: 929, endPoint y: 499, distance: 430.0
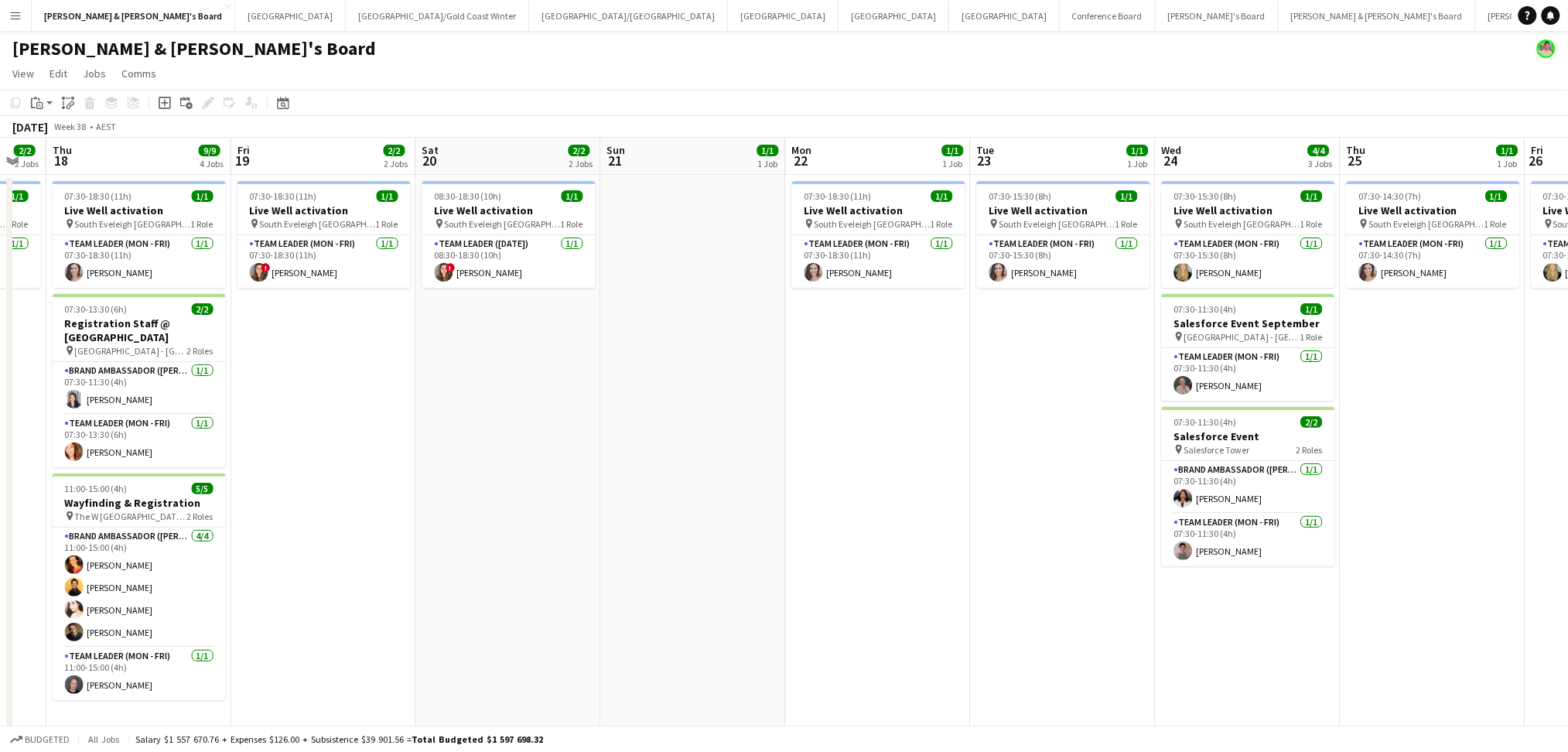
drag, startPoint x: 1172, startPoint y: 534, endPoint x: 869, endPoint y: 529, distance: 303.0
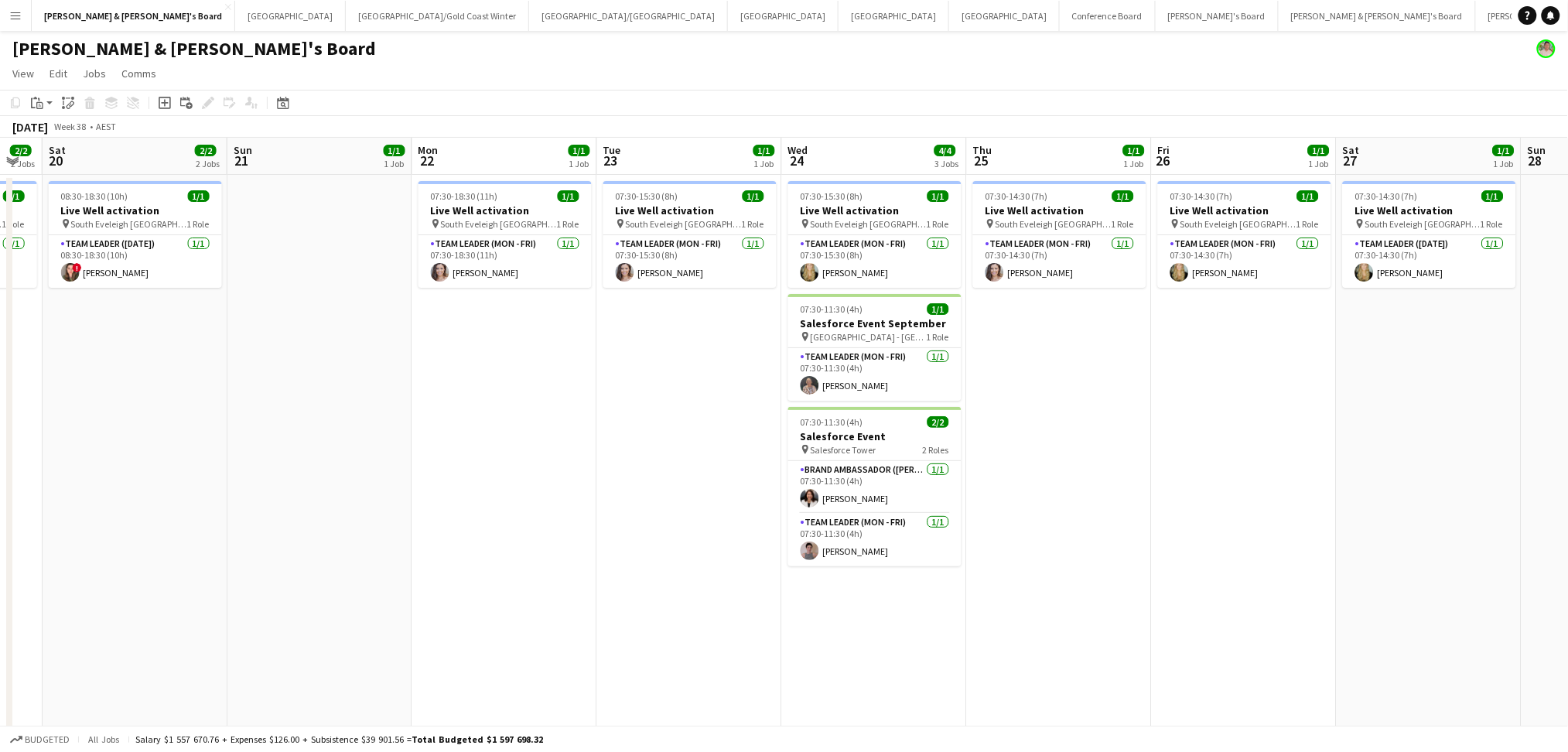
scroll to position [0, 704]
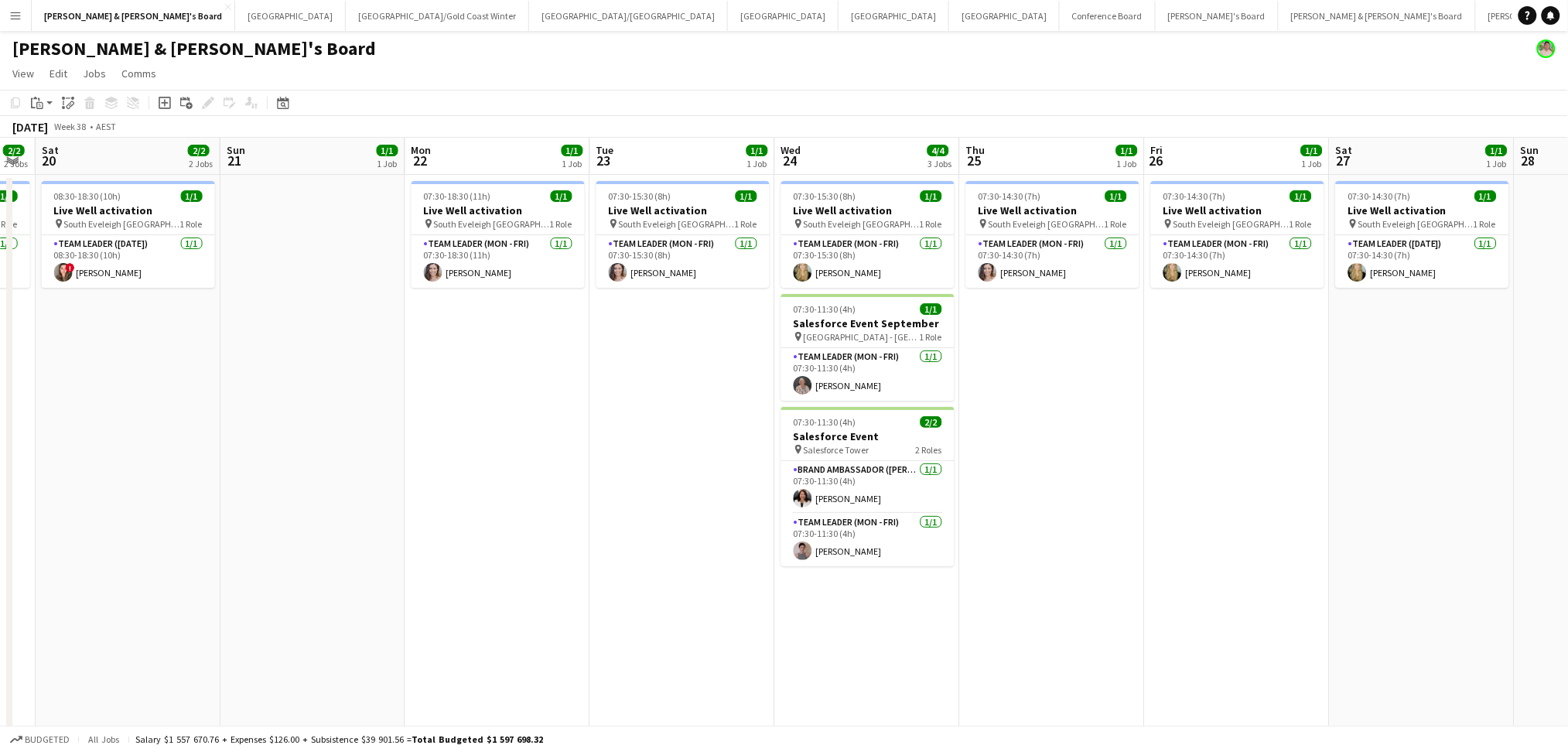
drag, startPoint x: 1122, startPoint y: 620, endPoint x: 789, endPoint y: 613, distance: 333.1
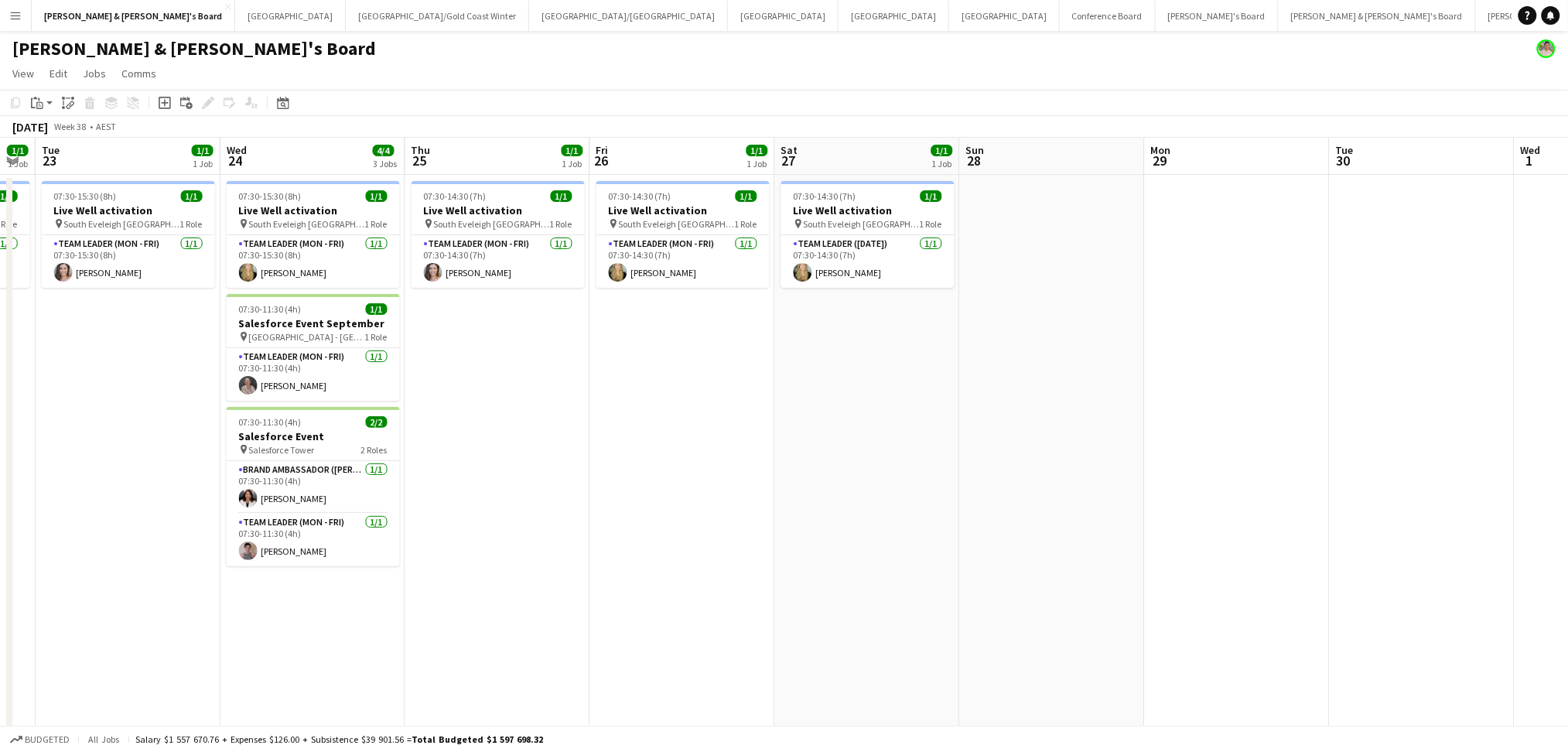
scroll to position [0, 488]
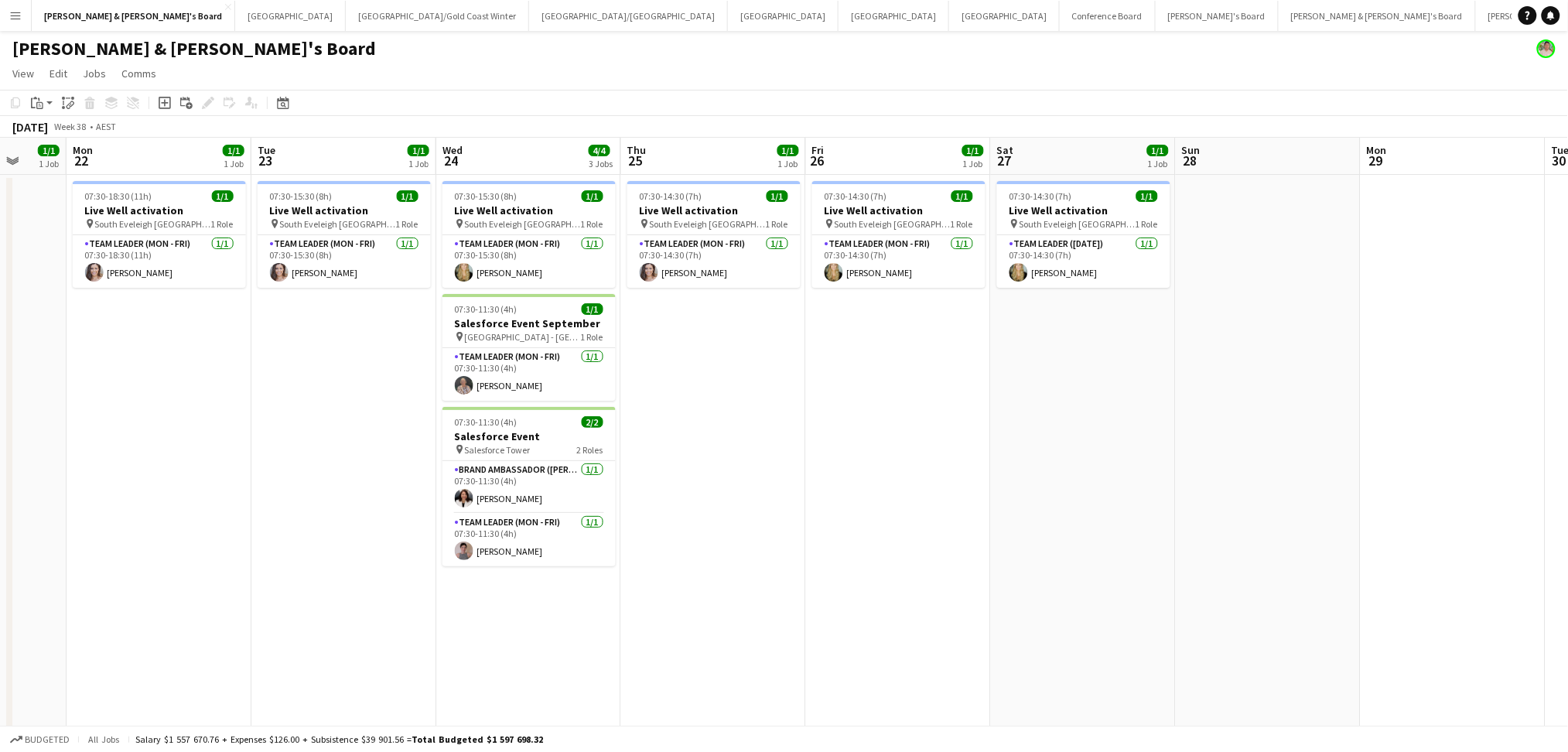
drag, startPoint x: 1349, startPoint y: 634, endPoint x: 1010, endPoint y: 625, distance: 339.1
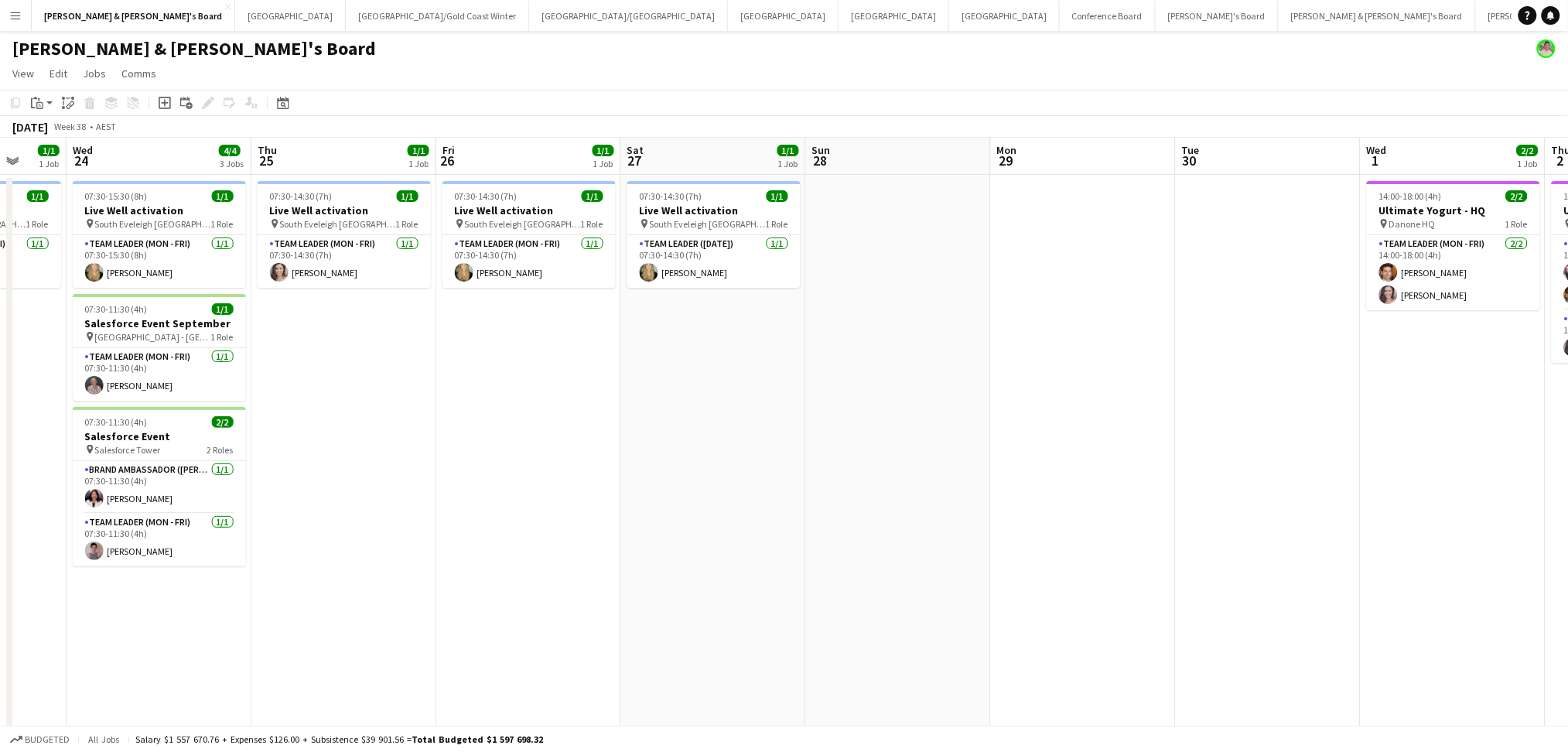
drag, startPoint x: 1096, startPoint y: 490, endPoint x: 478, endPoint y: 499, distance: 618.1
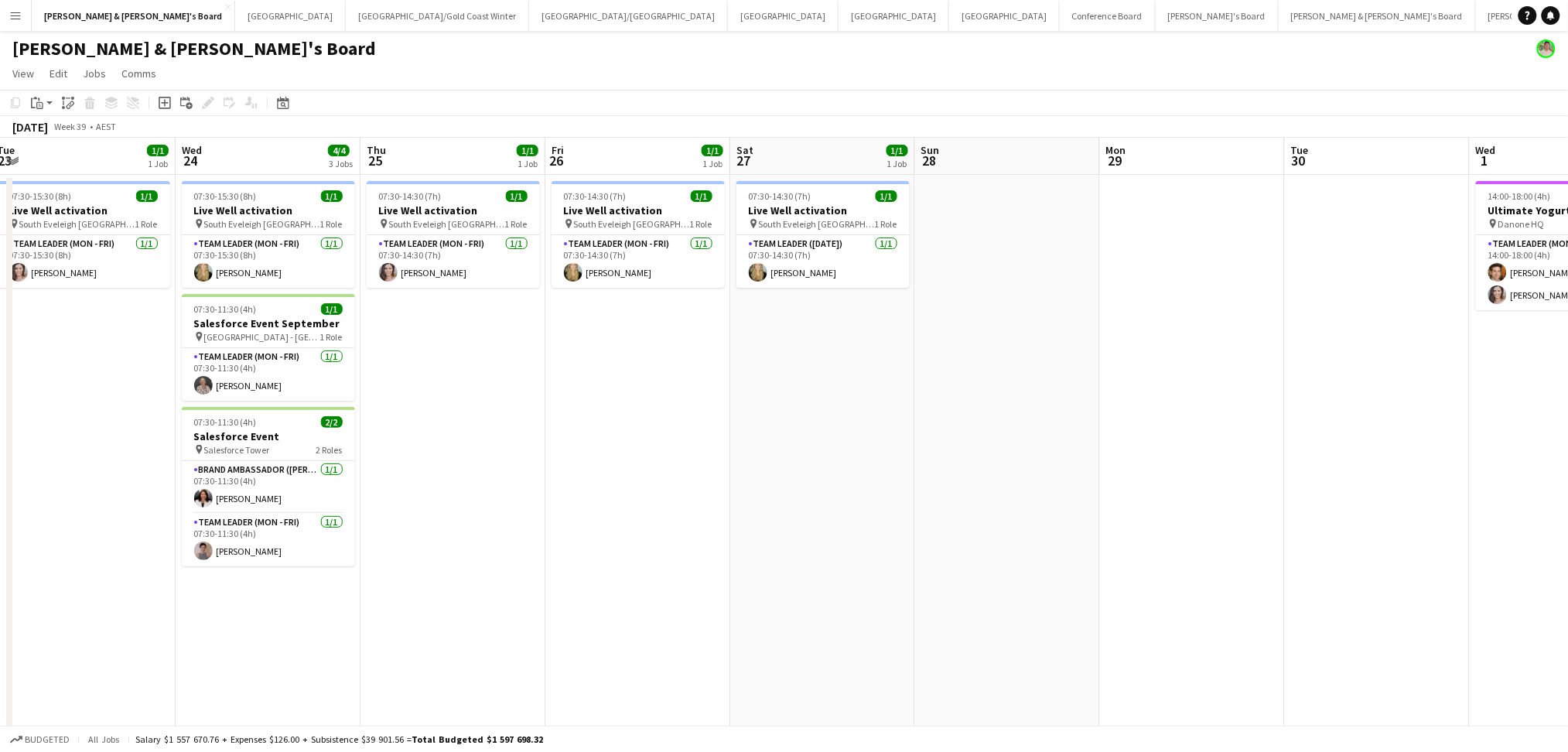
drag, startPoint x: 571, startPoint y: 532, endPoint x: 999, endPoint y: 561, distance: 429.0
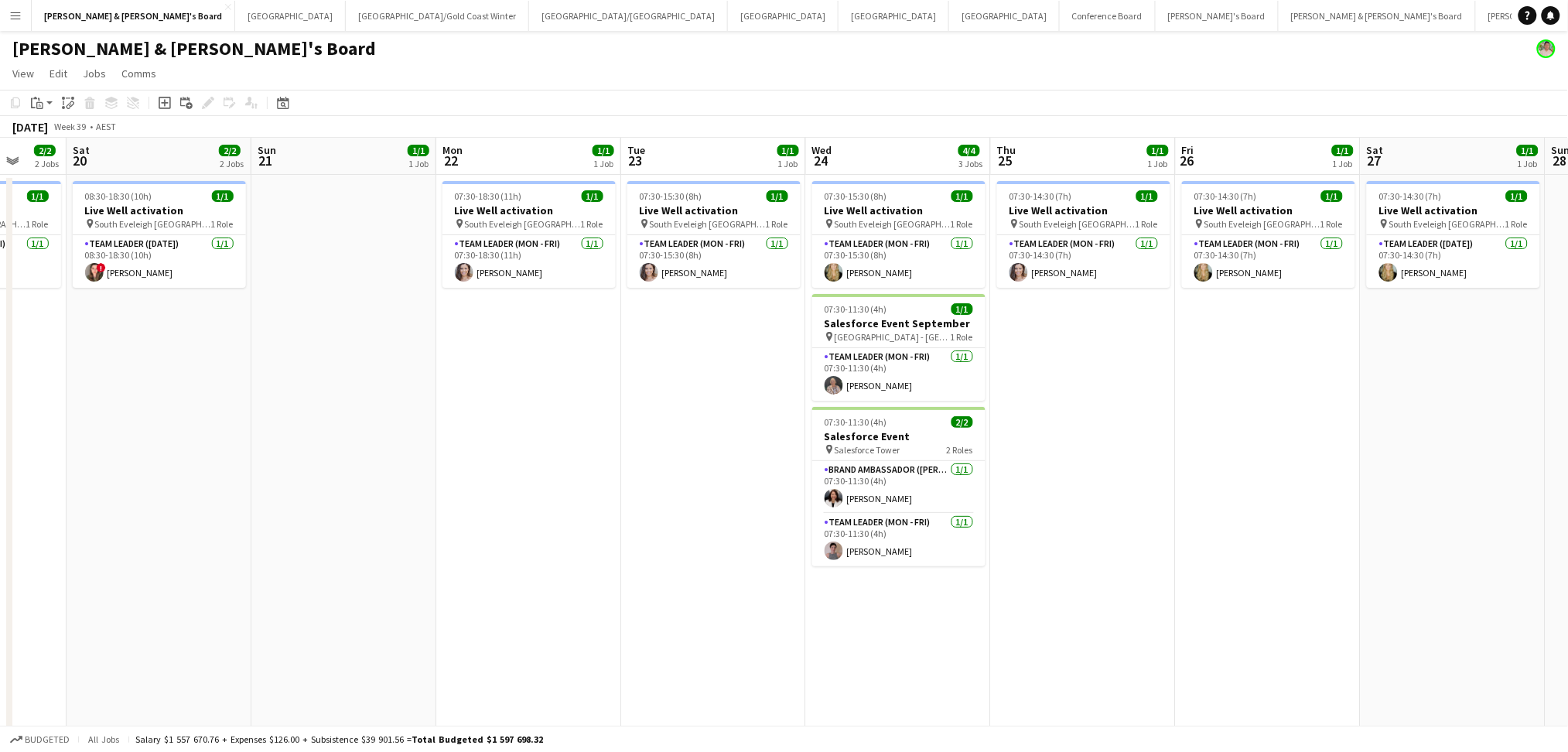
drag, startPoint x: 574, startPoint y: 548, endPoint x: 1133, endPoint y: 539, distance: 559.1
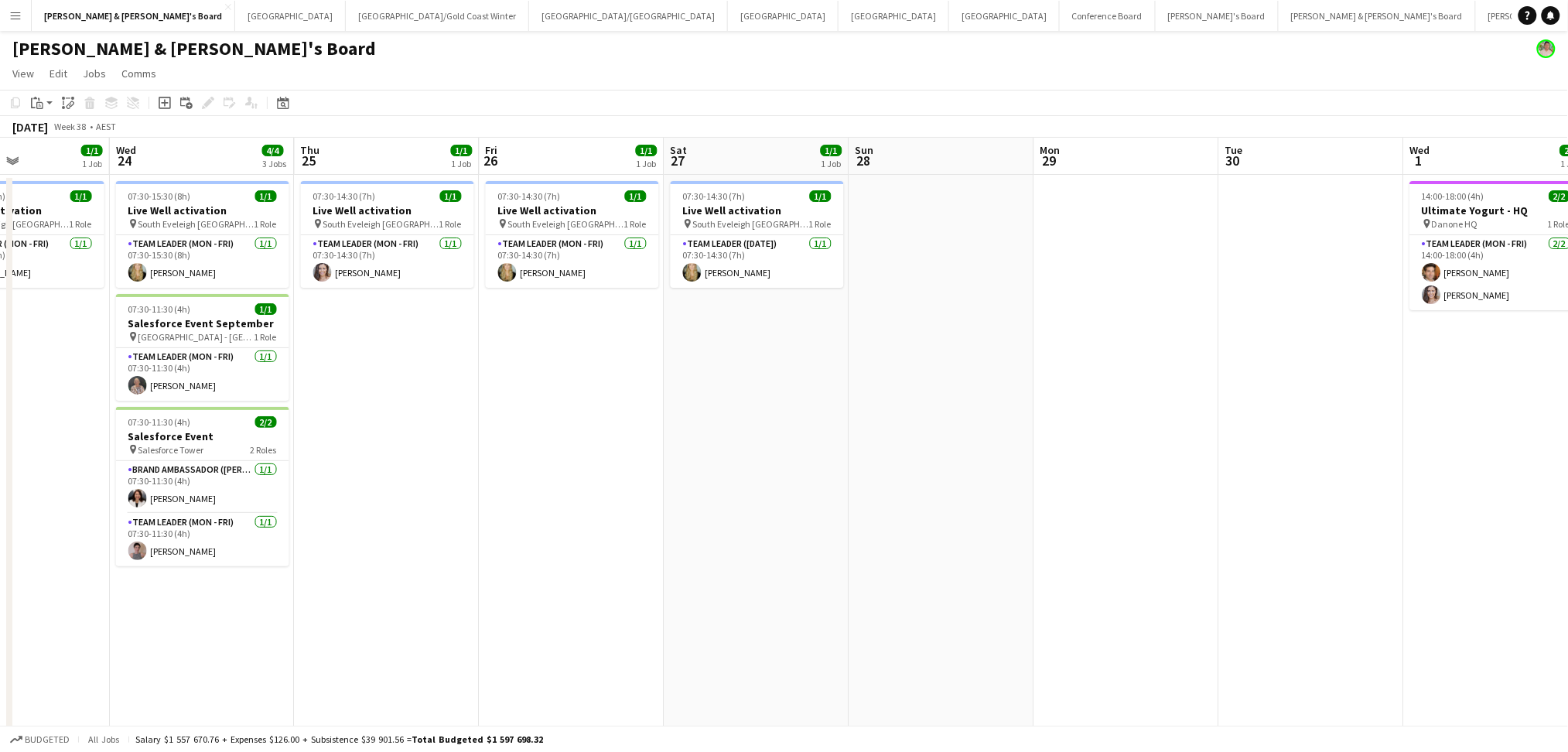
drag, startPoint x: 1233, startPoint y: 546, endPoint x: 635, endPoint y: 556, distance: 598.1
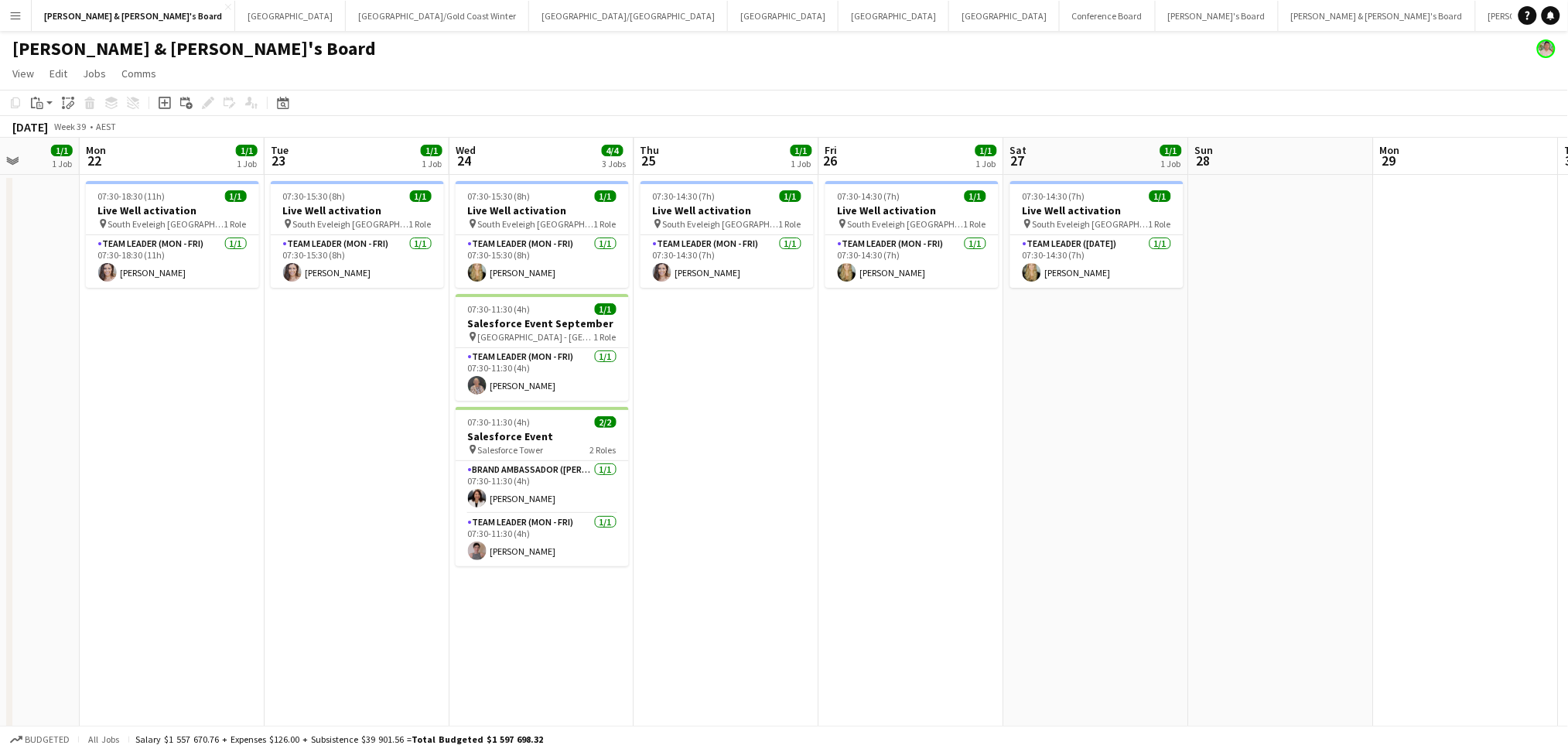
scroll to position [0, 473]
drag, startPoint x: 369, startPoint y: 561, endPoint x: 603, endPoint y: 567, distance: 234.1
click at [514, 264] on app-card-role "Team Leader (Mon - Fri) [DATE] 07:30-15:30 (8h) [PERSON_NAME]" at bounding box center [544, 261] width 173 height 53
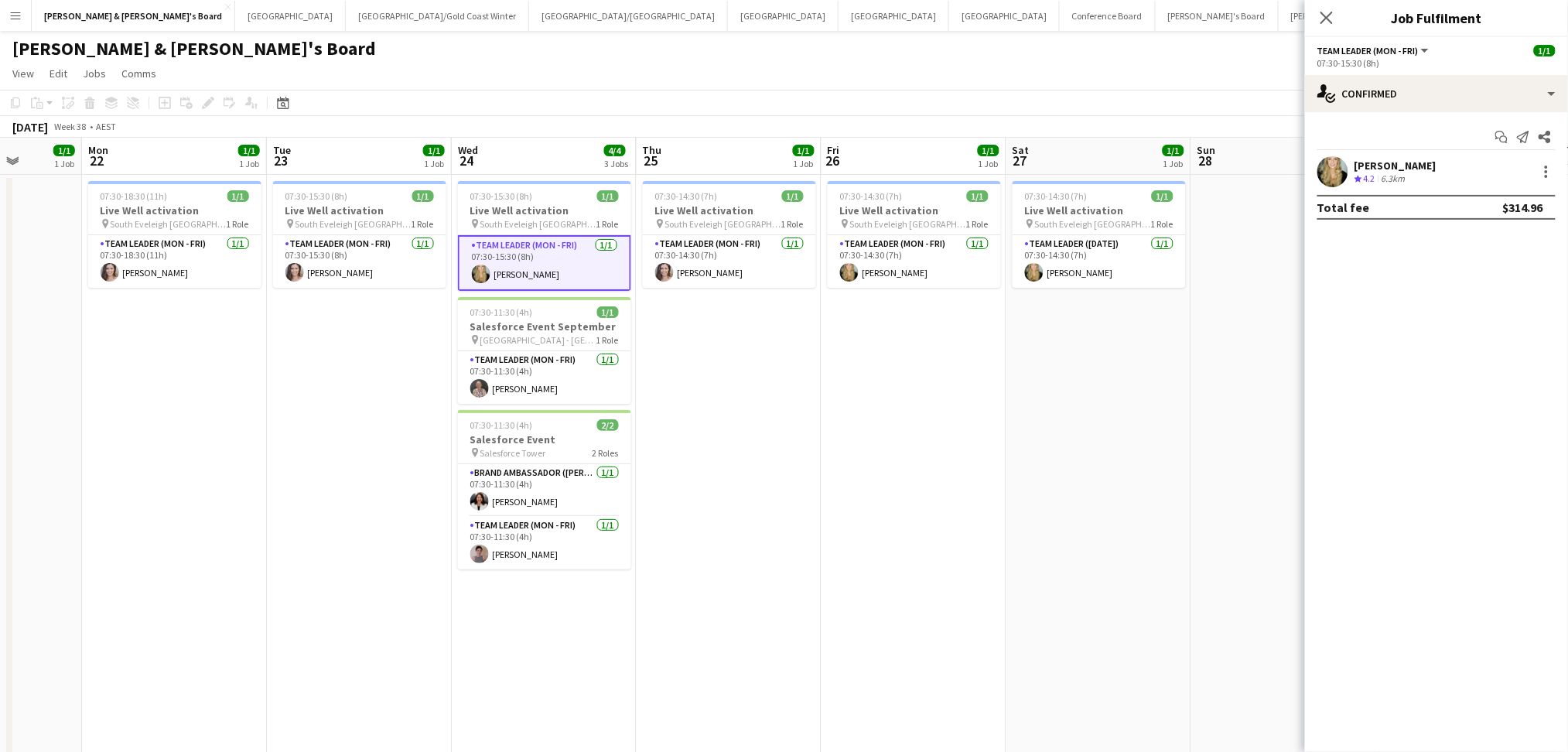
click at [1362, 163] on div "[PERSON_NAME]" at bounding box center [1395, 165] width 82 height 14
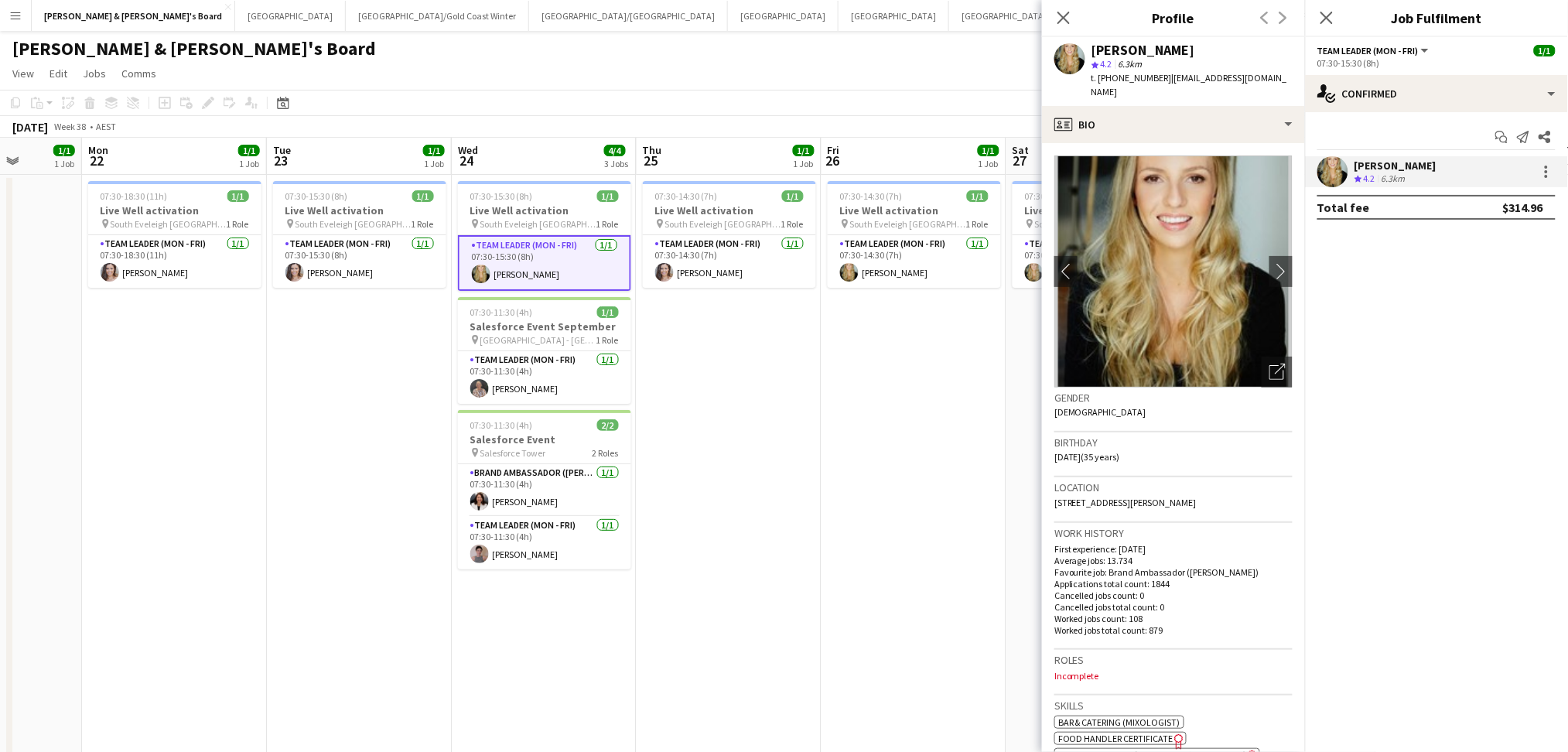
drag, startPoint x: 1094, startPoint y: 50, endPoint x: 1200, endPoint y: 39, distance: 106.6
click at [1200, 39] on div "[PERSON_NAME] star 4.2 6.3km t. [PHONE_NUMBER] | [EMAIL_ADDRESS][DOMAIN_NAME]" at bounding box center [1173, 71] width 263 height 69
copy div "[PERSON_NAME]"
drag, startPoint x: 1114, startPoint y: 76, endPoint x: 1158, endPoint y: 84, distance: 44.7
click at [1158, 84] on span "t. [PHONE_NUMBER]" at bounding box center [1131, 78] width 80 height 11
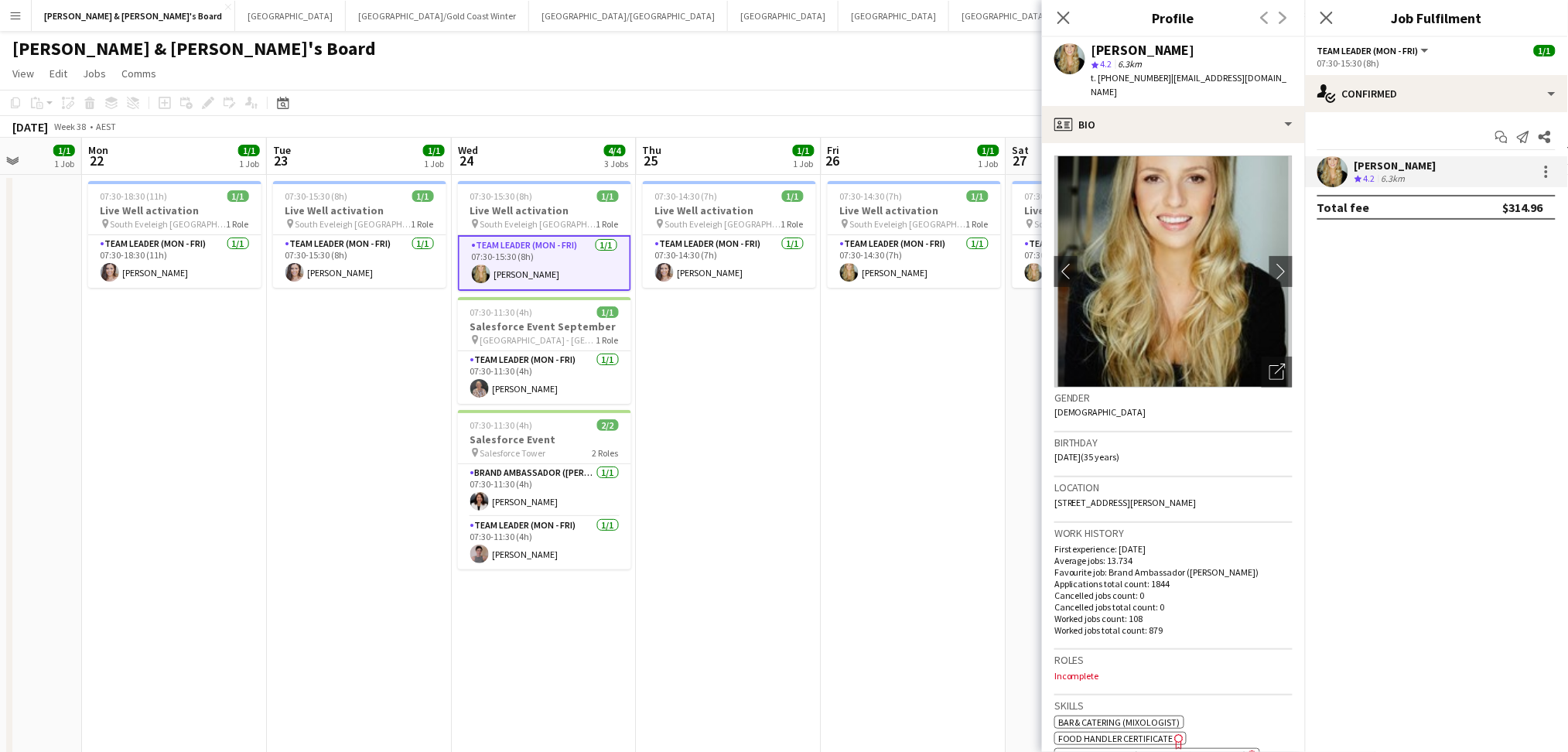
copy span "0416827961"
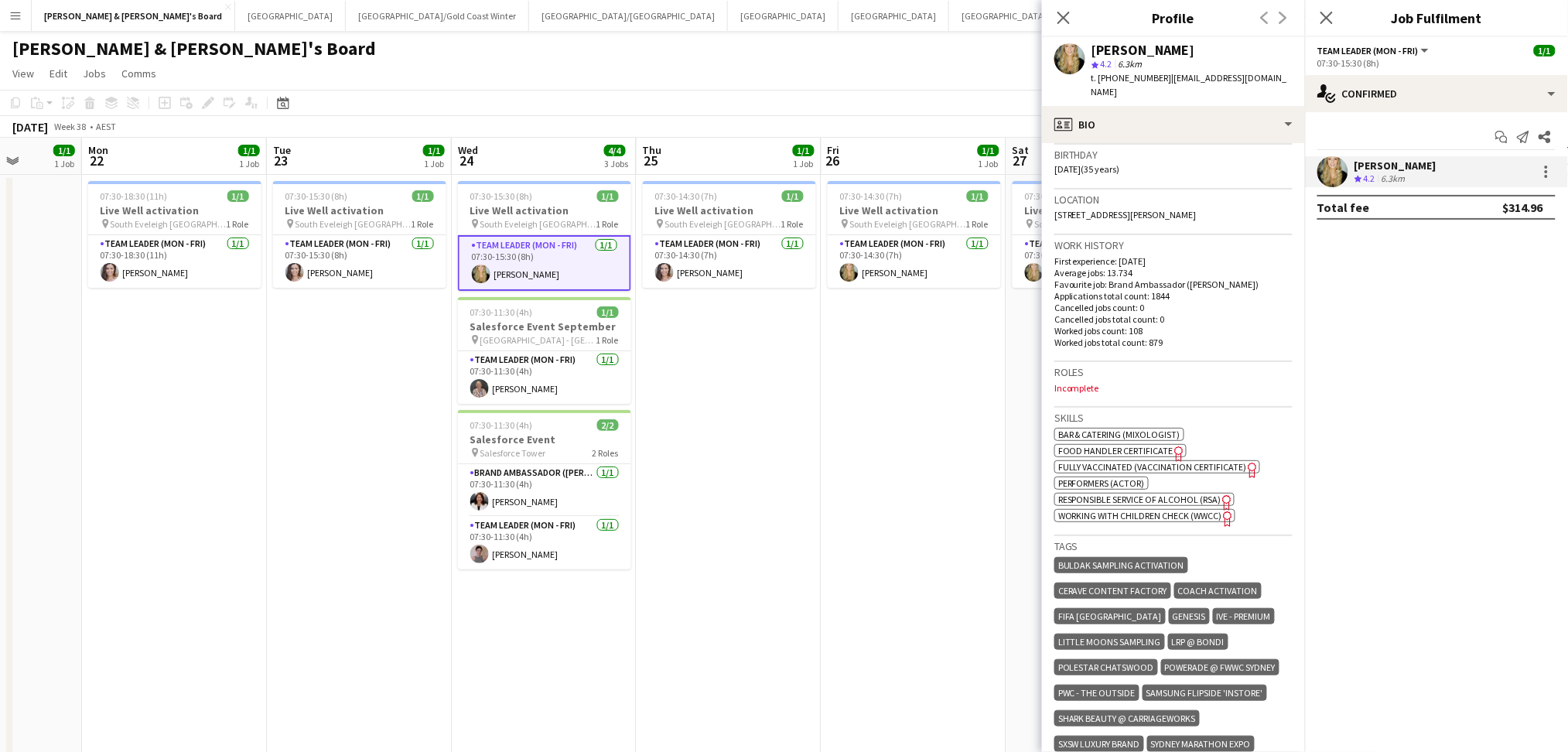
scroll to position [619, 0]
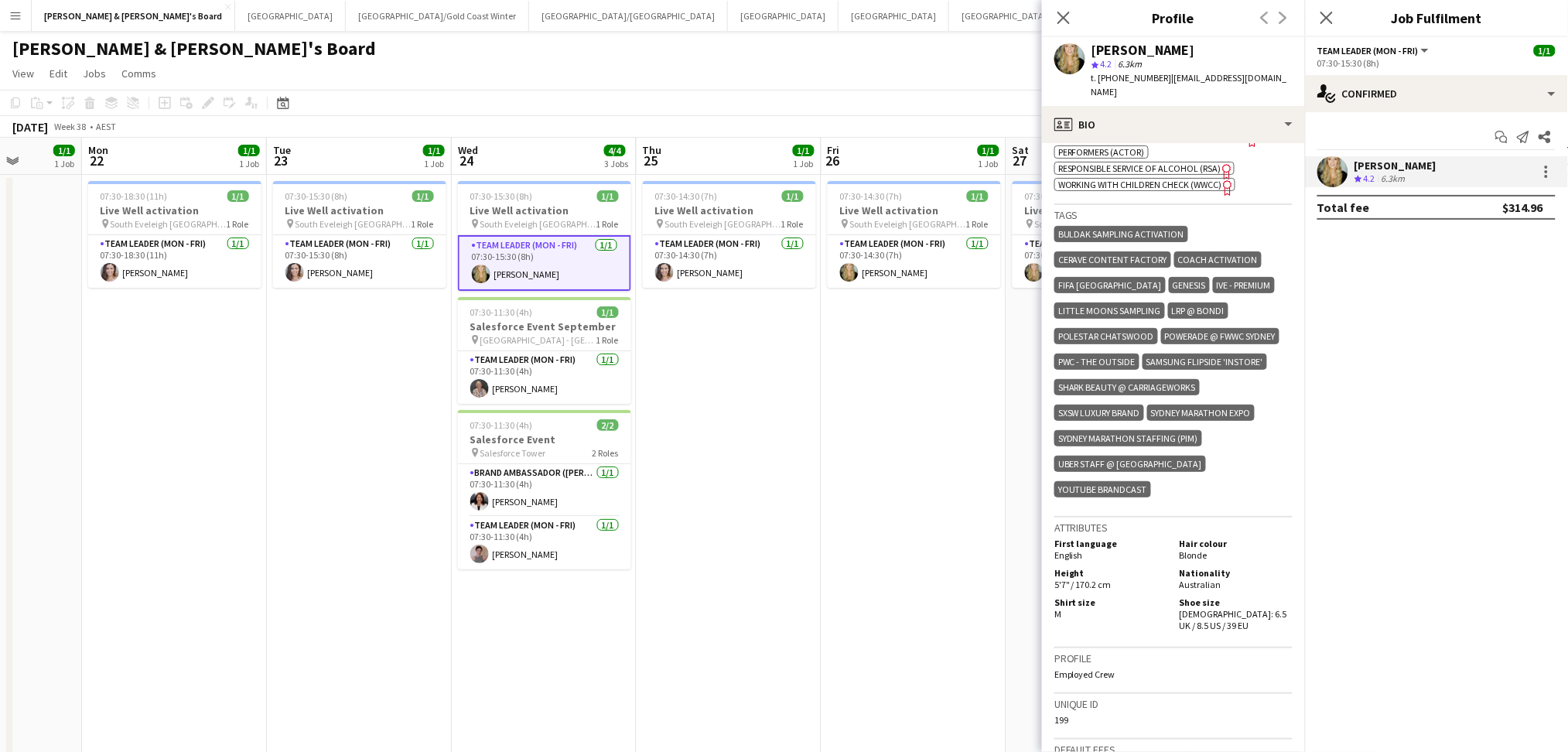
drag, startPoint x: 255, startPoint y: 564, endPoint x: 480, endPoint y: 534, distance: 227.0
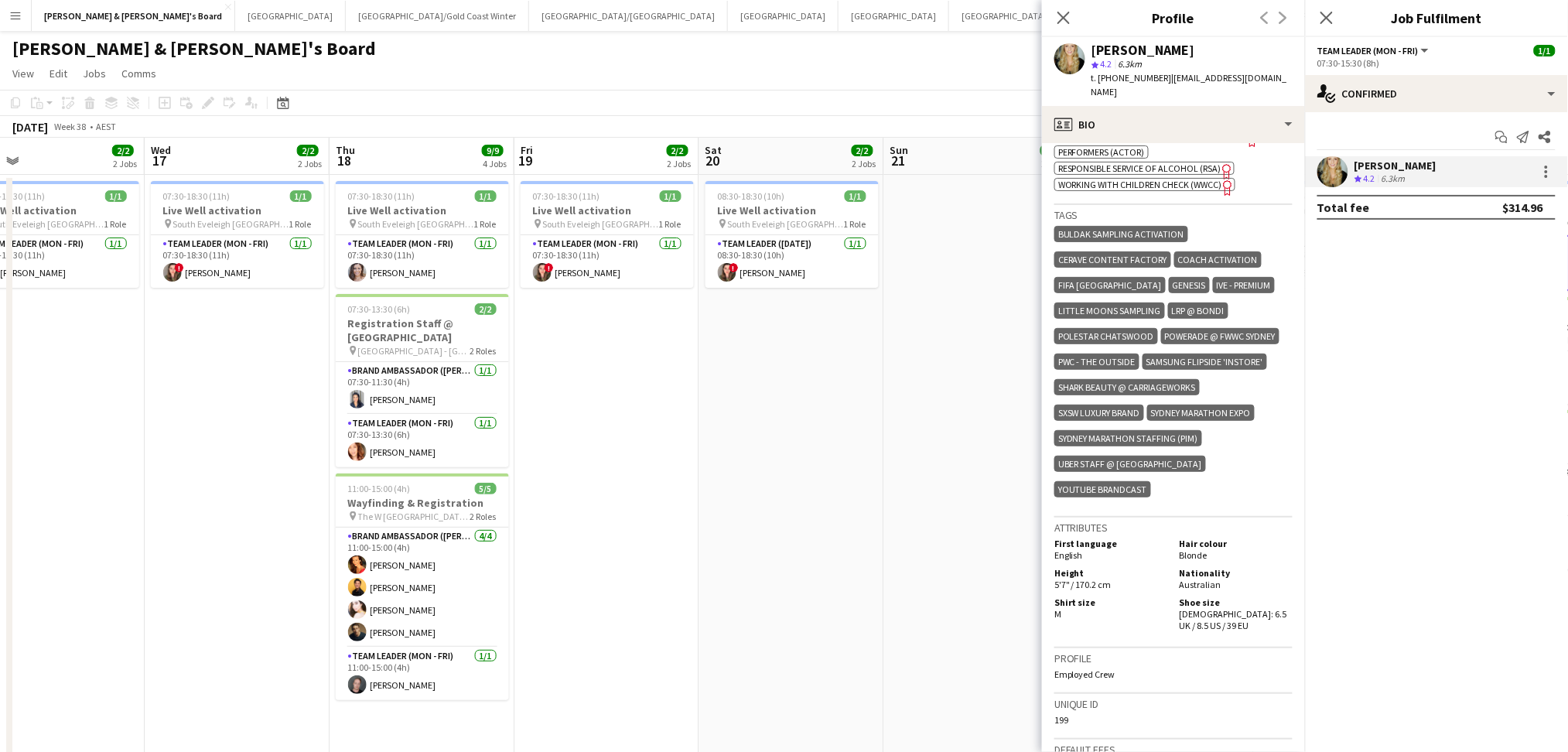
scroll to position [0, 387]
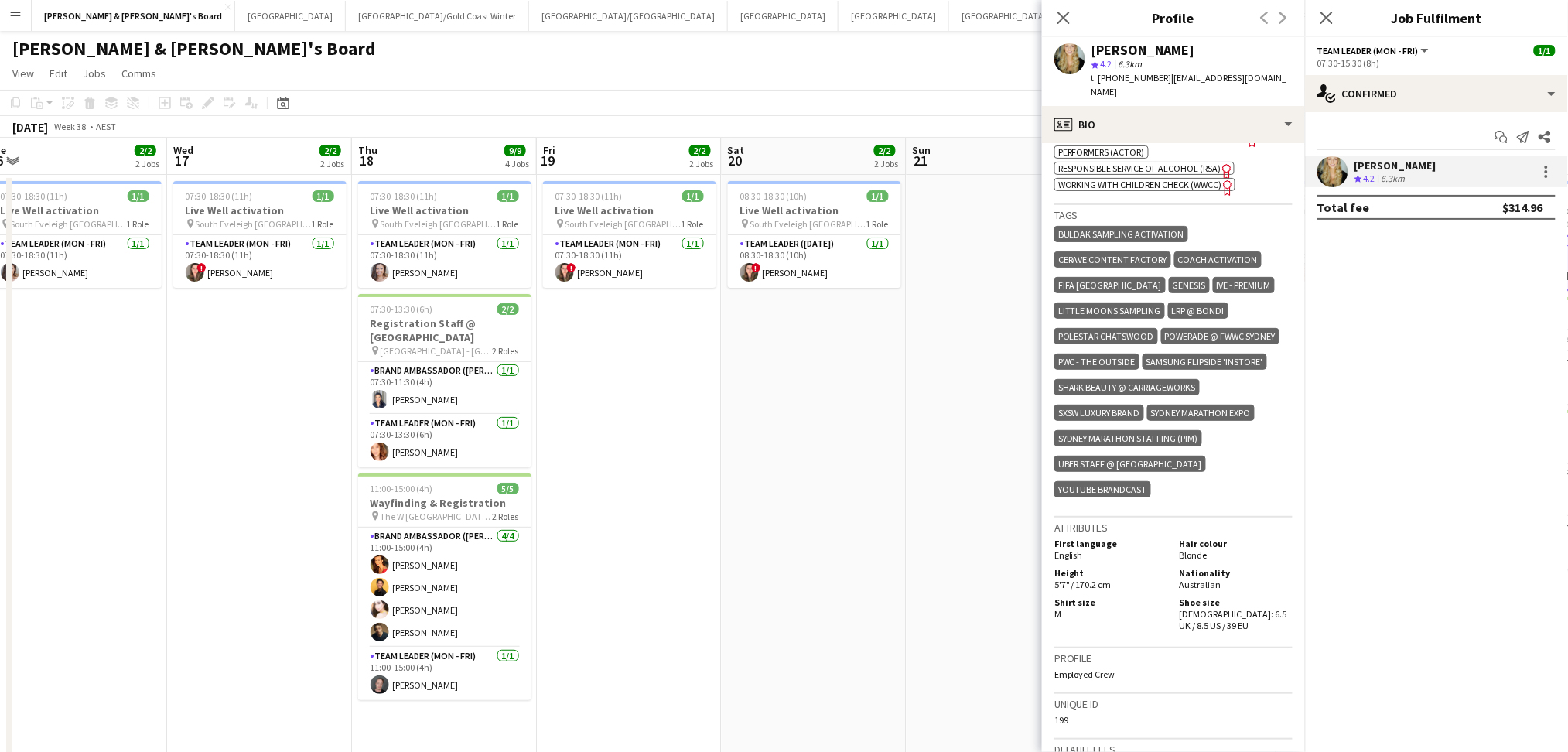
drag, startPoint x: 103, startPoint y: 534, endPoint x: 545, endPoint y: 549, distance: 442.3
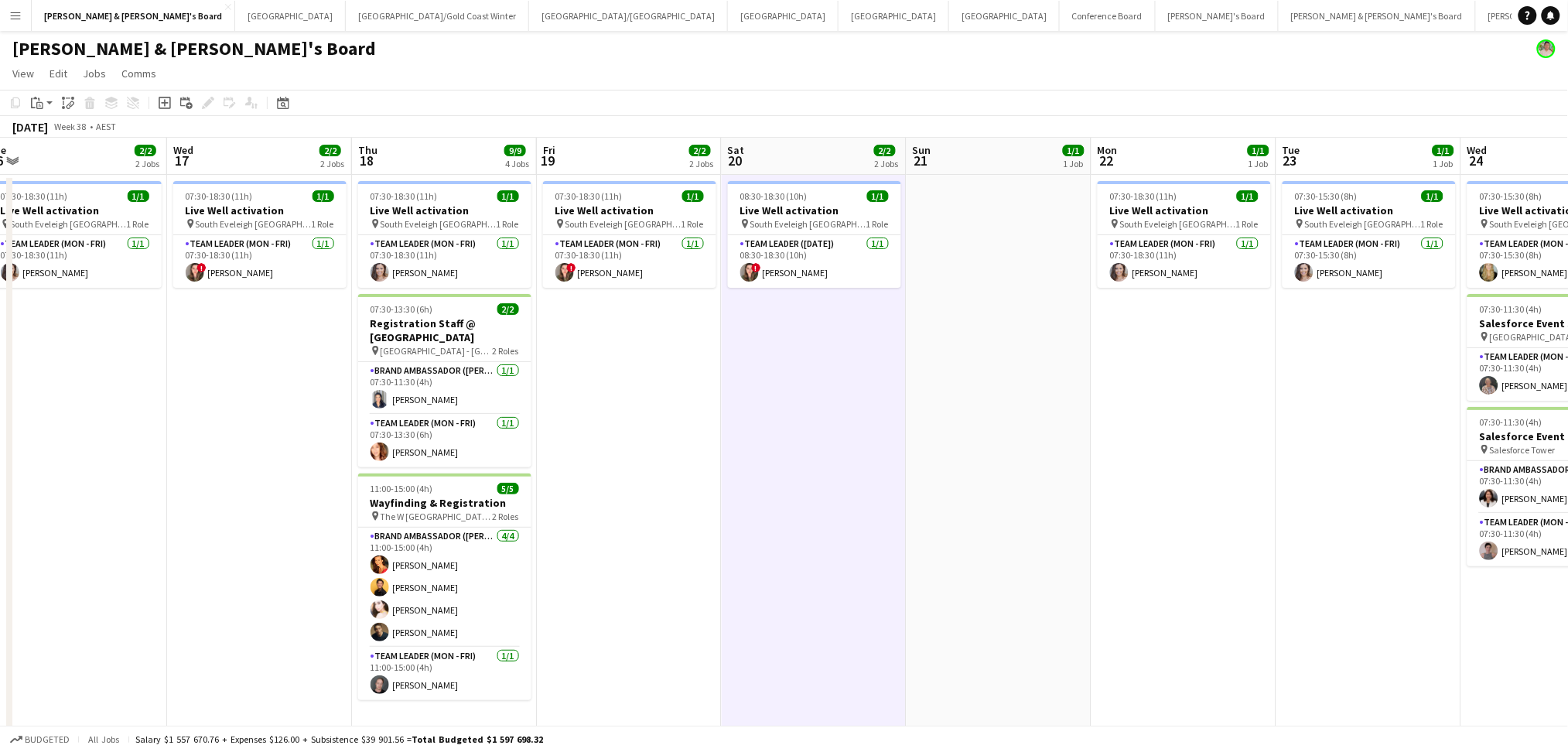
drag, startPoint x: 1146, startPoint y: 554, endPoint x: 425, endPoint y: 508, distance: 722.5
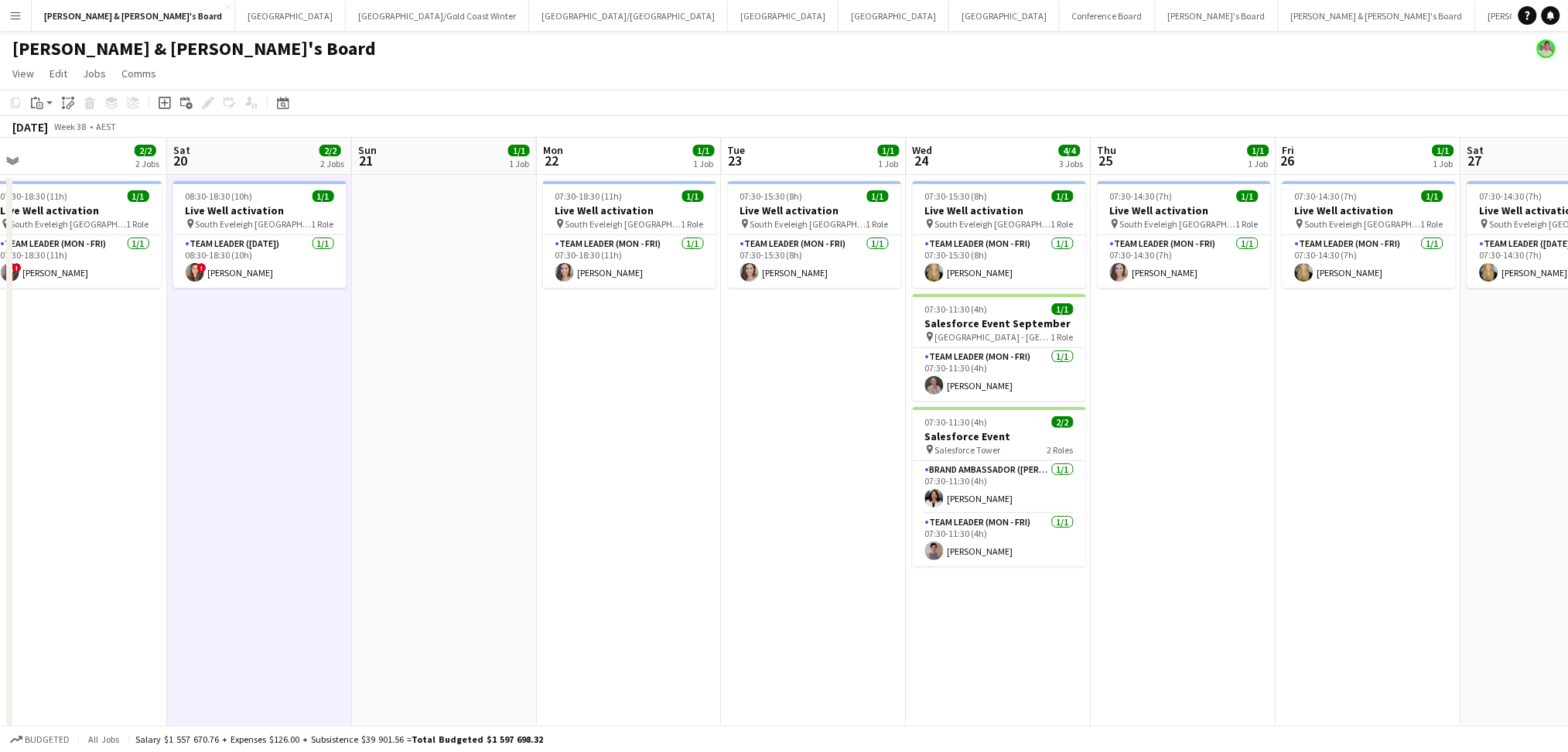
scroll to position [0, 553]
